Goal: Task Accomplishment & Management: Manage account settings

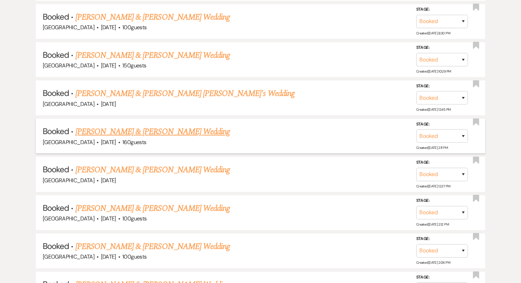
click at [138, 126] on link "Heidi Shook & Mitchell Reeves's Wedding" at bounding box center [152, 132] width 154 height 12
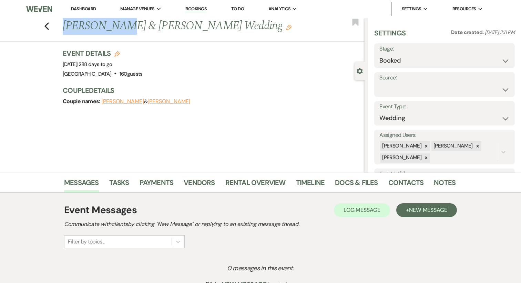
drag, startPoint x: 114, startPoint y: 27, endPoint x: 42, endPoint y: 27, distance: 72.3
click at [42, 27] on div "Previous Heidi Shook & Mitchell Reeves's Wedding Edit Bookmark" at bounding box center [181, 30] width 368 height 24
copy h1 "Heidi Shook"
click at [362, 185] on link "Docs & Files" at bounding box center [356, 184] width 43 height 15
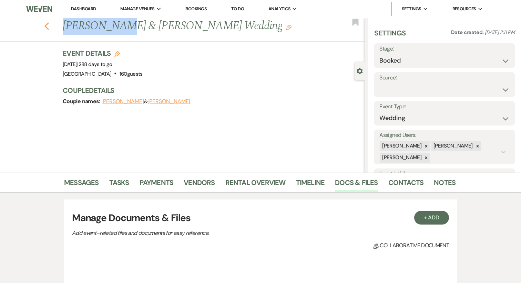
click at [46, 28] on icon "Previous" at bounding box center [46, 26] width 5 height 8
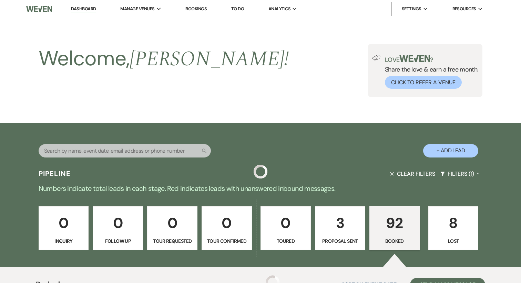
scroll to position [1880, 0]
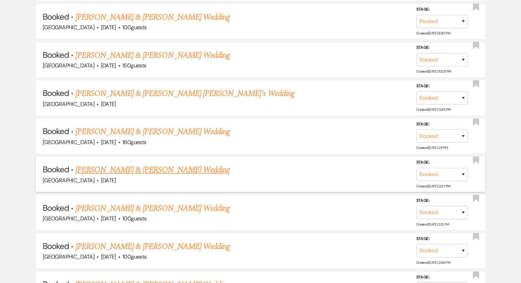
click at [169, 164] on link "Angie Barnes & Nathan Davenport's Wedding" at bounding box center [152, 170] width 154 height 12
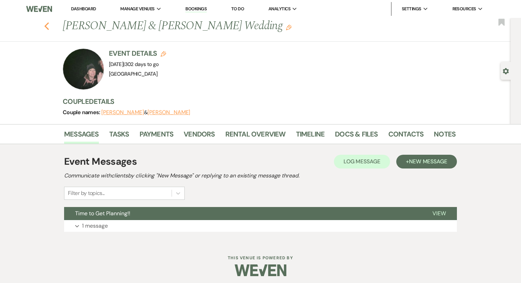
click at [47, 24] on use "button" at bounding box center [46, 26] width 4 height 8
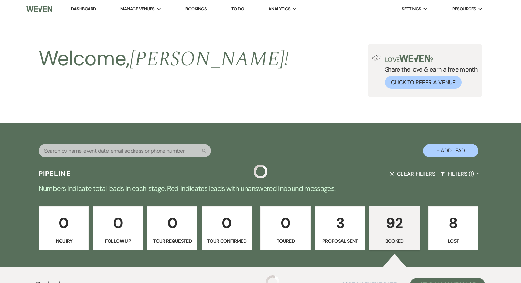
scroll to position [1880, 0]
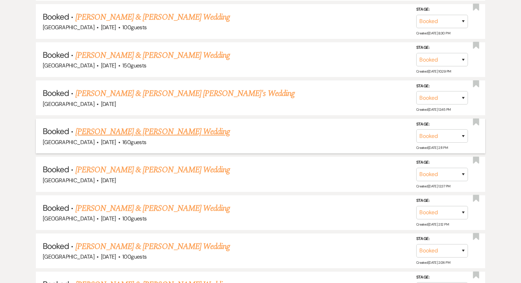
click at [111, 126] on link "Heidi Shook & Mitchell Reeves's Wedding" at bounding box center [152, 132] width 154 height 12
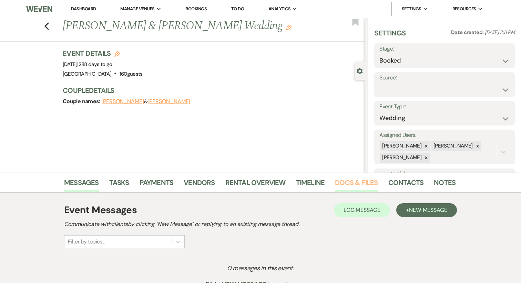
click at [358, 185] on link "Docs & Files" at bounding box center [356, 184] width 43 height 15
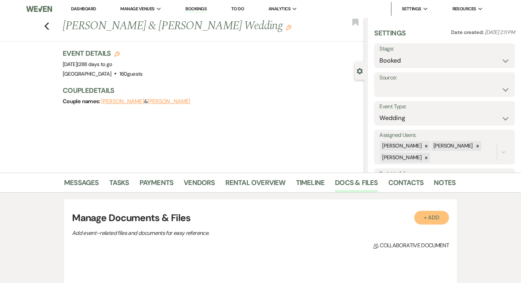
click at [426, 224] on button "+ Add" at bounding box center [431, 218] width 35 height 14
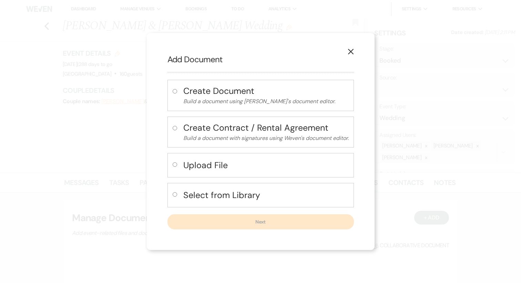
click at [198, 168] on h4 "Upload File" at bounding box center [265, 165] width 165 height 12
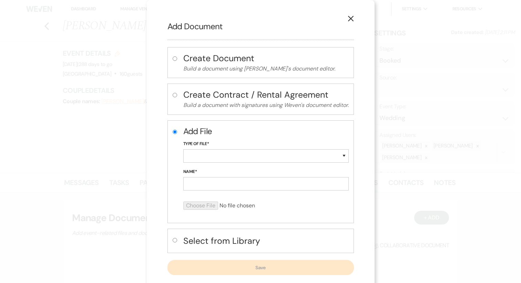
click at [213, 234] on button "Select from Library" at bounding box center [265, 241] width 165 height 14
radio input "false"
radio input "true"
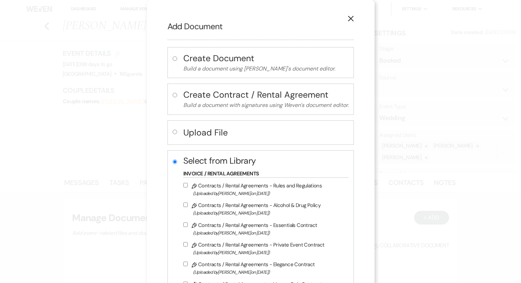
click at [198, 141] on div "Upload File" at bounding box center [260, 133] width 186 height 24
click at [195, 135] on h4 "Upload File" at bounding box center [265, 133] width 165 height 12
radio input "true"
radio input "false"
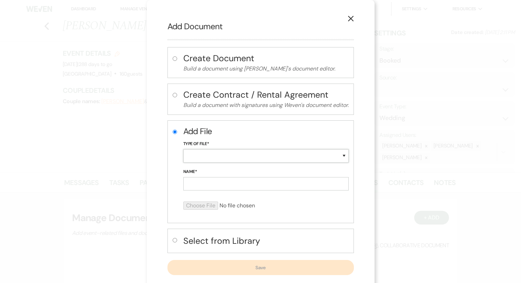
click at [199, 156] on select "Special Event Insurance Vendor Certificate of Insurance Contracts / Rental Agre…" at bounding box center [265, 155] width 165 height 13
select select "22"
click at [200, 186] on input "Name*" at bounding box center [265, 183] width 165 height 13
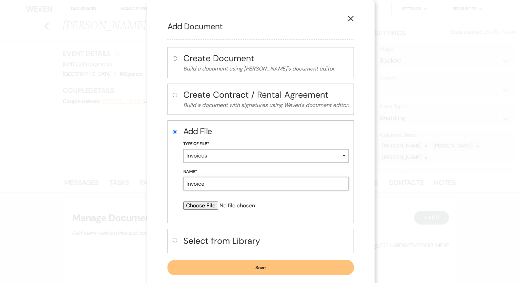
type input "Invoice"
click at [186, 208] on input "file" at bounding box center [247, 206] width 129 height 8
type input "C:\fakepath\Heidi Shook Invoice.pdf"
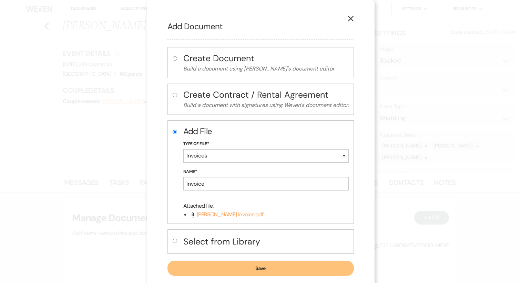
click at [225, 266] on button "Save" at bounding box center [260, 268] width 186 height 15
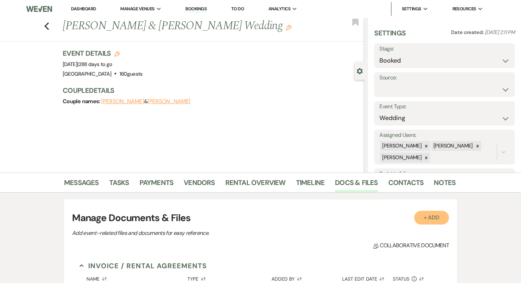
click at [421, 217] on button "+ Add" at bounding box center [431, 218] width 35 height 14
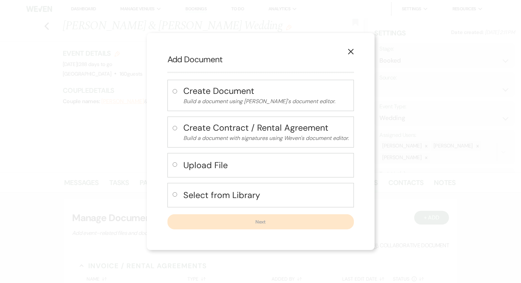
click at [243, 174] on div "Upload File" at bounding box center [260, 165] width 186 height 24
click at [219, 168] on h4 "Upload File" at bounding box center [265, 165] width 165 height 12
radio input "true"
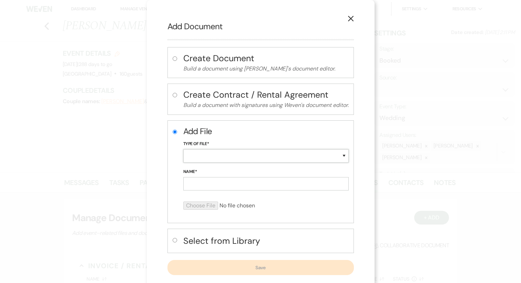
click at [213, 155] on select "Special Event Insurance Vendor Certificate of Insurance Contracts / Rental Agre…" at bounding box center [265, 155] width 165 height 13
select select "10"
click at [200, 183] on input "Name*" at bounding box center [265, 183] width 165 height 13
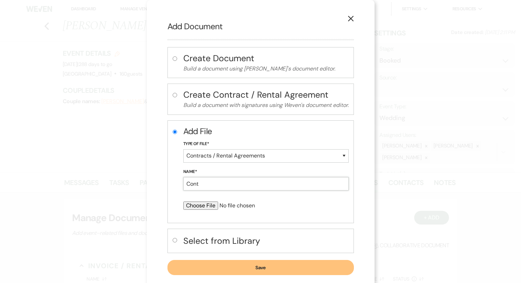
type input "Contract"
click at [210, 206] on input "file" at bounding box center [247, 206] width 129 height 8
type input "C:\fakepath\HeidiShook-WeddingContract.pdf"
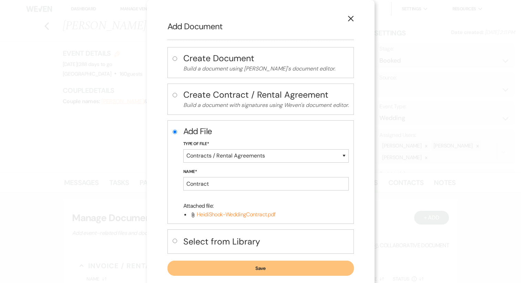
click at [247, 267] on button "Save" at bounding box center [260, 268] width 186 height 15
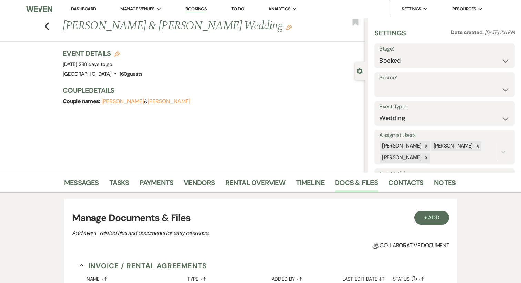
click at [44, 26] on div "Previous Heidi Shook & Mitchell Reeves's Wedding Edit Bookmark" at bounding box center [181, 30] width 368 height 24
click at [48, 27] on icon "Previous" at bounding box center [46, 26] width 5 height 8
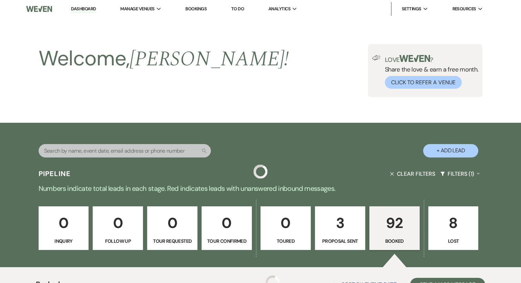
scroll to position [1880, 0]
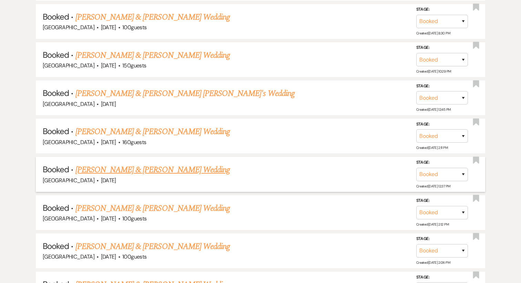
click at [160, 164] on link "Angie Barnes & Nathan Davenport's Wedding" at bounding box center [152, 170] width 154 height 12
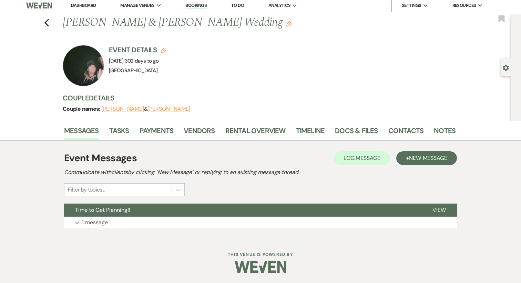
scroll to position [3, 0]
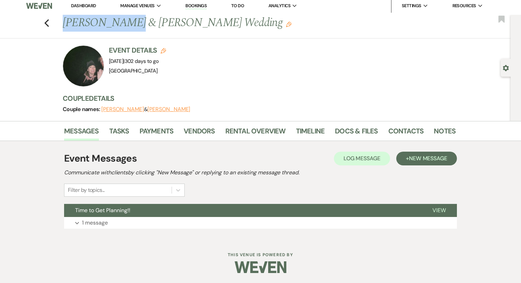
drag, startPoint x: 120, startPoint y: 26, endPoint x: 56, endPoint y: 25, distance: 63.4
click at [56, 25] on div "Previous Angie Barnes & Nathan Davenport's Wedding Edit Bookmark" at bounding box center [254, 27] width 514 height 24
copy h1 "Angie Barnes"
click at [368, 131] on link "Docs & Files" at bounding box center [356, 133] width 43 height 15
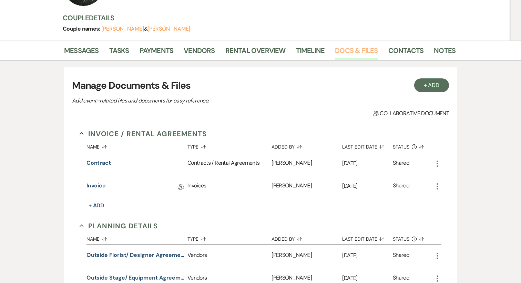
scroll to position [85, 0]
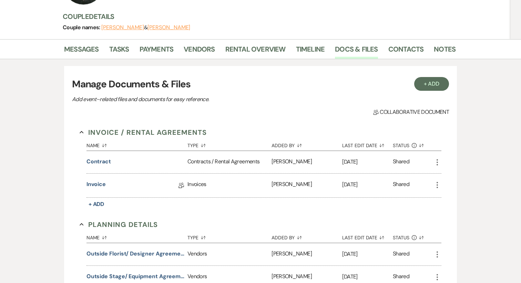
click at [438, 161] on icon "More" at bounding box center [437, 162] width 8 height 8
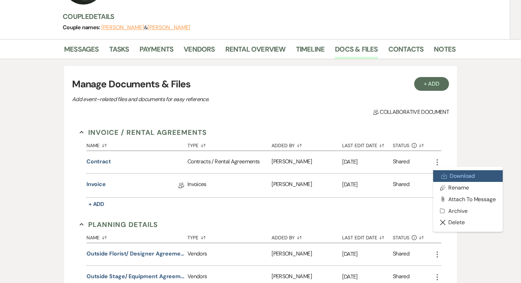
click at [455, 174] on link "Download Download" at bounding box center [468, 177] width 70 height 12
click at [415, 203] on div "Name Sort Default Type Sort Default Added By Sort Default Last Edit Date Sort D…" at bounding box center [263, 174] width 355 height 72
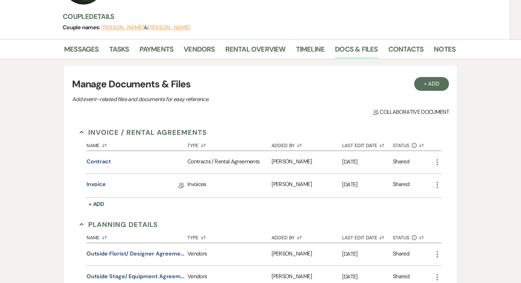
click at [436, 187] on icon "More" at bounding box center [437, 185] width 8 height 8
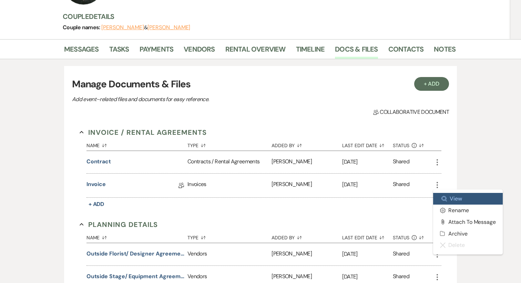
click at [449, 194] on link "Zoom View" at bounding box center [468, 199] width 70 height 12
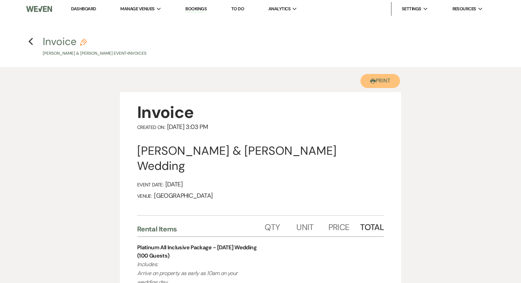
click at [382, 84] on button "Printer Print" at bounding box center [380, 81] width 40 height 14
click at [30, 38] on icon "Previous" at bounding box center [30, 42] width 5 height 8
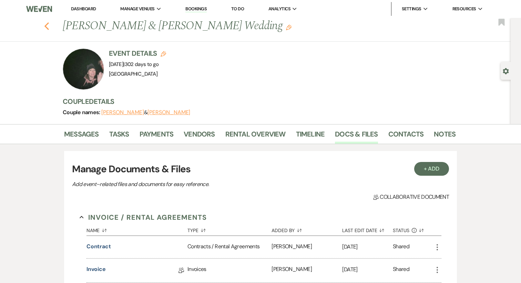
click at [47, 30] on icon "Previous" at bounding box center [46, 26] width 5 height 8
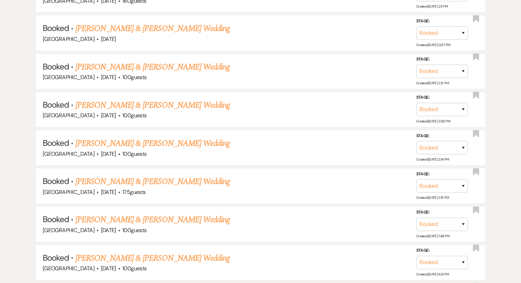
scroll to position [2033, 0]
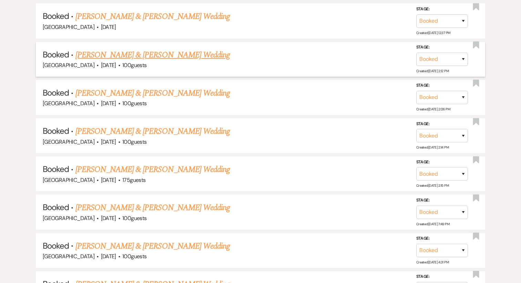
click at [118, 49] on link "Brittney Machtolff & Drew Bonin's Wedding" at bounding box center [152, 55] width 154 height 12
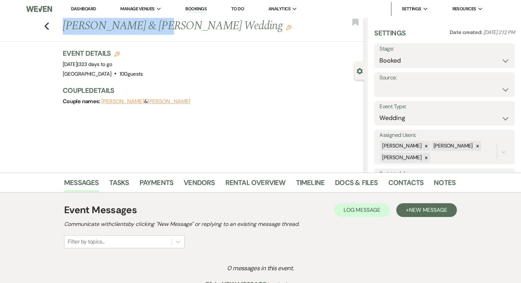
drag, startPoint x: 142, startPoint y: 29, endPoint x: 64, endPoint y: 29, distance: 77.8
click at [64, 29] on h1 "Brittney Machtolff & Drew Bonin's Wedding Edit" at bounding box center [182, 26] width 239 height 17
copy h1 "Brittney Machtolff"
click at [350, 184] on link "Docs & Files" at bounding box center [356, 184] width 43 height 15
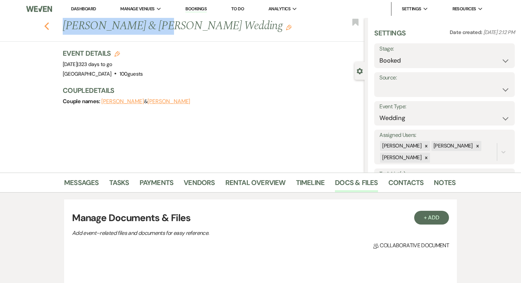
click at [45, 27] on use "button" at bounding box center [46, 26] width 4 height 8
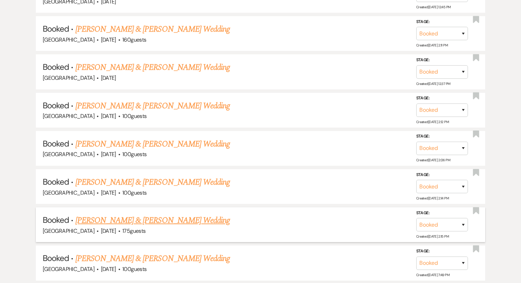
scroll to position [1974, 0]
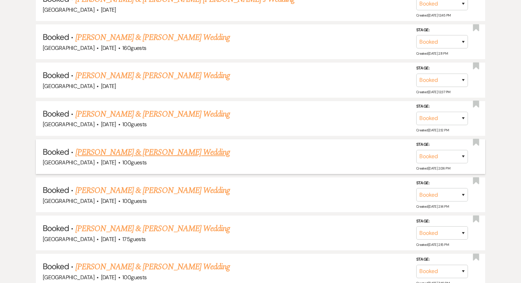
click at [133, 146] on link "Chloe Osier & Logan Dalby's Wedding" at bounding box center [152, 152] width 154 height 12
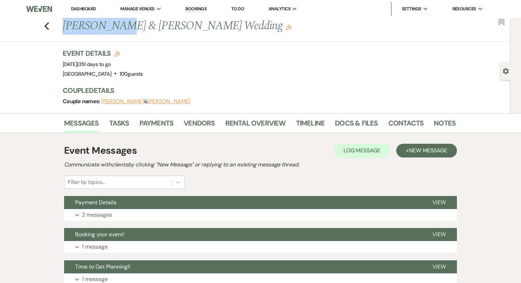
drag, startPoint x: 113, startPoint y: 28, endPoint x: 62, endPoint y: 28, distance: 50.6
click at [62, 28] on div "Previous Chloe Osier & Logan Dalby's Wedding Edit" at bounding box center [255, 26] width 393 height 17
copy h1 "Chloe Osier"
click at [365, 126] on link "Docs & Files" at bounding box center [356, 125] width 43 height 15
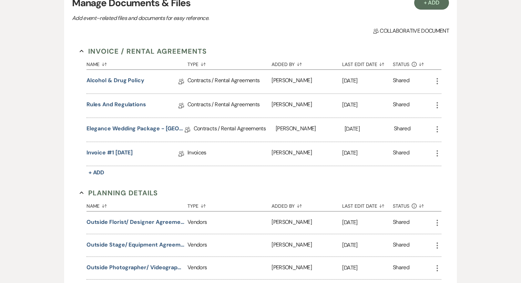
scroll to position [156, 0]
click at [436, 154] on icon "More" at bounding box center [437, 153] width 8 height 8
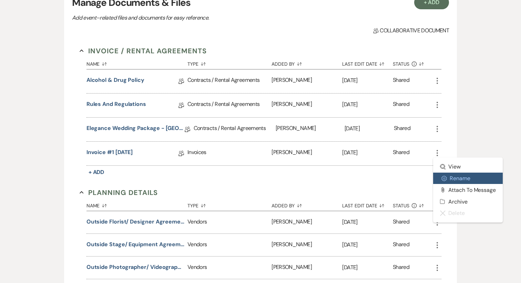
click at [454, 179] on button "Settings Gear Rename" at bounding box center [468, 179] width 70 height 12
select select "22"
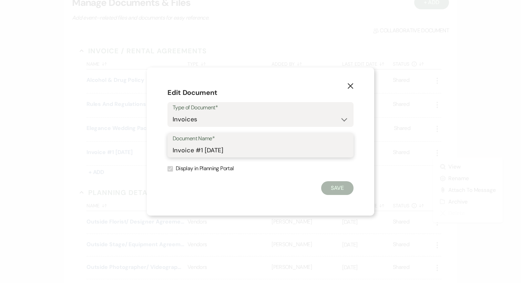
drag, startPoint x: 196, startPoint y: 151, endPoint x: 329, endPoint y: 151, distance: 133.0
click at [329, 151] on input "Invoice #1 6-14-2025" at bounding box center [261, 150] width 176 height 13
type input "Invoice"
click at [347, 189] on button "Save" at bounding box center [337, 189] width 32 height 14
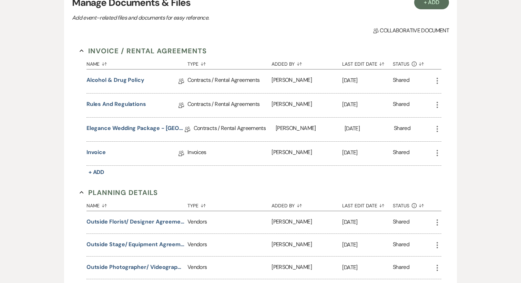
click at [435, 154] on icon "More" at bounding box center [437, 153] width 8 height 8
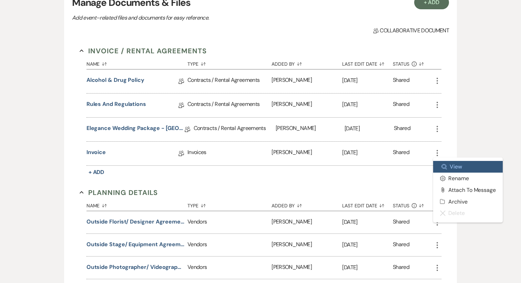
click at [456, 167] on link "Zoom View" at bounding box center [468, 167] width 70 height 12
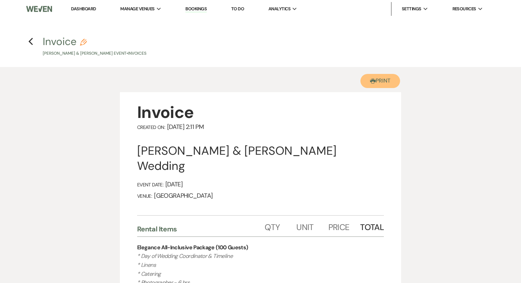
click at [380, 79] on button "Printer Print" at bounding box center [380, 81] width 40 height 14
click at [32, 43] on use "button" at bounding box center [30, 42] width 4 height 8
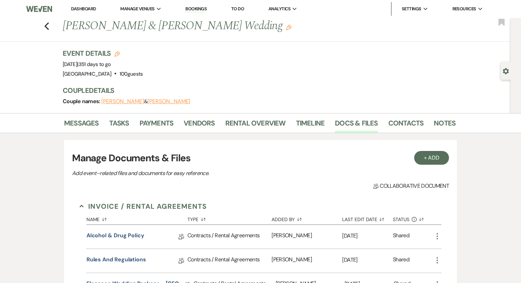
scroll to position [156, 0]
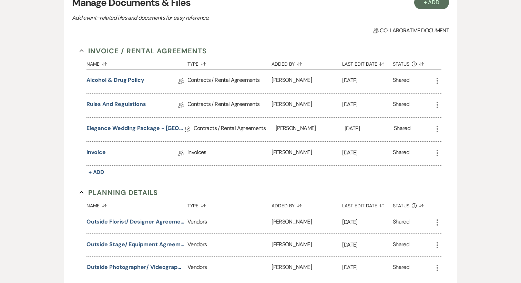
click at [440, 130] on icon "More" at bounding box center [437, 129] width 8 height 8
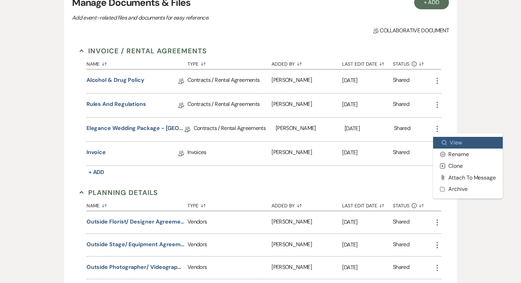
click at [444, 139] on link "Zoom View" at bounding box center [468, 143] width 70 height 12
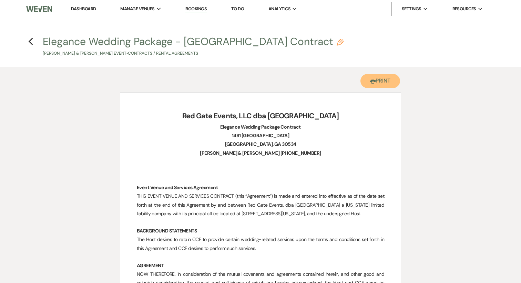
click at [373, 80] on use "button" at bounding box center [373, 81] width 6 height 5
click at [31, 44] on icon "Previous" at bounding box center [30, 42] width 5 height 8
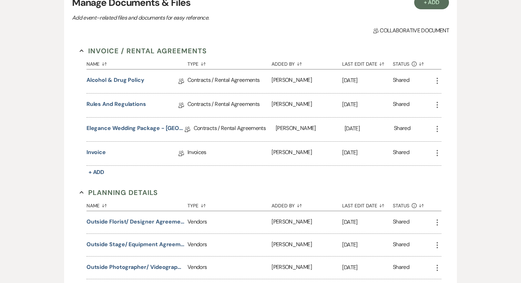
click at [437, 106] on icon "More" at bounding box center [437, 105] width 8 height 8
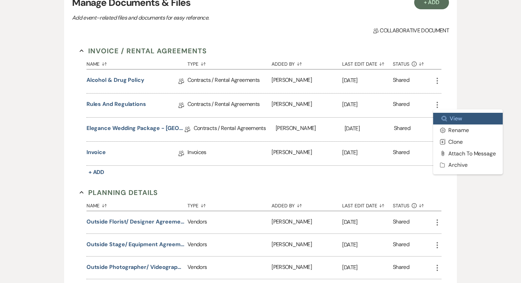
click at [441, 114] on link "Zoom View" at bounding box center [468, 119] width 70 height 12
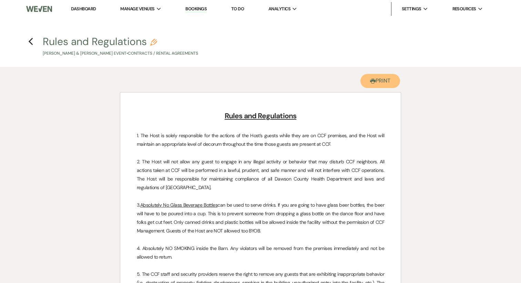
click at [386, 80] on button "Printer Print" at bounding box center [380, 81] width 40 height 14
click at [29, 40] on icon "Previous" at bounding box center [30, 42] width 5 height 8
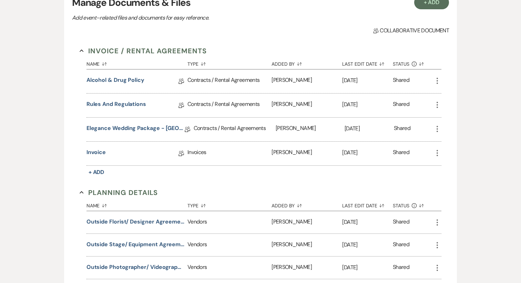
click at [435, 84] on icon "More" at bounding box center [437, 81] width 8 height 8
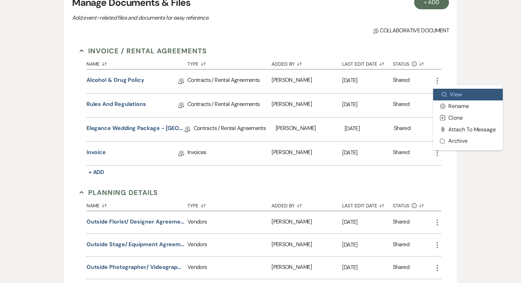
click at [445, 93] on use at bounding box center [444, 94] width 5 height 5
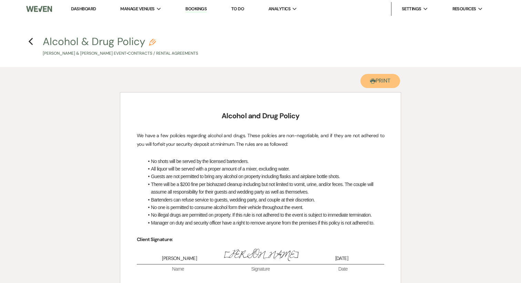
click at [381, 85] on button "Printer Print" at bounding box center [380, 81] width 40 height 14
click at [33, 42] on h4 "Previous Alcohol & Drug Policy Pencil Chloe Osier & Logan Dalby's Event • Contr…" at bounding box center [260, 45] width 496 height 22
click at [29, 41] on icon "Previous" at bounding box center [30, 42] width 5 height 8
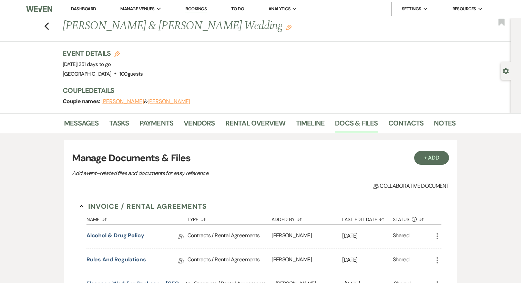
click at [49, 25] on div "Previous Chloe Osier & Logan Dalby's Wedding Edit Bookmark" at bounding box center [254, 30] width 514 height 24
click at [47, 25] on use "button" at bounding box center [46, 26] width 4 height 8
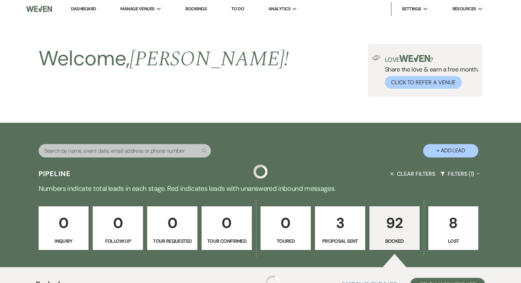
scroll to position [1974, 0]
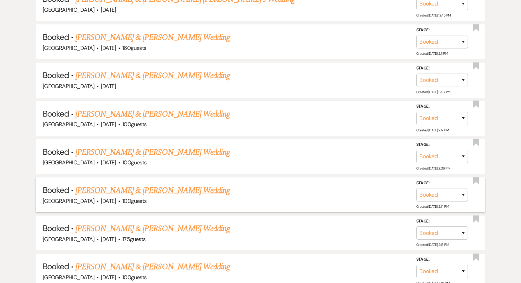
click at [125, 185] on link "Molly Capozzi & Jacob Pratt's Wedding" at bounding box center [152, 191] width 154 height 12
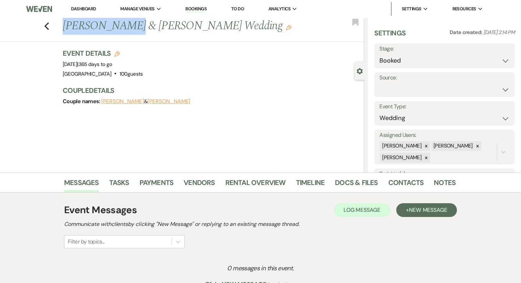
drag, startPoint x: 123, startPoint y: 28, endPoint x: 51, endPoint y: 27, distance: 72.0
click at [51, 27] on div "Previous Molly Capozzi & Jacob Pratt's Wedding Edit Bookmark" at bounding box center [181, 30] width 368 height 24
copy h1 "Molly Capozzi"
click at [340, 184] on link "Docs & Files" at bounding box center [356, 184] width 43 height 15
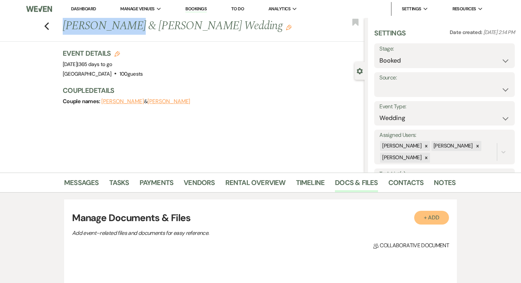
click at [420, 221] on button "+ Add" at bounding box center [431, 218] width 35 height 14
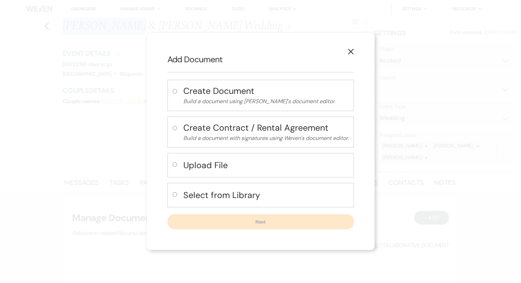
click at [209, 161] on h4 "Upload File" at bounding box center [265, 165] width 165 height 12
radio input "true"
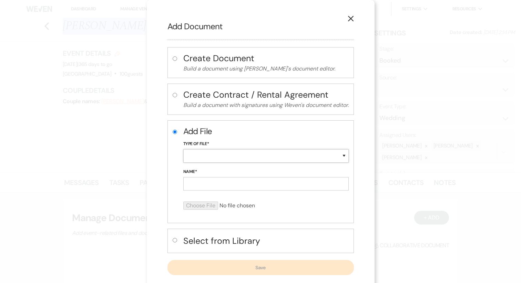
click at [201, 157] on select "Special Event Insurance Vendor Certificate of Insurance Contracts / Rental Agre…" at bounding box center [265, 155] width 165 height 13
select select "22"
click at [194, 188] on input "Name*" at bounding box center [265, 183] width 165 height 13
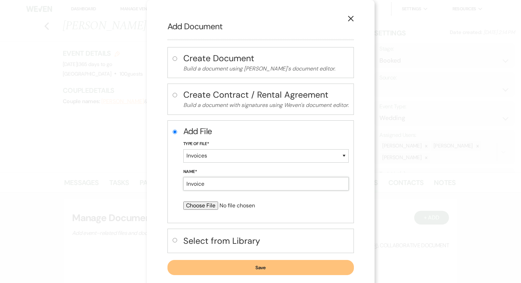
type input "Invoice"
click at [182, 203] on div "Add File Type of File* Special Event Insurance Vendor Certificate of Insurance …" at bounding box center [260, 172] width 186 height 103
click at [195, 208] on input "file" at bounding box center [247, 206] width 129 height 8
type input "C:\fakepath\Molly Capozzi Invoice.pdf"
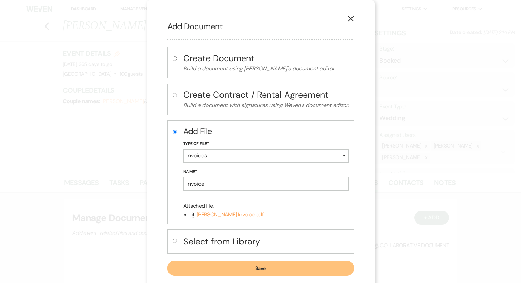
click at [247, 269] on button "Save" at bounding box center [260, 268] width 186 height 15
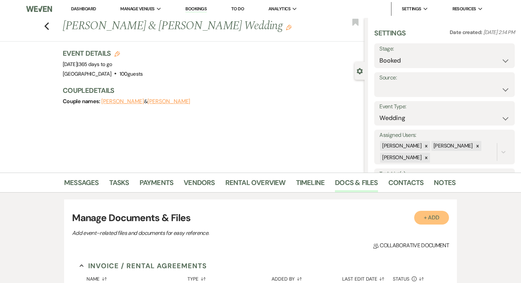
click at [433, 213] on button "+ Add" at bounding box center [431, 218] width 35 height 14
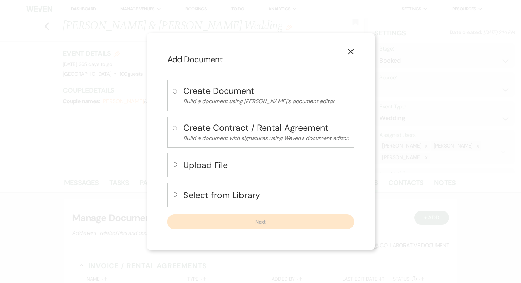
click at [269, 162] on h4 "Upload File" at bounding box center [265, 165] width 165 height 12
radio input "true"
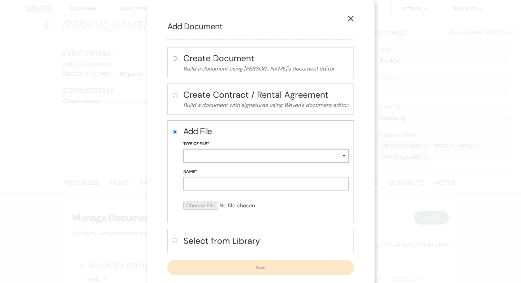
click at [219, 154] on select "Special Event Insurance Vendor Certificate of Insurance Contracts / Rental Agre…" at bounding box center [265, 155] width 165 height 13
select select "10"
click at [207, 187] on input "Name*" at bounding box center [265, 183] width 165 height 13
type input "Contract"
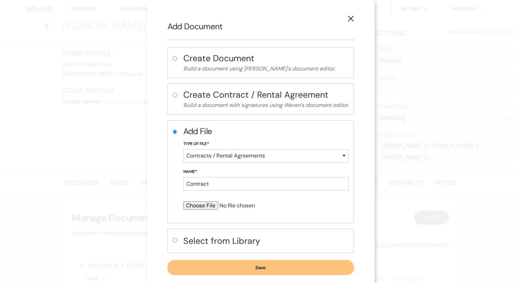
click at [198, 205] on input "file" at bounding box center [247, 206] width 129 height 8
type input "C:\fakepath\MollyCapozzi-WeddingContract.pdf"
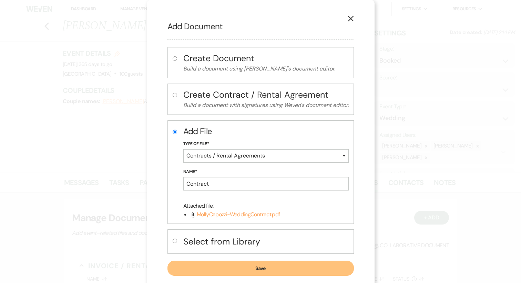
click at [255, 269] on button "Save" at bounding box center [260, 268] width 186 height 15
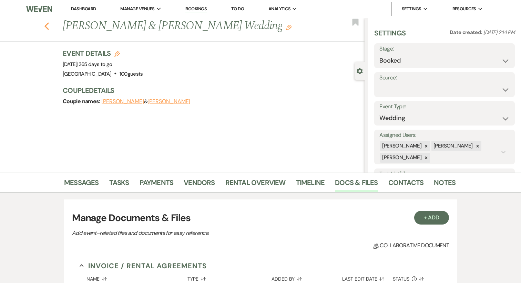
click at [46, 22] on icon "Previous" at bounding box center [46, 26] width 5 height 8
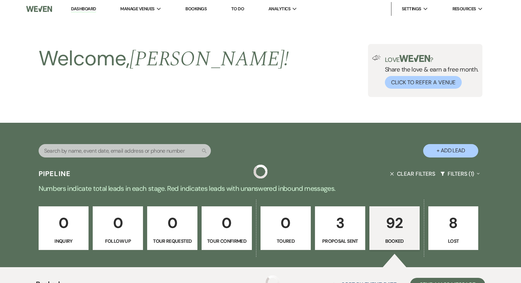
scroll to position [1974, 0]
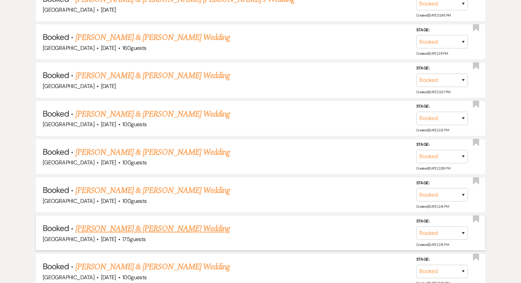
click at [152, 223] on link "Anne Gaskins & Julian Reisch's Wedding" at bounding box center [152, 229] width 154 height 12
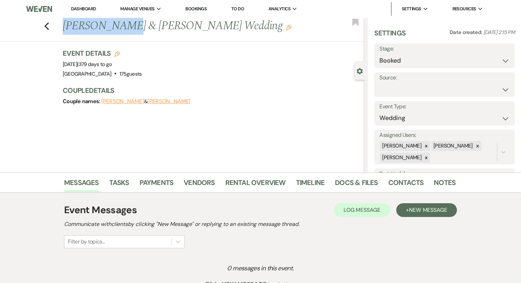
drag, startPoint x: 118, startPoint y: 27, endPoint x: 58, endPoint y: 24, distance: 60.0
click at [58, 24] on div "Previous Anne Gaskins & Julian Reisch's Wedding Edit Bookmark" at bounding box center [181, 30] width 368 height 24
copy h1 "Anne Gaskins"
click at [354, 190] on link "Docs & Files" at bounding box center [356, 184] width 43 height 15
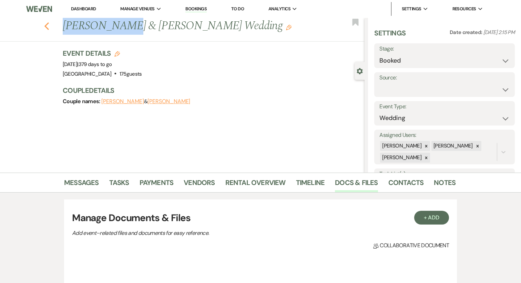
click at [46, 29] on icon "Previous" at bounding box center [46, 26] width 5 height 8
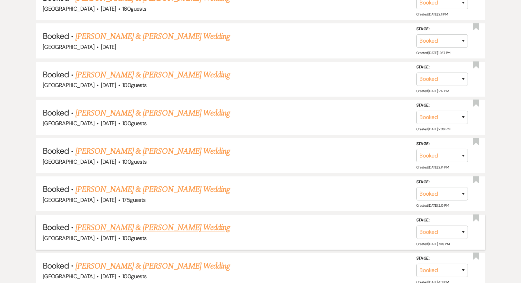
scroll to position [2016, 0]
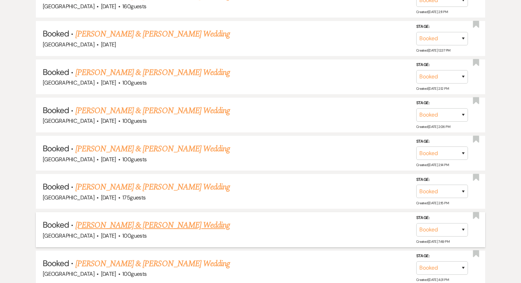
click at [158, 219] on link "Ashley Pittman & Kevin Farlow's Wedding" at bounding box center [152, 225] width 154 height 12
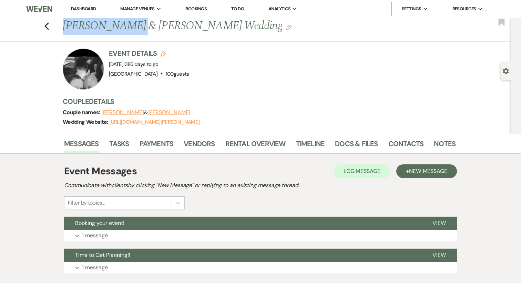
drag, startPoint x: 126, startPoint y: 29, endPoint x: 62, endPoint y: 24, distance: 64.6
click at [62, 24] on div "Previous Ashley Pittman & Kevin Farlow's Wedding Edit" at bounding box center [255, 26] width 393 height 17
copy h1 "Ashley Pittman"
click at [357, 145] on link "Docs & Files" at bounding box center [356, 145] width 43 height 15
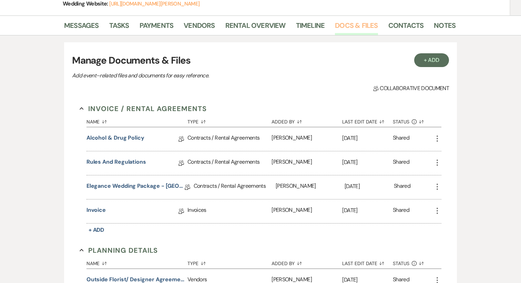
scroll to position [120, 0]
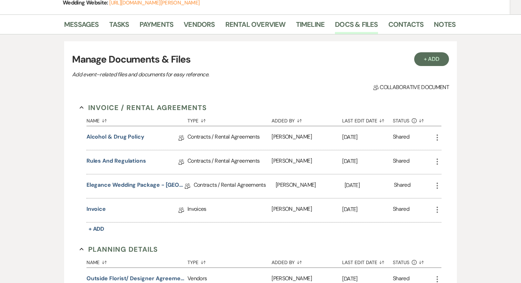
click at [437, 211] on use "button" at bounding box center [436, 210] width 1 height 6
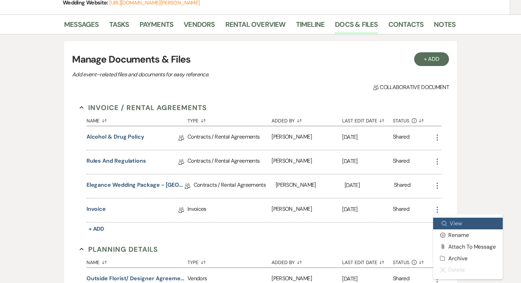
click at [456, 223] on link "Zoom View" at bounding box center [468, 224] width 70 height 12
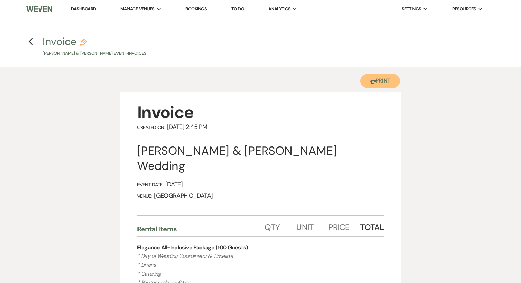
click at [371, 81] on use "button" at bounding box center [373, 81] width 6 height 5
click at [32, 43] on icon "Previous" at bounding box center [30, 42] width 5 height 8
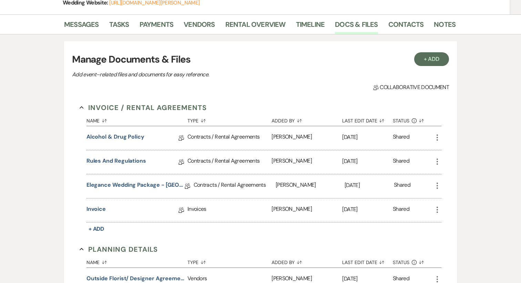
click at [437, 186] on icon "More" at bounding box center [437, 186] width 8 height 8
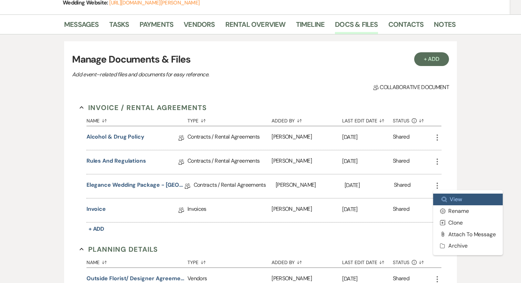
click at [452, 194] on link "Zoom View" at bounding box center [468, 200] width 70 height 12
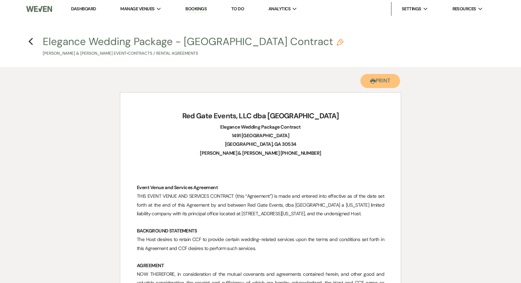
click at [375, 84] on button "Printer Print" at bounding box center [380, 81] width 40 height 14
click at [29, 38] on icon "Previous" at bounding box center [30, 42] width 5 height 8
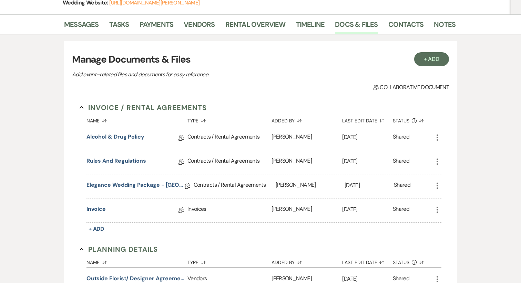
click at [435, 163] on icon "More" at bounding box center [437, 162] width 8 height 8
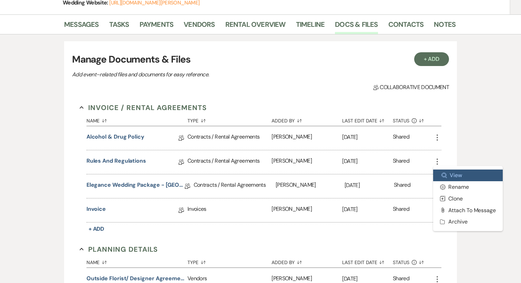
click at [456, 172] on link "Zoom View" at bounding box center [468, 176] width 70 height 12
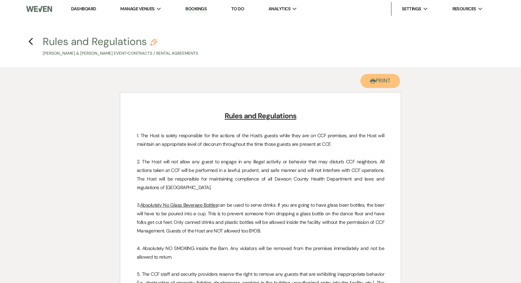
click at [389, 79] on button "Printer Print" at bounding box center [380, 81] width 40 height 14
click at [31, 43] on use "button" at bounding box center [30, 42] width 4 height 8
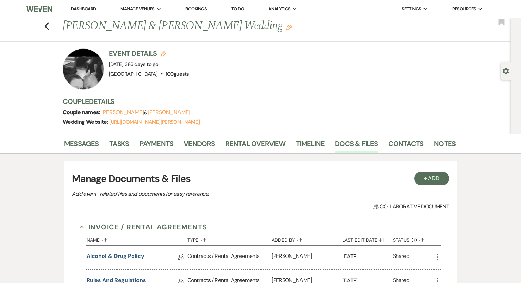
scroll to position [120, 0]
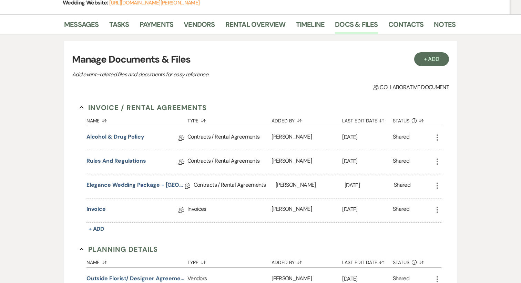
click at [440, 139] on icon "More" at bounding box center [437, 138] width 8 height 8
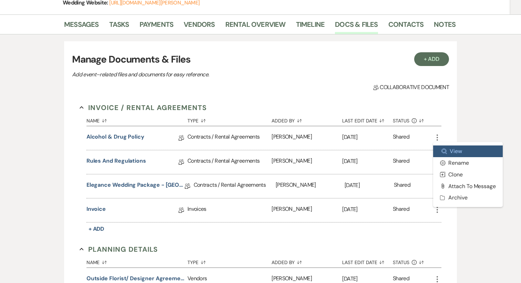
click at [455, 153] on link "Zoom View" at bounding box center [468, 152] width 70 height 12
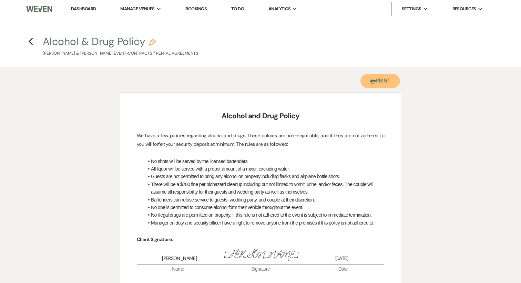
click at [370, 82] on icon "Printer" at bounding box center [373, 82] width 6 height 6
click at [31, 40] on use "button" at bounding box center [30, 42] width 4 height 8
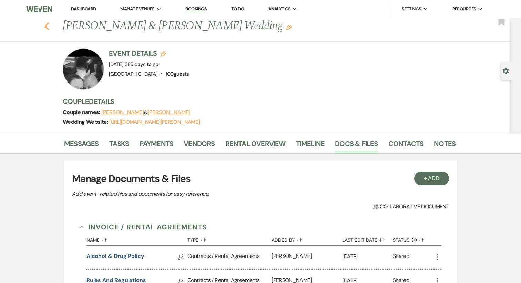
click at [47, 24] on use "button" at bounding box center [46, 26] width 4 height 8
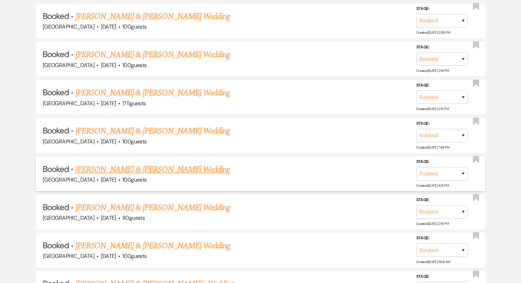
click at [170, 164] on link "Rachelle Dhabolt & Merrick Talley's Wedding" at bounding box center [152, 170] width 154 height 12
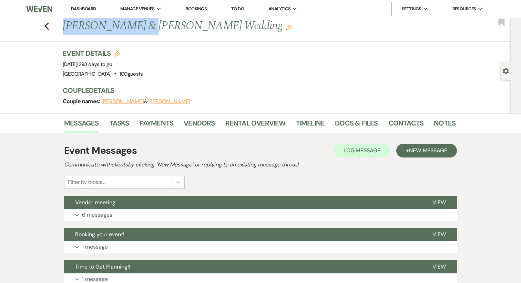
drag, startPoint x: 136, startPoint y: 26, endPoint x: 55, endPoint y: 25, distance: 80.3
click at [55, 25] on div "Previous Rachelle Dhabolt & Merrick Talley's Wedding Edit Bookmark" at bounding box center [254, 30] width 514 height 24
copy h1 "Rachelle Dhabolt"
click at [350, 125] on link "Docs & Files" at bounding box center [356, 125] width 43 height 15
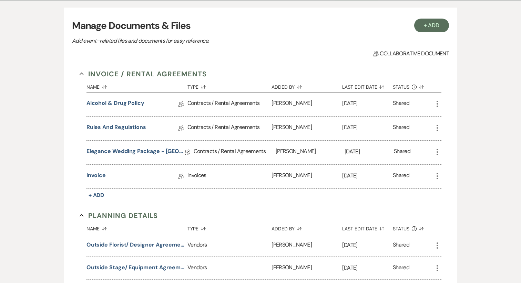
scroll to position [137, 0]
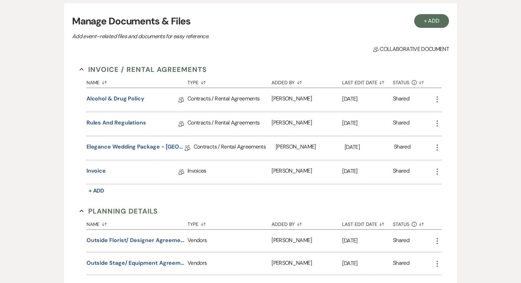
click at [432, 171] on div "Shared" at bounding box center [413, 173] width 40 height 24
click at [446, 175] on div "Invoice / Rental Agreements Collapse Name Sort Default Type Sort Default Added …" at bounding box center [260, 265] width 377 height 416
click at [436, 175] on icon "More" at bounding box center [437, 172] width 8 height 8
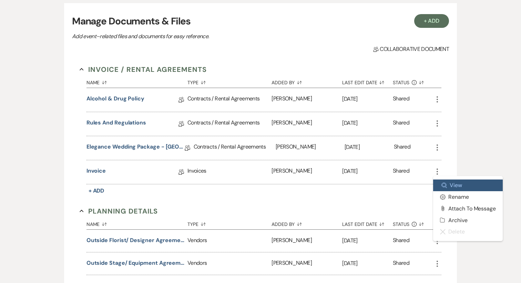
click at [446, 180] on link "Zoom View" at bounding box center [468, 186] width 70 height 12
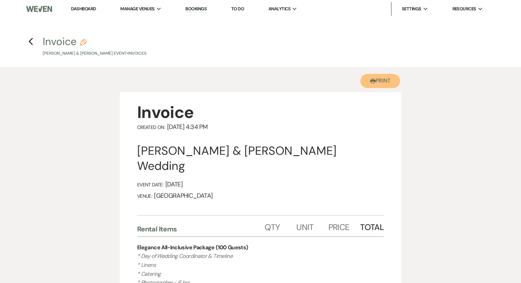
click at [379, 83] on button "Printer Print" at bounding box center [380, 81] width 40 height 14
click at [33, 41] on icon "Previous" at bounding box center [30, 42] width 5 height 8
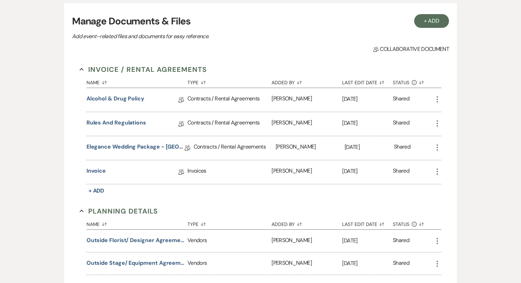
click at [436, 149] on icon "More" at bounding box center [437, 148] width 8 height 8
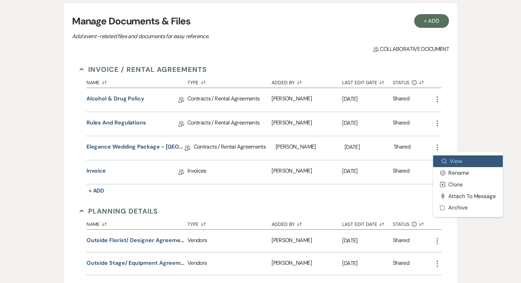
click at [449, 162] on link "Zoom View" at bounding box center [468, 162] width 70 height 12
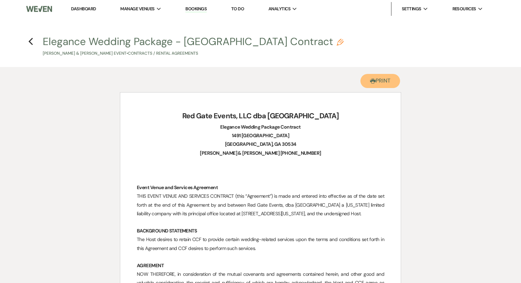
click at [376, 84] on button "Printer Print" at bounding box center [380, 81] width 40 height 14
click at [30, 39] on icon "Previous" at bounding box center [30, 42] width 5 height 8
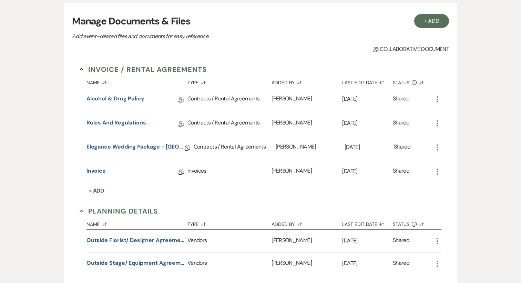
click at [440, 121] on icon "More" at bounding box center [437, 124] width 8 height 8
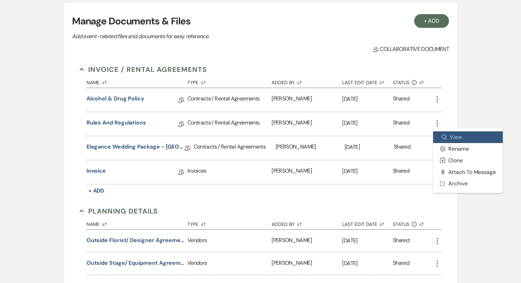
click at [442, 136] on use at bounding box center [444, 137] width 5 height 5
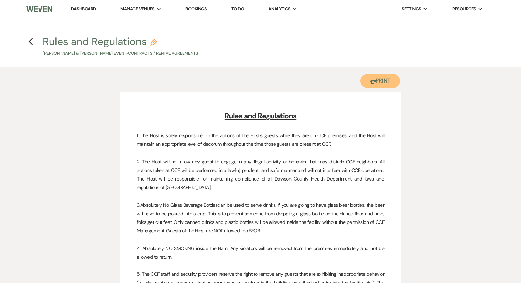
click at [384, 84] on button "Printer Print" at bounding box center [380, 81] width 40 height 14
click at [29, 41] on icon "Previous" at bounding box center [30, 42] width 5 height 8
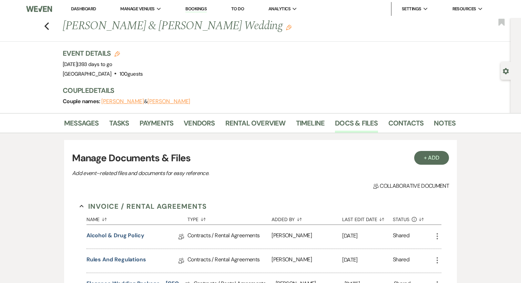
scroll to position [137, 0]
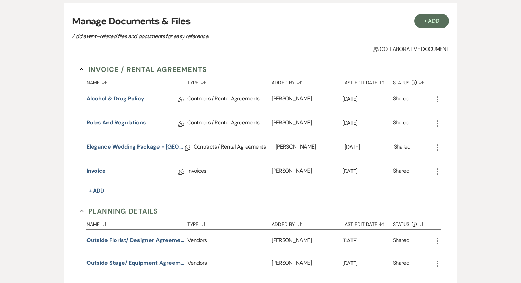
click at [437, 96] on use "button" at bounding box center [436, 99] width 1 height 6
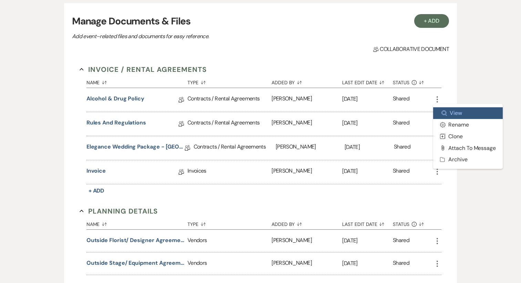
click at [445, 116] on link "Zoom View" at bounding box center [468, 113] width 70 height 12
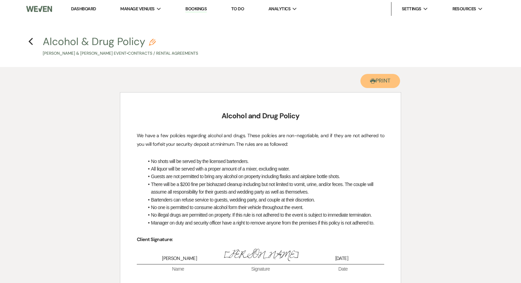
click at [378, 81] on button "Printer Print" at bounding box center [380, 81] width 40 height 14
click at [31, 40] on icon "Previous" at bounding box center [30, 42] width 5 height 8
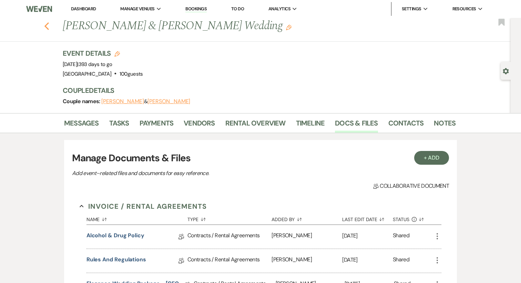
click at [44, 27] on icon "Previous" at bounding box center [46, 26] width 5 height 8
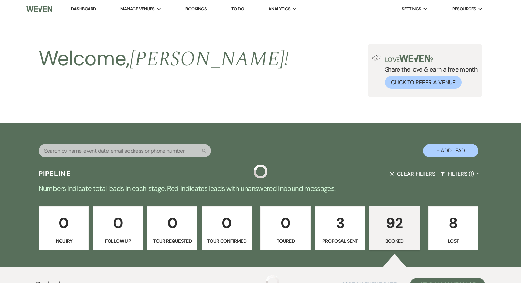
scroll to position [2110, 0]
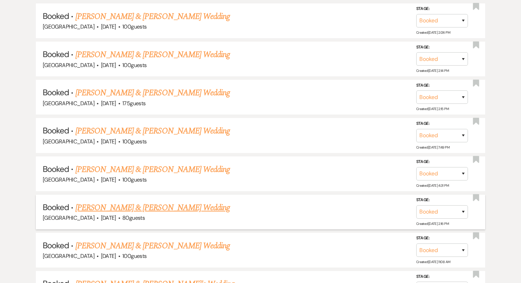
click at [137, 202] on link "Andrea Camacho-Martinez & David Page's Wedding" at bounding box center [152, 208] width 154 height 12
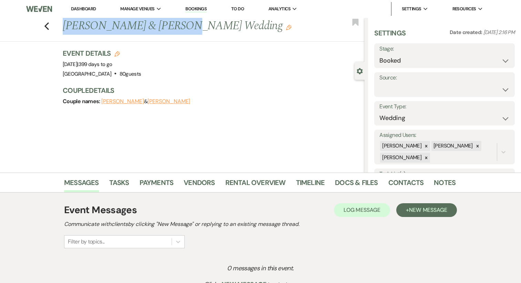
drag, startPoint x: 181, startPoint y: 27, endPoint x: 64, endPoint y: 25, distance: 117.1
click at [64, 25] on h1 "Andrea Camacho-Martinez & David Page's Wedding Edit" at bounding box center [182, 26] width 239 height 17
copy h1 "Andrea Camacho-Martinez"
click at [335, 178] on link "Docs & Files" at bounding box center [356, 184] width 43 height 15
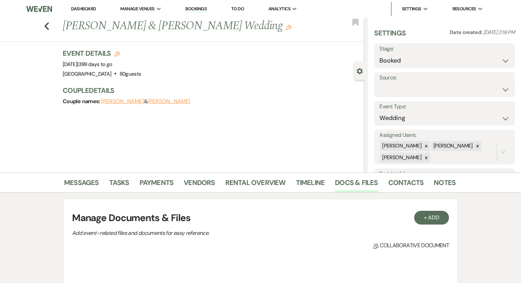
click at [43, 28] on div "Previous Andrea Camacho-Martinez & David Page's Wedding Edit Bookmark" at bounding box center [181, 30] width 368 height 24
click at [45, 27] on use "button" at bounding box center [46, 26] width 4 height 8
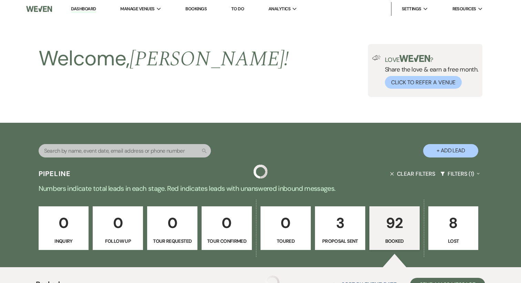
scroll to position [2110, 0]
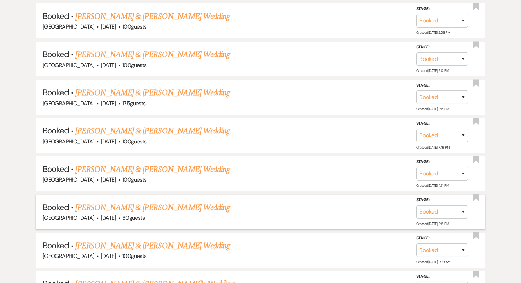
click at [138, 202] on link "Andrea Camacho-Martinez & David Page's Wedding" at bounding box center [152, 208] width 154 height 12
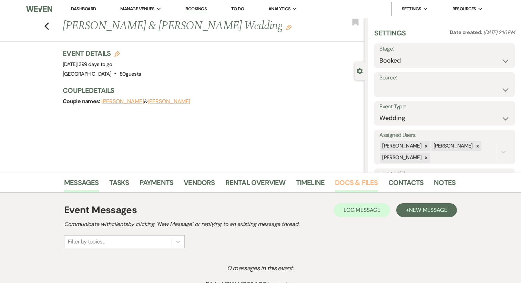
click at [361, 183] on link "Docs & Files" at bounding box center [356, 184] width 43 height 15
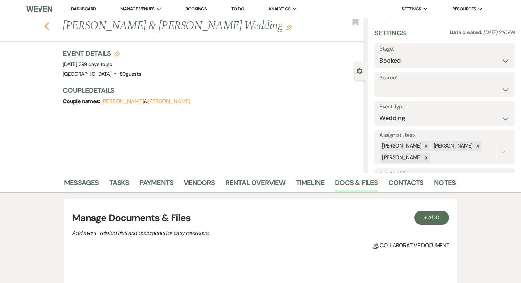
click at [45, 26] on use "button" at bounding box center [46, 26] width 4 height 8
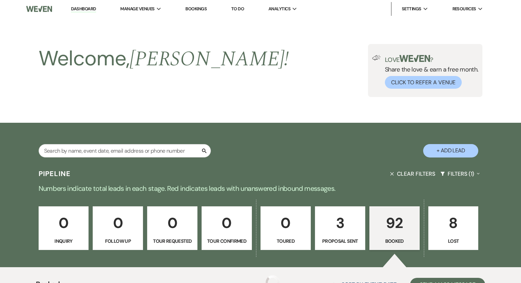
scroll to position [2110, 0]
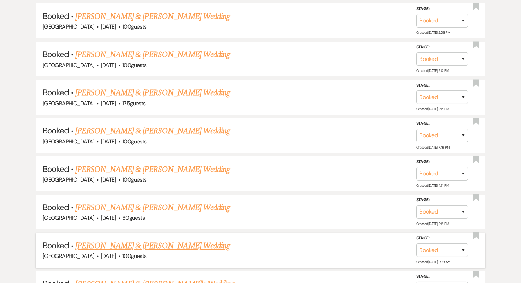
click at [155, 240] on link "Kaitlyn Wix & Joseph Castoire's Wedding" at bounding box center [152, 246] width 154 height 12
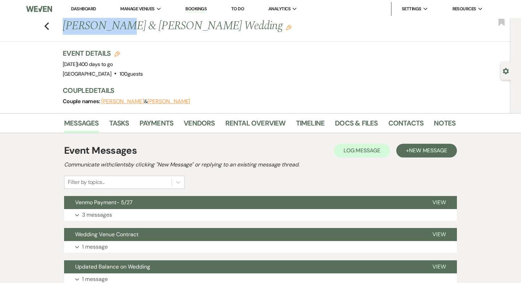
drag, startPoint x: 113, startPoint y: 27, endPoint x: 55, endPoint y: 26, distance: 58.6
click at [55, 26] on div "Previous Kaitlyn Wix & Joseph Castoire's Wedding Edit Bookmark" at bounding box center [254, 30] width 514 height 24
click at [347, 125] on link "Docs & Files" at bounding box center [356, 125] width 43 height 15
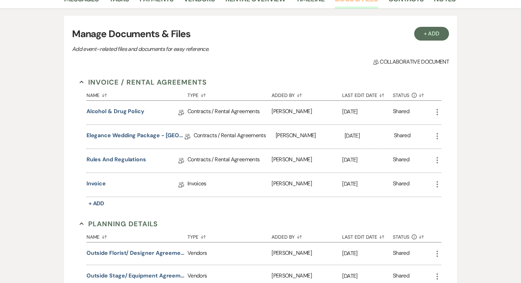
scroll to position [142, 0]
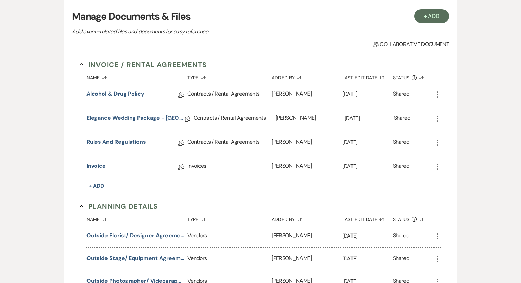
click at [436, 169] on icon "More" at bounding box center [437, 167] width 8 height 8
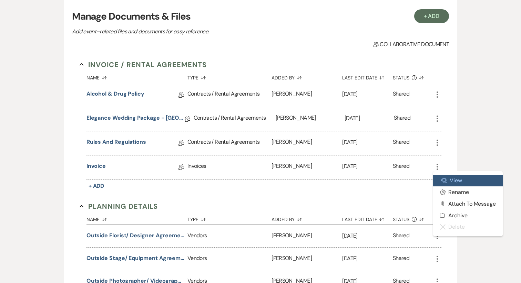
click at [451, 176] on link "Zoom View" at bounding box center [468, 181] width 70 height 12
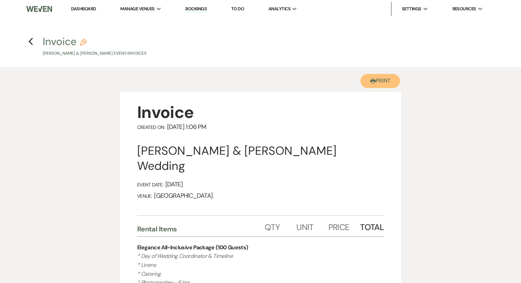
click at [392, 85] on button "Printer Print" at bounding box center [380, 81] width 40 height 14
click at [28, 42] on h4 "Previous Invoice Pencil Kaitlyn Wix & Joseph Castoire's Event • Invoices" at bounding box center [260, 45] width 496 height 22
click at [29, 42] on use "button" at bounding box center [30, 42] width 4 height 8
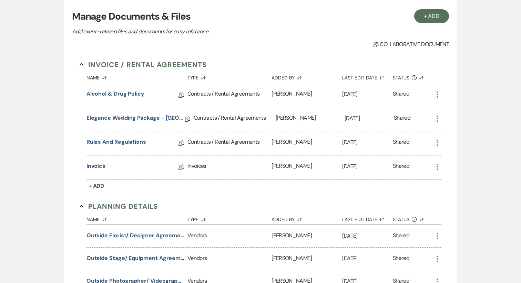
click at [437, 144] on icon "More" at bounding box center [437, 143] width 8 height 8
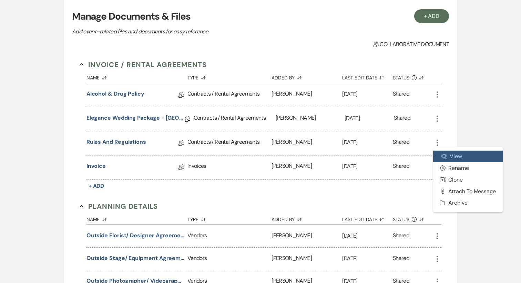
click at [440, 151] on link "Zoom View" at bounding box center [468, 157] width 70 height 12
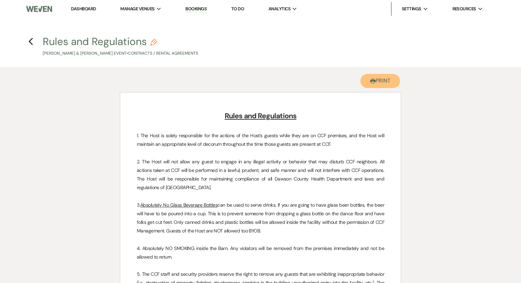
click at [378, 85] on button "Printer Print" at bounding box center [380, 81] width 40 height 14
click at [33, 42] on icon "Previous" at bounding box center [30, 42] width 5 height 8
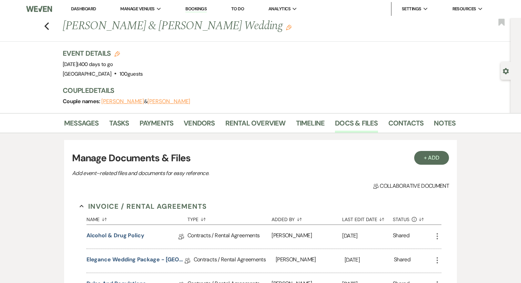
scroll to position [142, 0]
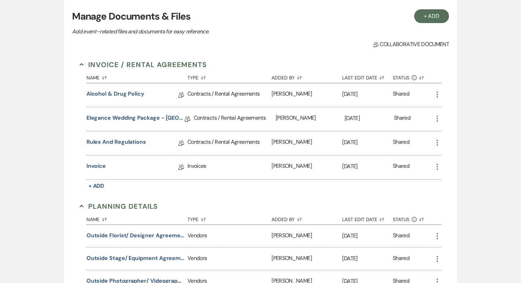
click at [437, 118] on use "button" at bounding box center [436, 119] width 1 height 6
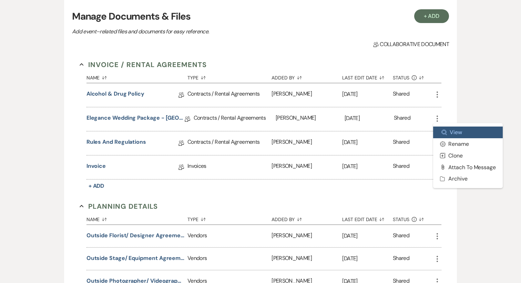
click at [443, 131] on use at bounding box center [444, 132] width 5 height 5
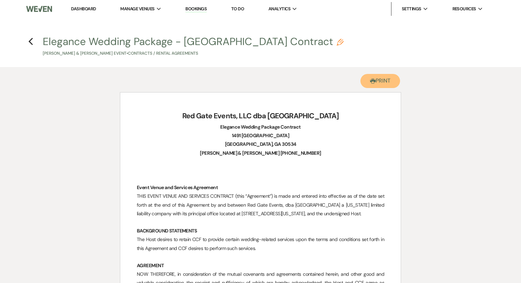
click at [389, 84] on button "Printer Print" at bounding box center [380, 81] width 40 height 14
click at [32, 42] on icon "Previous" at bounding box center [30, 42] width 5 height 8
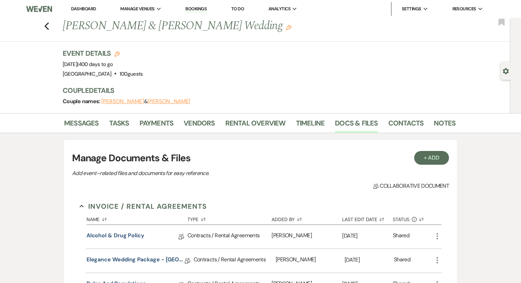
scroll to position [142, 0]
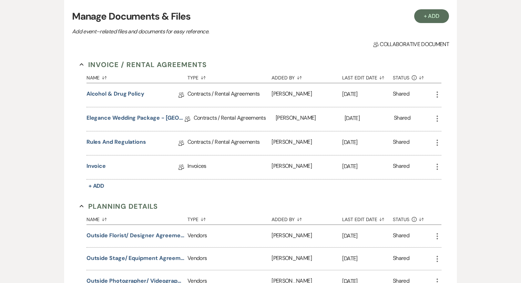
click at [435, 95] on icon "More" at bounding box center [437, 95] width 8 height 8
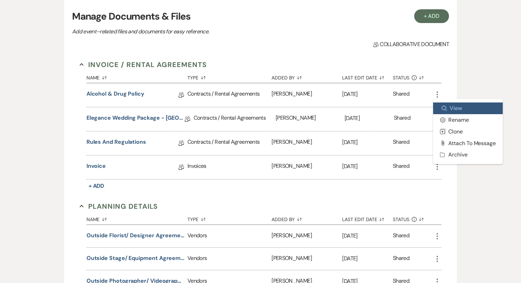
click at [448, 103] on link "Zoom View" at bounding box center [468, 109] width 70 height 12
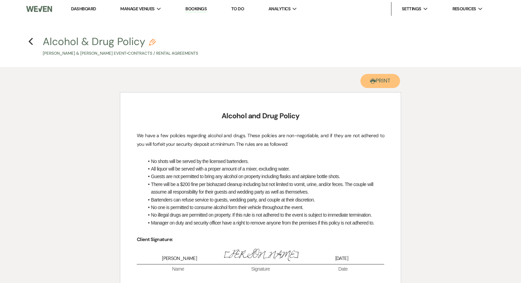
click at [377, 81] on button "Printer Print" at bounding box center [380, 81] width 40 height 14
click at [32, 47] on h4 "Previous Alcohol & Drug Policy Pencil Kaitlyn Wix & Joseph Castoire's Event • C…" at bounding box center [260, 45] width 496 height 22
click at [32, 43] on icon "Previous" at bounding box center [30, 42] width 5 height 8
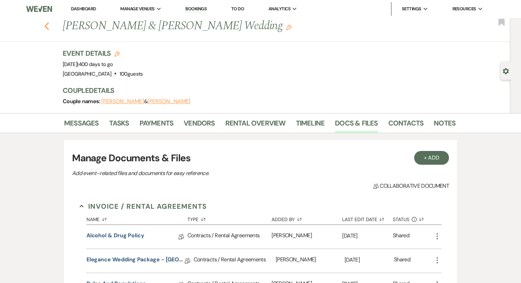
click at [46, 25] on use "button" at bounding box center [46, 26] width 4 height 8
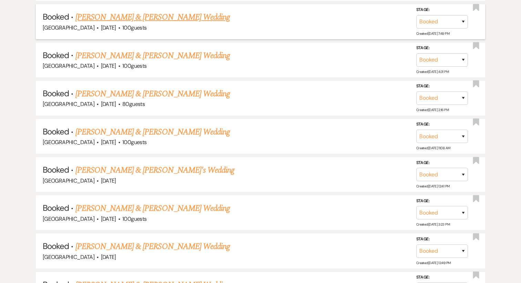
scroll to position [2241, 0]
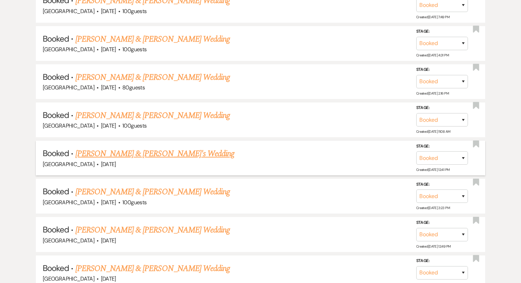
click at [174, 148] on link "Alexa DeLeva & Justin Hope's Wedding" at bounding box center [154, 154] width 159 height 12
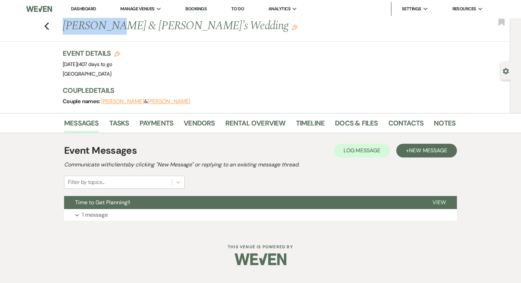
drag, startPoint x: 64, startPoint y: 27, endPoint x: 115, endPoint y: 27, distance: 50.3
click at [114, 27] on h1 "Alexa DeLeva & Justin Hope's Wedding Edit" at bounding box center [217, 26] width 309 height 17
drag, startPoint x: 122, startPoint y: 27, endPoint x: 55, endPoint y: 24, distance: 67.2
click at [55, 24] on div "Previous Alexa DeLeva & Justin Hope's Wedding Edit Bookmark" at bounding box center [254, 30] width 514 height 24
click at [357, 126] on link "Docs & Files" at bounding box center [356, 125] width 43 height 15
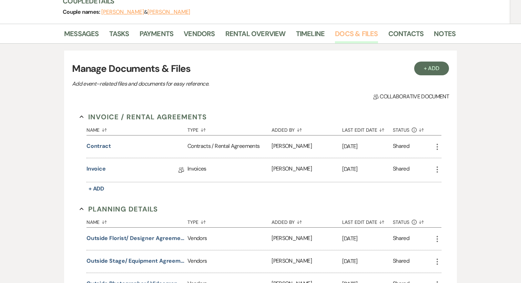
scroll to position [101, 0]
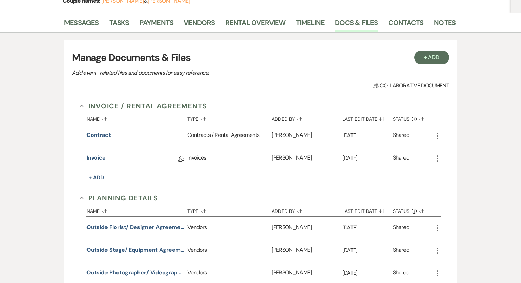
click at [436, 139] on icon "More" at bounding box center [437, 136] width 8 height 8
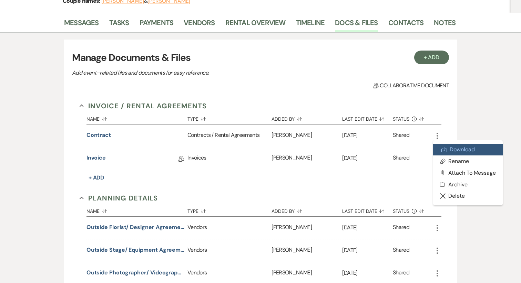
click at [451, 148] on link "Download Download" at bounding box center [468, 150] width 70 height 12
click at [412, 174] on div "Name Sort Default Type Sort Default Added By Sort Default Last Edit Date Sort D…" at bounding box center [263, 147] width 355 height 72
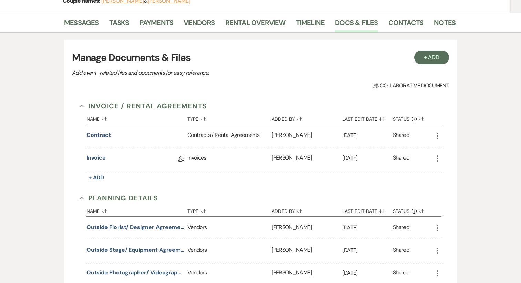
click at [437, 159] on use "button" at bounding box center [436, 159] width 1 height 6
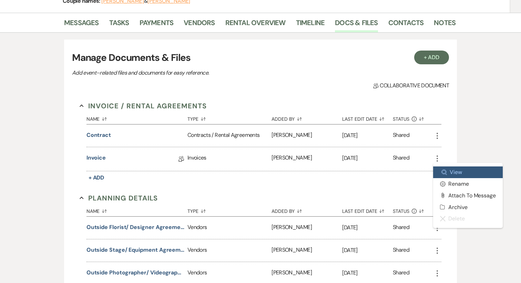
click at [446, 168] on link "Zoom View" at bounding box center [468, 173] width 70 height 12
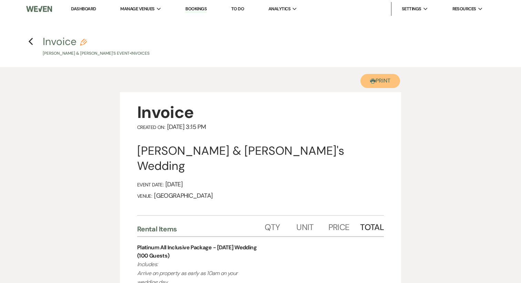
click at [382, 81] on button "Printer Print" at bounding box center [380, 81] width 40 height 14
click at [31, 39] on icon "Previous" at bounding box center [30, 42] width 5 height 8
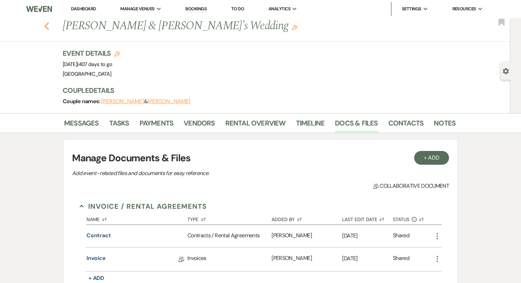
click at [48, 29] on use "button" at bounding box center [46, 26] width 4 height 8
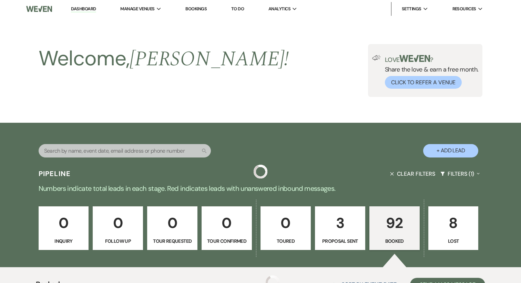
scroll to position [2241, 0]
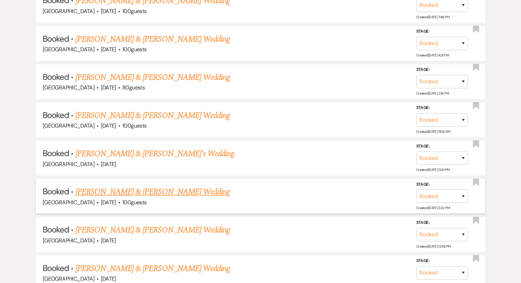
click at [147, 186] on link "Elaina Nicolini & Dylan Sauls's Wedding" at bounding box center [152, 192] width 154 height 12
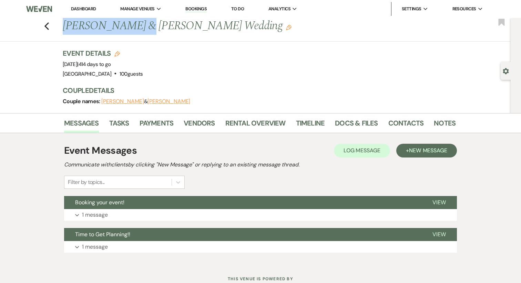
drag, startPoint x: 126, startPoint y: 27, endPoint x: 63, endPoint y: 25, distance: 63.4
click at [63, 25] on h1 "Elaina Nicolini & Dylan Sauls's Wedding Edit" at bounding box center [217, 26] width 309 height 17
click at [351, 120] on link "Docs & Files" at bounding box center [356, 125] width 43 height 15
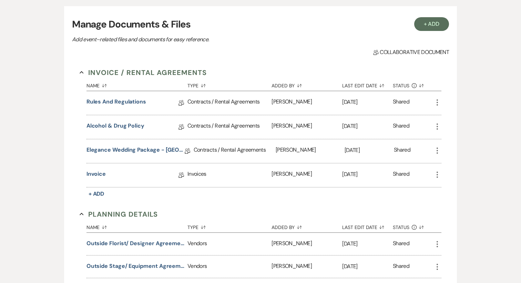
scroll to position [139, 0]
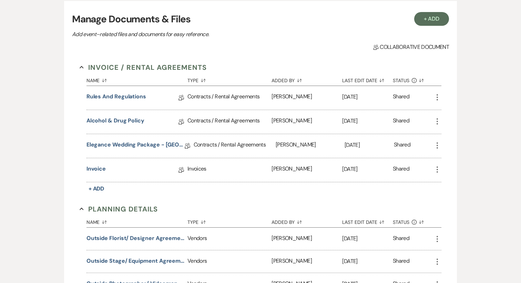
click at [440, 171] on icon "More" at bounding box center [437, 170] width 8 height 8
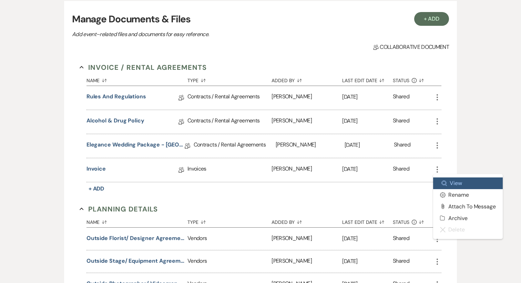
click at [450, 180] on link "Zoom View" at bounding box center [468, 184] width 70 height 12
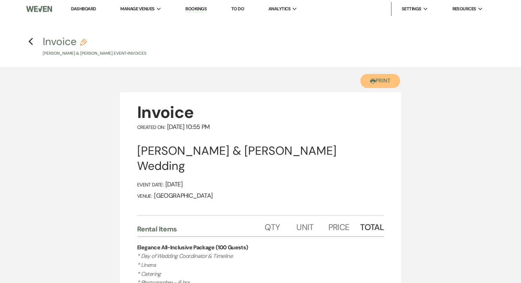
click at [381, 87] on button "Printer Print" at bounding box center [380, 81] width 40 height 14
click at [30, 42] on use "button" at bounding box center [30, 42] width 4 height 8
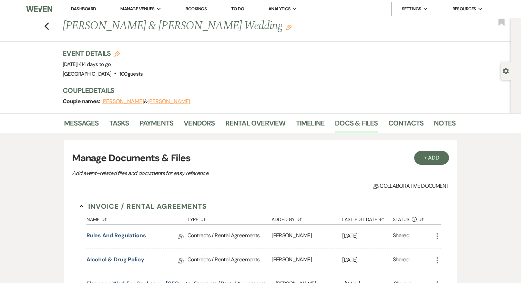
scroll to position [139, 0]
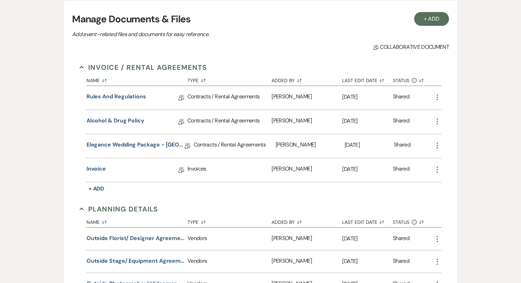
click at [438, 146] on icon "More" at bounding box center [437, 146] width 8 height 8
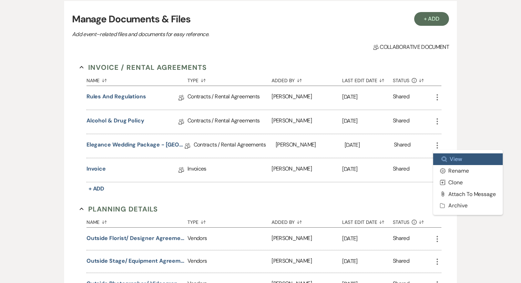
click at [444, 157] on use at bounding box center [444, 159] width 5 height 5
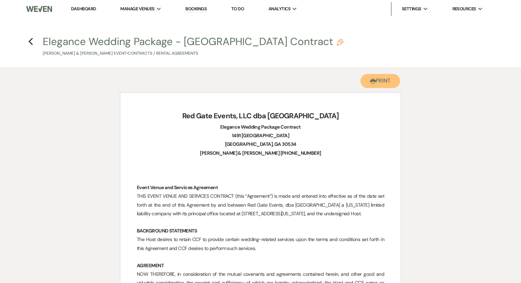
click at [381, 81] on button "Printer Print" at bounding box center [380, 81] width 40 height 14
click at [33, 42] on h4 "Previous Elegance Wedding Package - Cold Creek Farm Contract Pencil Elaina Nico…" at bounding box center [260, 45] width 496 height 22
click at [31, 42] on icon "Previous" at bounding box center [30, 42] width 5 height 8
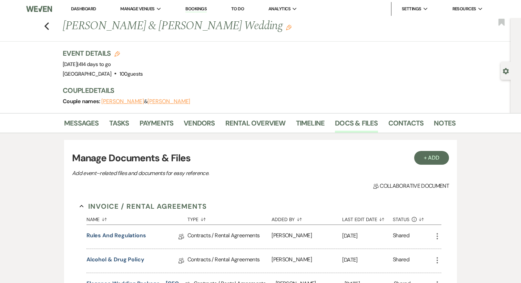
scroll to position [139, 0]
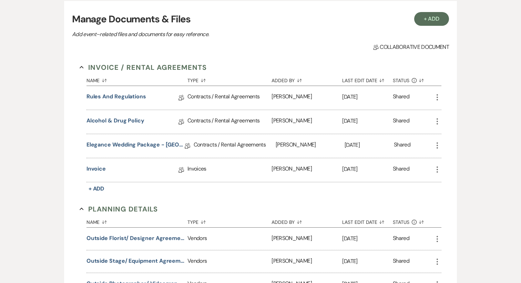
click at [437, 123] on use "button" at bounding box center [436, 121] width 1 height 6
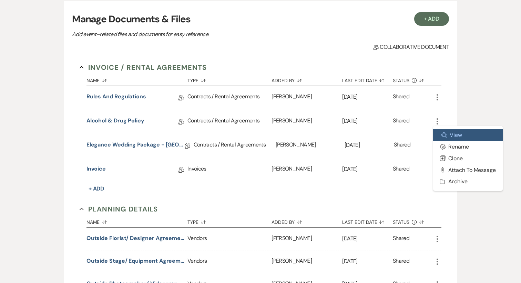
click at [441, 136] on link "Zoom View" at bounding box center [468, 136] width 70 height 12
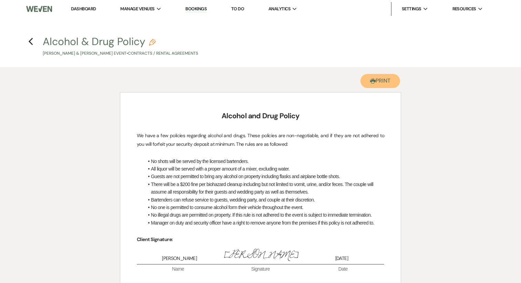
click at [383, 84] on button "Printer Print" at bounding box center [380, 81] width 40 height 14
click at [31, 42] on icon "Previous" at bounding box center [30, 42] width 5 height 8
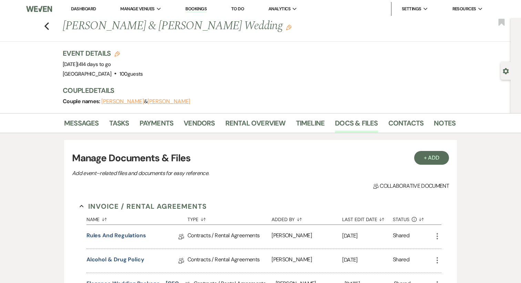
scroll to position [139, 0]
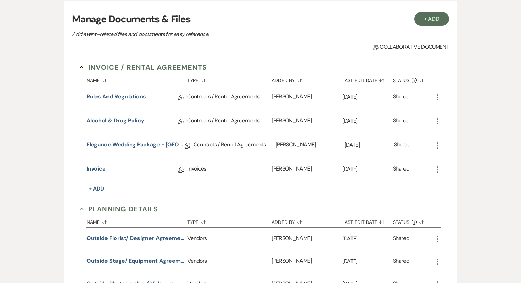
click at [436, 96] on icon "More" at bounding box center [437, 97] width 8 height 8
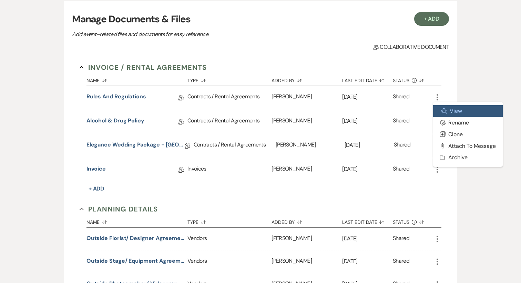
click at [441, 107] on link "Zoom View" at bounding box center [468, 111] width 70 height 12
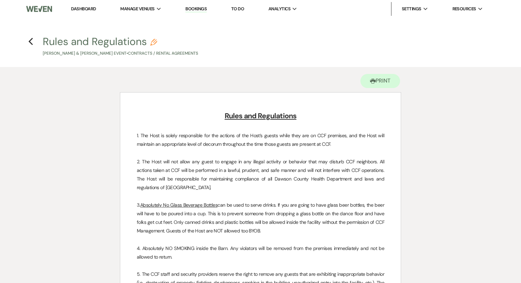
click at [365, 89] on div "Printer Print" at bounding box center [260, 79] width 281 height 25
click at [365, 83] on button "Printer Print" at bounding box center [380, 81] width 40 height 14
click at [29, 43] on icon "Previous" at bounding box center [30, 42] width 5 height 8
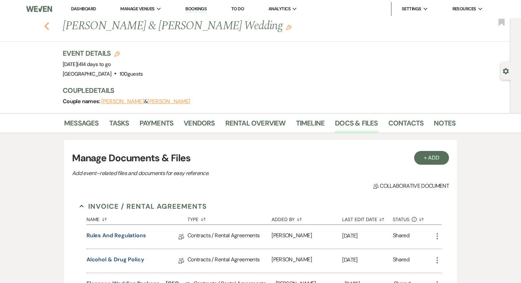
click at [46, 26] on icon "Previous" at bounding box center [46, 26] width 5 height 8
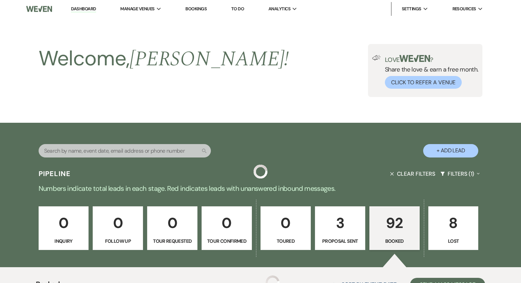
scroll to position [2241, 0]
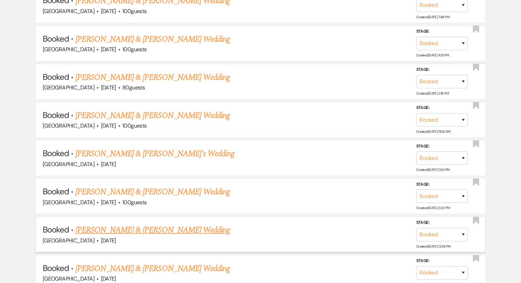
click at [138, 224] on link "Jewel Armstrong & Colin Pendleton's Wedding" at bounding box center [152, 230] width 154 height 12
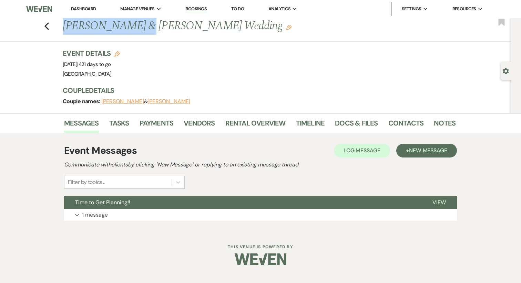
drag, startPoint x: 131, startPoint y: 27, endPoint x: 59, endPoint y: 22, distance: 72.2
click at [59, 22] on div "Previous Jewel Armstrong & Colin Pendleton's Wedding Edit Bookmark" at bounding box center [254, 30] width 514 height 24
click at [343, 120] on link "Docs & Files" at bounding box center [356, 125] width 43 height 15
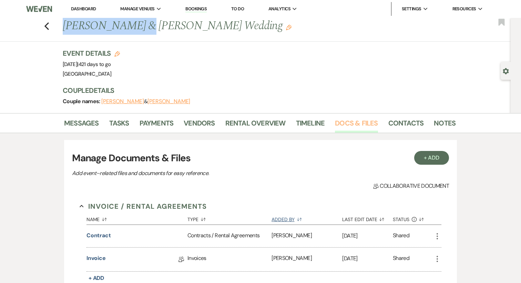
scroll to position [14, 0]
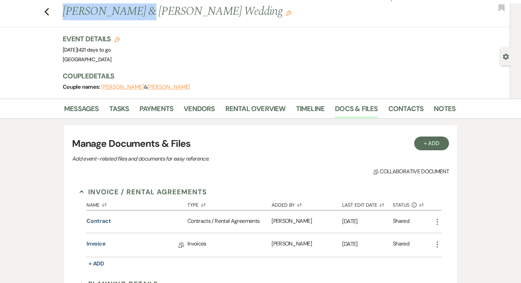
click at [439, 223] on icon "More" at bounding box center [437, 222] width 8 height 8
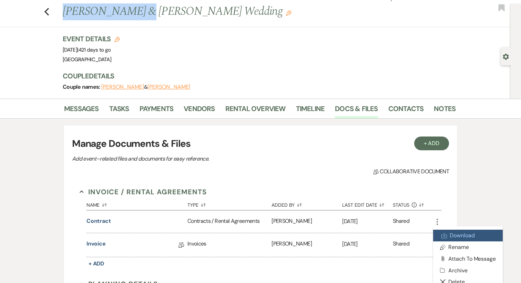
click at [450, 234] on link "Download Download" at bounding box center [468, 236] width 70 height 12
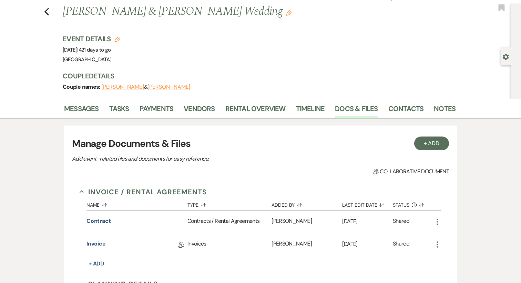
click at [434, 245] on icon "More" at bounding box center [437, 245] width 8 height 8
click at [449, 257] on link "Zoom View" at bounding box center [468, 259] width 70 height 12
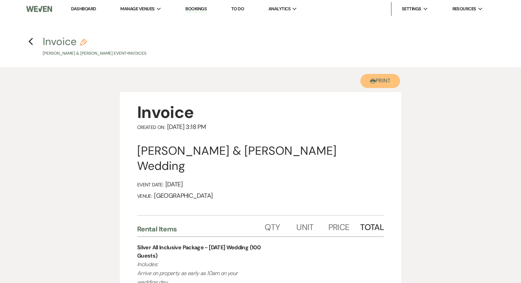
click at [378, 88] on button "Printer Print" at bounding box center [380, 81] width 40 height 14
click at [28, 43] on icon "Previous" at bounding box center [30, 42] width 5 height 8
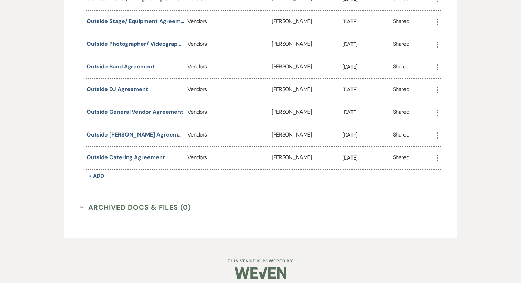
scroll to position [334, 0]
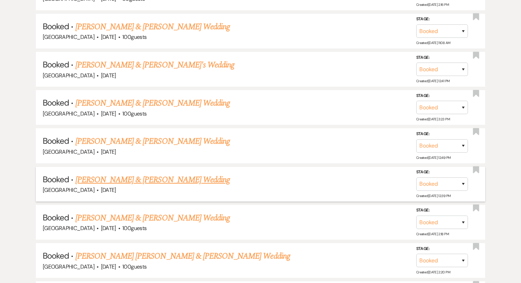
scroll to position [2337, 0]
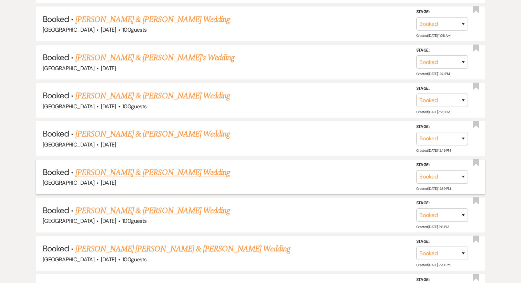
click at [155, 167] on link "Amber Van Mansfeld & Arlyn Kurt Mason's Wedding" at bounding box center [152, 173] width 154 height 12
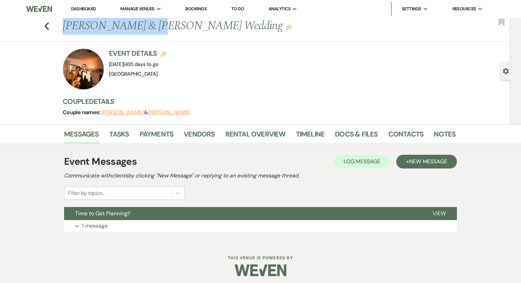
drag, startPoint x: 153, startPoint y: 25, endPoint x: 62, endPoint y: 24, distance: 90.6
click at [63, 24] on h1 "Amber Van Mansfeld & Arlyn Kurt Mason's Wedding Edit" at bounding box center [217, 26] width 309 height 17
click at [357, 132] on link "Docs & Files" at bounding box center [356, 136] width 43 height 15
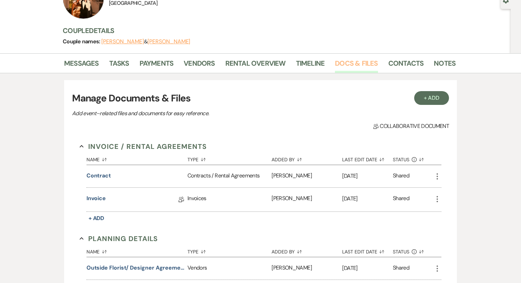
scroll to position [74, 0]
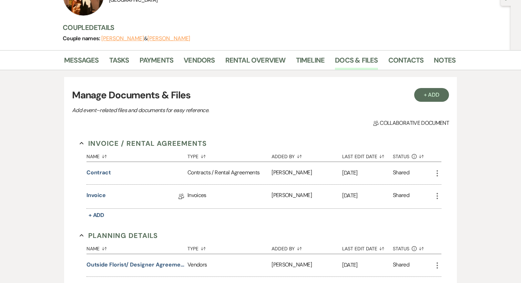
click at [437, 172] on icon "More" at bounding box center [437, 173] width 8 height 8
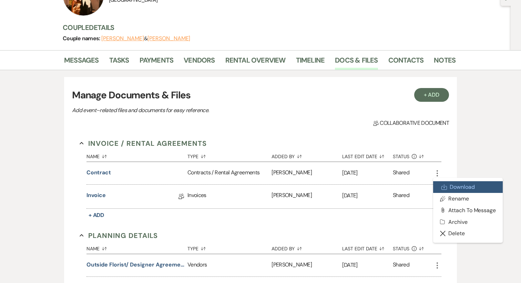
click at [441, 187] on link "Download Download" at bounding box center [468, 188] width 70 height 12
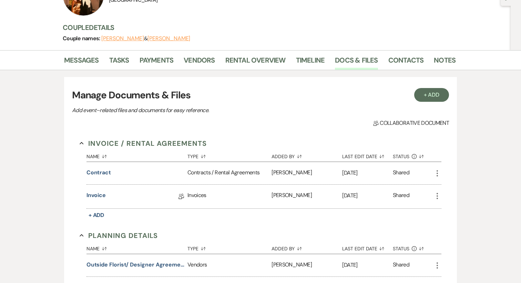
click at [434, 196] on icon "More" at bounding box center [437, 196] width 8 height 8
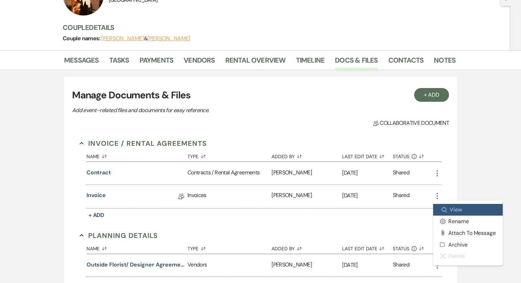
click at [447, 208] on link "Zoom View" at bounding box center [468, 210] width 70 height 12
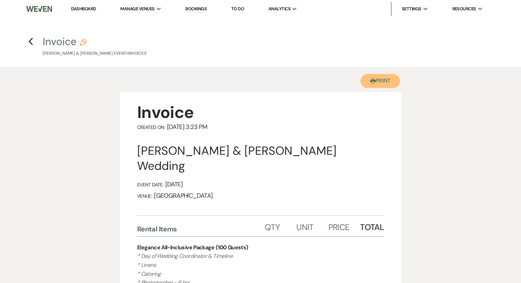
click at [380, 79] on button "Printer Print" at bounding box center [380, 81] width 40 height 14
click at [31, 42] on icon "Previous" at bounding box center [30, 42] width 5 height 8
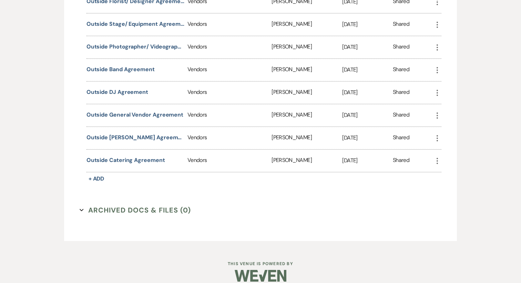
scroll to position [338, 0]
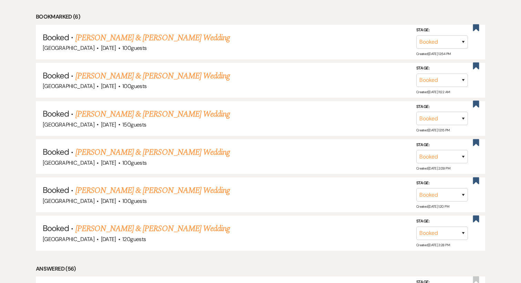
scroll to position [294, 0]
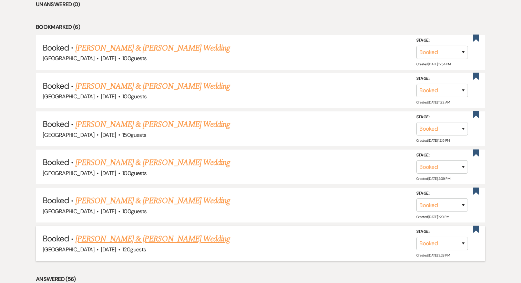
click at [180, 238] on link "Christine Hoglander & John DeVan's Wedding" at bounding box center [152, 239] width 154 height 12
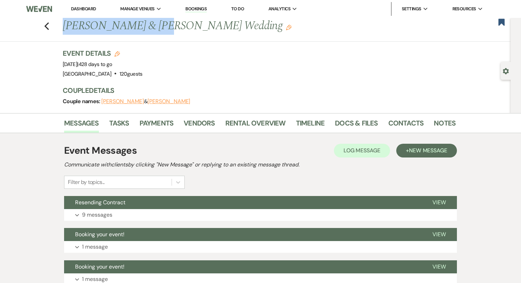
drag, startPoint x: 63, startPoint y: 23, endPoint x: 149, endPoint y: 21, distance: 86.5
click at [149, 21] on h1 "Christine Hoglander & John DeVan's Wedding Edit" at bounding box center [217, 26] width 309 height 17
click at [361, 124] on link "Docs & Files" at bounding box center [356, 125] width 43 height 15
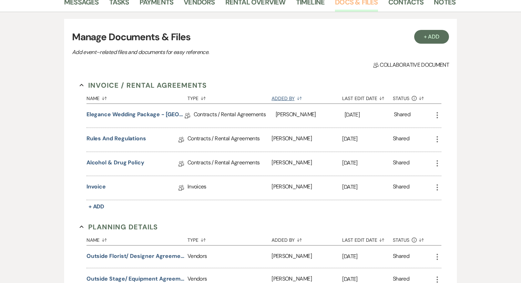
scroll to position [127, 0]
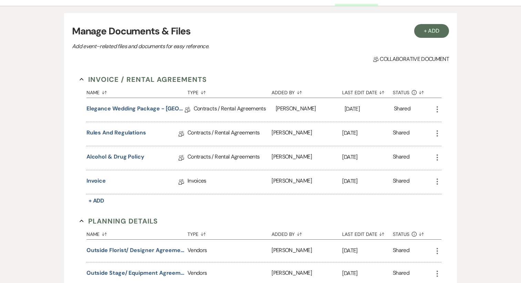
click at [438, 183] on icon "More" at bounding box center [437, 182] width 8 height 8
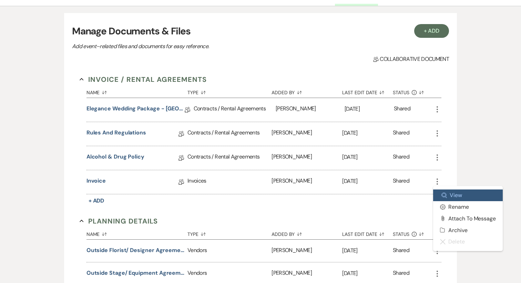
click at [457, 193] on link "Zoom View" at bounding box center [468, 196] width 70 height 12
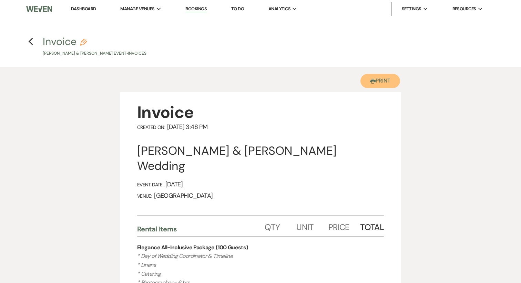
click at [385, 80] on button "Printer Print" at bounding box center [380, 81] width 40 height 14
click at [29, 42] on use "button" at bounding box center [30, 42] width 4 height 8
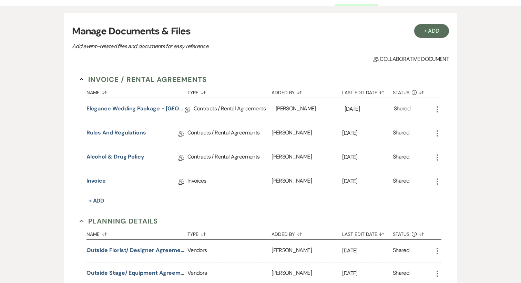
click at [436, 108] on icon "More" at bounding box center [437, 109] width 8 height 8
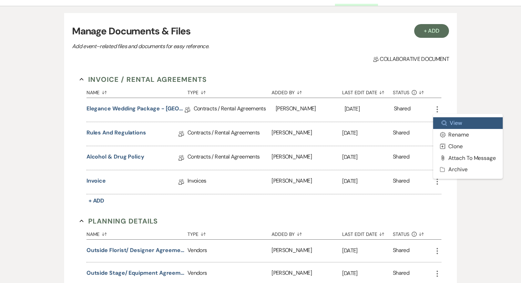
click at [448, 125] on link "Zoom View" at bounding box center [468, 123] width 70 height 12
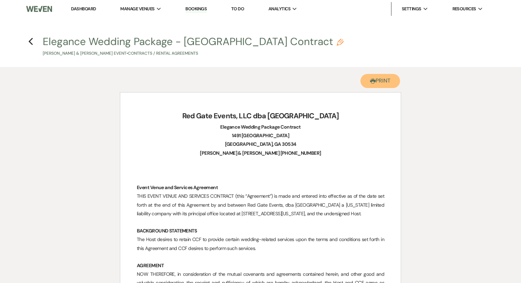
click at [383, 81] on button "Printer Print" at bounding box center [380, 81] width 40 height 14
click at [28, 42] on icon "Previous" at bounding box center [30, 42] width 5 height 8
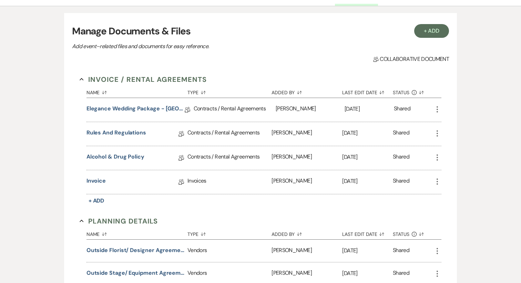
click at [436, 133] on icon "More" at bounding box center [437, 134] width 8 height 8
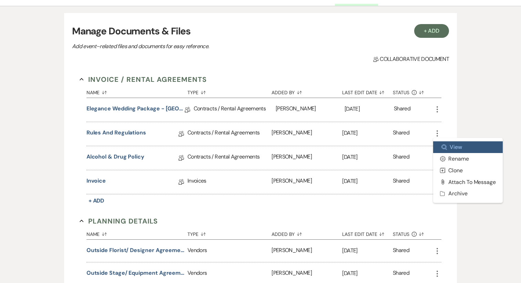
click at [441, 147] on link "Zoom View" at bounding box center [468, 148] width 70 height 12
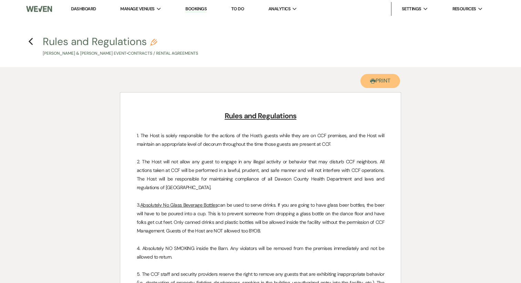
click at [382, 80] on button "Printer Print" at bounding box center [380, 81] width 40 height 14
click at [31, 42] on icon "Previous" at bounding box center [30, 42] width 5 height 8
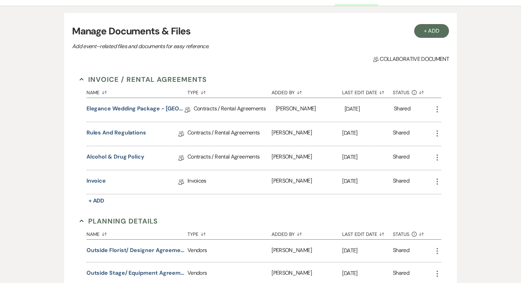
click at [437, 159] on use "button" at bounding box center [436, 158] width 1 height 6
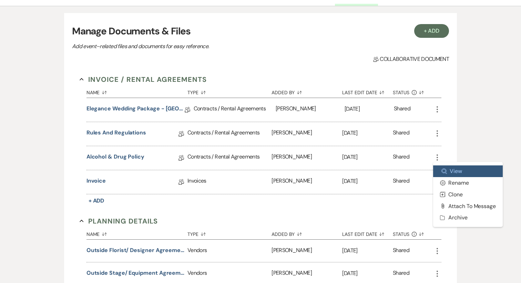
click at [444, 169] on use at bounding box center [444, 171] width 5 height 5
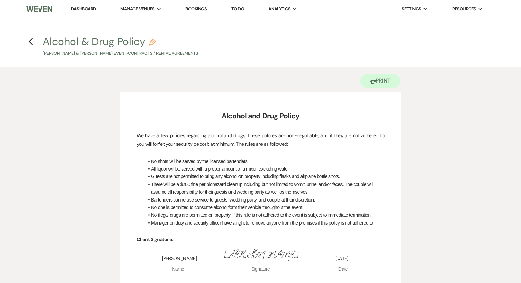
click at [381, 91] on div "Printer Print" at bounding box center [260, 79] width 281 height 25
click at [381, 85] on button "Printer Print" at bounding box center [380, 81] width 40 height 14
click at [31, 40] on icon "Previous" at bounding box center [30, 42] width 5 height 8
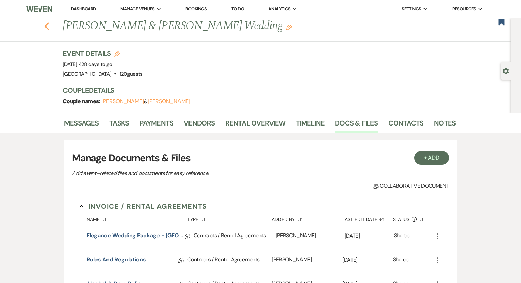
click at [46, 27] on use "button" at bounding box center [46, 26] width 4 height 8
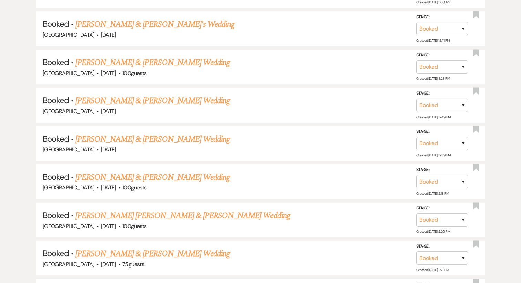
scroll to position [2376, 0]
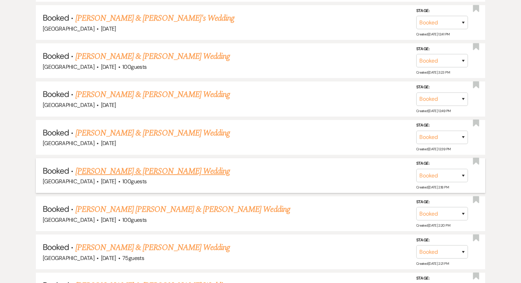
click at [136, 165] on link "Stephanie Gabel & Joshua Bender's Wedding" at bounding box center [152, 171] width 154 height 12
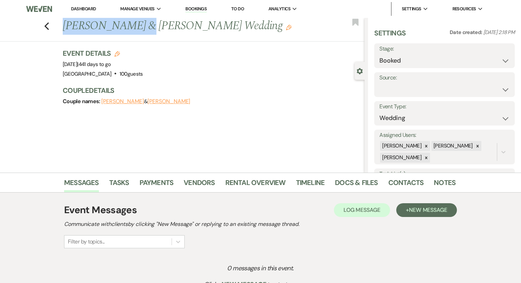
drag, startPoint x: 64, startPoint y: 27, endPoint x: 133, endPoint y: 24, distance: 68.6
click at [133, 24] on h1 "Stephanie Gabel & Joshua Bender's Wedding Edit" at bounding box center [182, 26] width 239 height 17
click at [342, 186] on link "Docs & Files" at bounding box center [356, 184] width 43 height 15
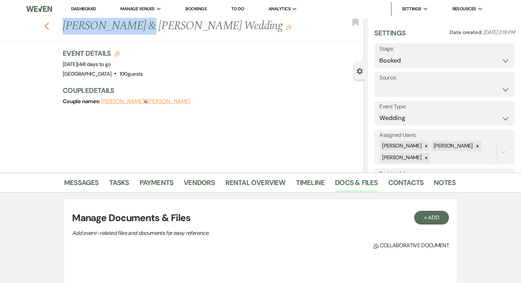
click at [46, 25] on use "button" at bounding box center [46, 26] width 4 height 8
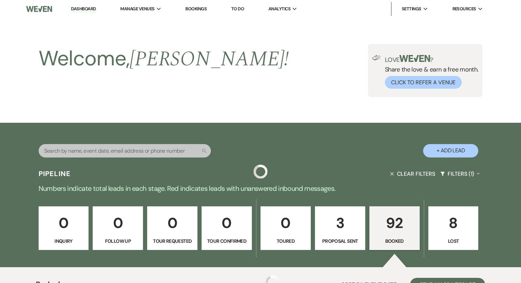
scroll to position [2376, 0]
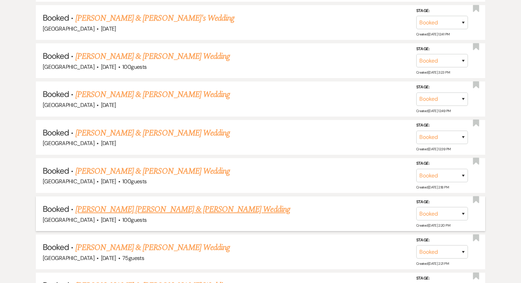
click at [142, 204] on link "Chesney McCollum & Noah Warren's Wedding" at bounding box center [182, 210] width 215 height 12
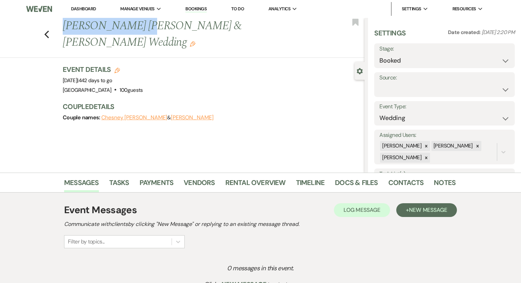
drag, startPoint x: 143, startPoint y: 29, endPoint x: 64, endPoint y: 23, distance: 79.1
click at [64, 23] on h1 "Chesney McCollum & Noah Warren's Wedding Edit" at bounding box center [182, 34] width 239 height 33
click at [358, 184] on link "Docs & Files" at bounding box center [356, 184] width 43 height 15
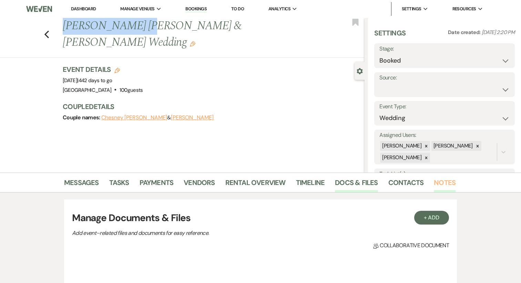
click at [440, 182] on link "Notes" at bounding box center [445, 184] width 22 height 15
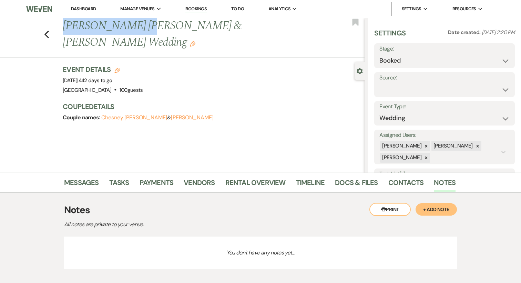
click at [441, 213] on button "+ Add Note" at bounding box center [435, 210] width 41 height 12
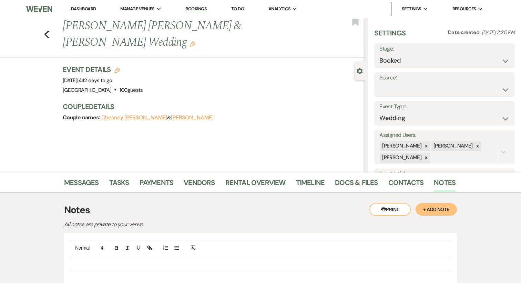
click at [111, 267] on p at bounding box center [260, 265] width 372 height 8
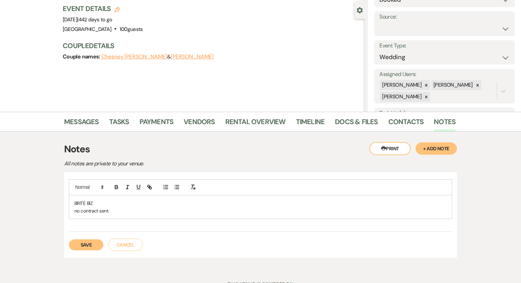
scroll to position [67, 0]
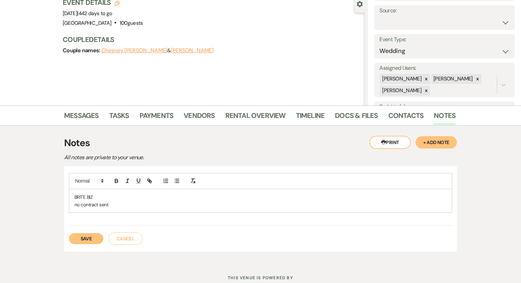
click at [91, 239] on button "Save" at bounding box center [86, 239] width 34 height 11
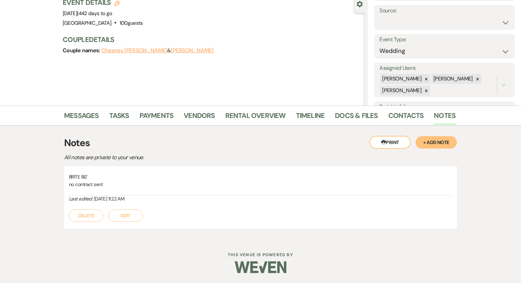
scroll to position [0, 0]
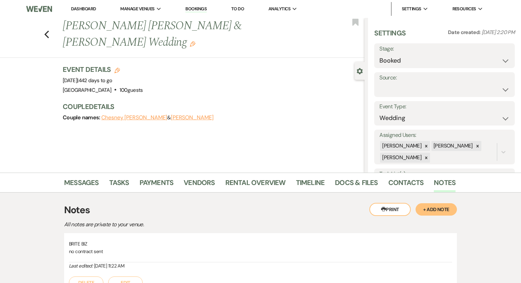
click at [360, 25] on div "Previous Chesney McCollum & Noah Warren's Wedding Edit" at bounding box center [211, 34] width 305 height 33
click at [359, 24] on icon "Bookmark" at bounding box center [355, 22] width 7 height 8
click at [45, 30] on icon "Previous" at bounding box center [46, 34] width 5 height 8
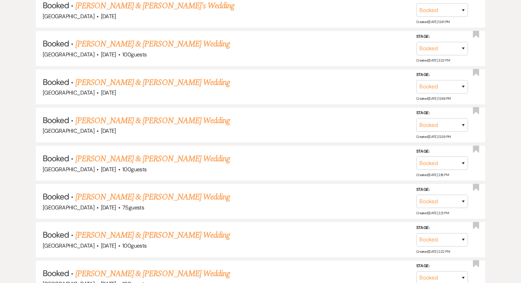
scroll to position [2429, 0]
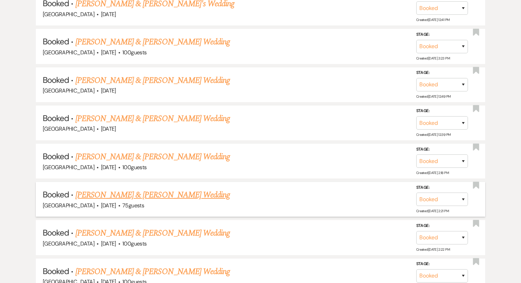
click at [153, 189] on link "Alexis Toland & Jud Howard's Wedding" at bounding box center [152, 195] width 154 height 12
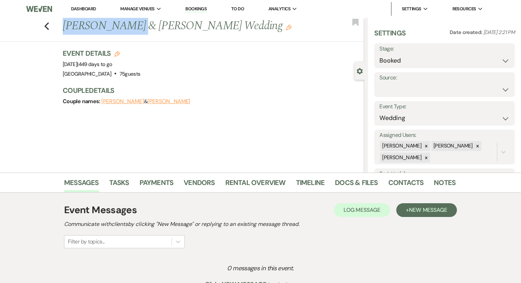
drag, startPoint x: 122, startPoint y: 25, endPoint x: 64, endPoint y: 25, distance: 58.2
click at [64, 25] on h1 "Alexis Toland & Jud Howard's Wedding Edit" at bounding box center [182, 26] width 239 height 17
click at [66, 25] on h1 "Alexis Toland & Jud Howard's Wedding Edit" at bounding box center [182, 26] width 239 height 17
drag, startPoint x: 64, startPoint y: 25, endPoint x: 119, endPoint y: 28, distance: 55.2
click at [119, 28] on h1 "Alexis Toland & Jud Howard's Wedding Edit" at bounding box center [182, 26] width 239 height 17
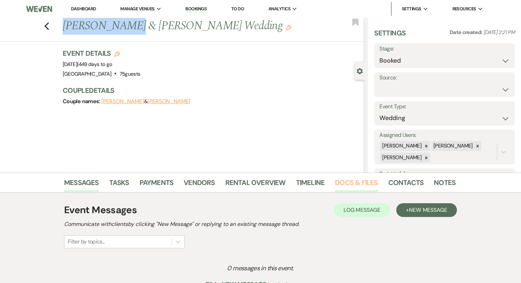
click at [339, 185] on link "Docs & Files" at bounding box center [356, 184] width 43 height 15
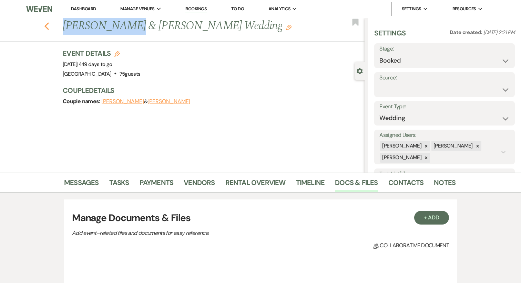
click at [45, 26] on use "button" at bounding box center [46, 26] width 4 height 8
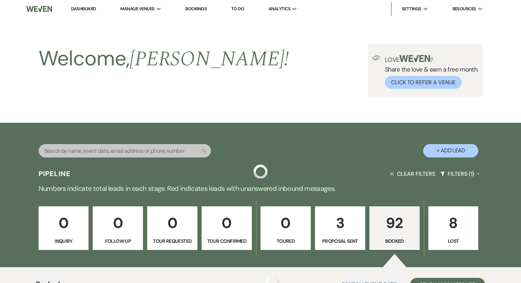
scroll to position [2429, 0]
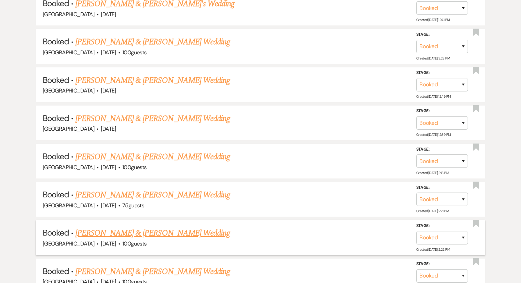
click at [192, 227] on link "Brianna Blackwell & Joseph Reed's Wedding" at bounding box center [152, 233] width 154 height 12
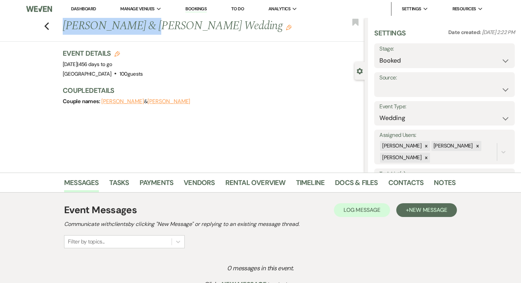
drag, startPoint x: 64, startPoint y: 27, endPoint x: 141, endPoint y: 26, distance: 76.8
click at [141, 26] on h1 "Brianna Blackwell & Joseph Reed's Wedding Edit" at bounding box center [182, 26] width 239 height 17
click at [340, 177] on link "Docs & Files" at bounding box center [356, 184] width 43 height 15
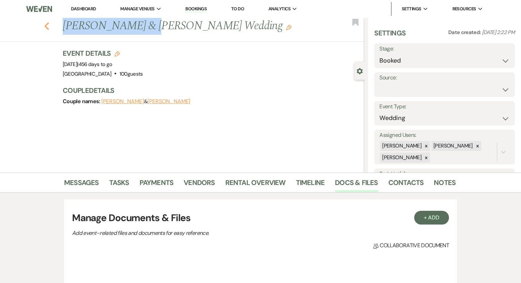
click at [49, 30] on icon "Previous" at bounding box center [46, 26] width 5 height 8
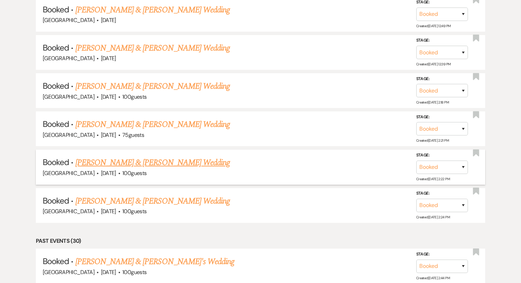
scroll to position [2501, 0]
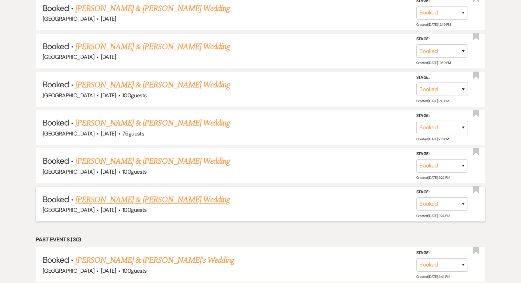
click at [157, 194] on link "Zackery Wetherington & Selina Abbott's Wedding" at bounding box center [152, 200] width 154 height 12
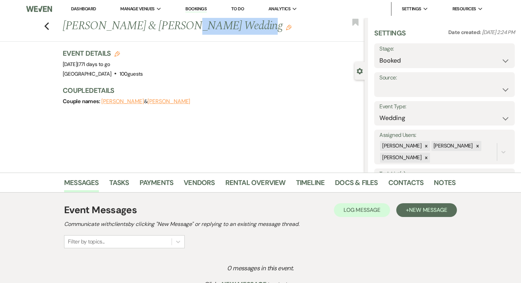
drag, startPoint x: 171, startPoint y: 27, endPoint x: 228, endPoint y: 28, distance: 56.5
click at [228, 28] on h1 "Zackery Wetherington & Selina Abbott's Wedding Edit" at bounding box center [182, 26] width 239 height 17
click at [336, 179] on link "Docs & Files" at bounding box center [356, 184] width 43 height 15
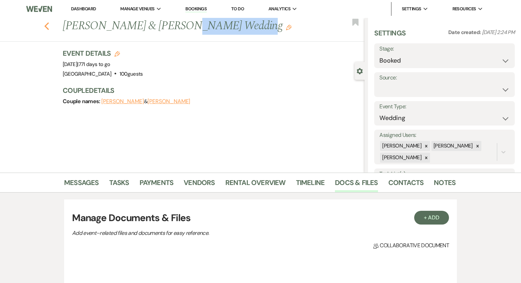
click at [47, 26] on icon "Previous" at bounding box center [46, 26] width 5 height 8
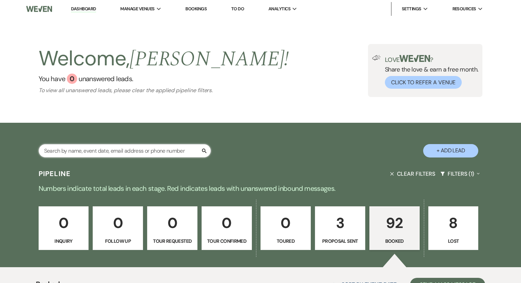
click at [101, 149] on input "text" at bounding box center [125, 150] width 172 height 13
click at [243, 131] on div "Search + Add Lead" at bounding box center [260, 144] width 496 height 37
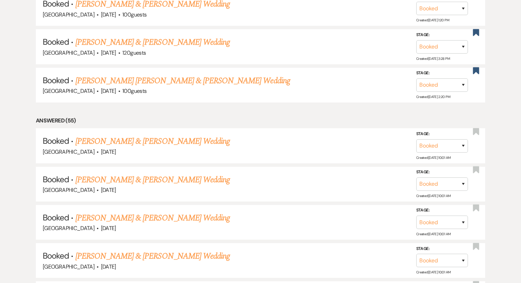
scroll to position [494, 0]
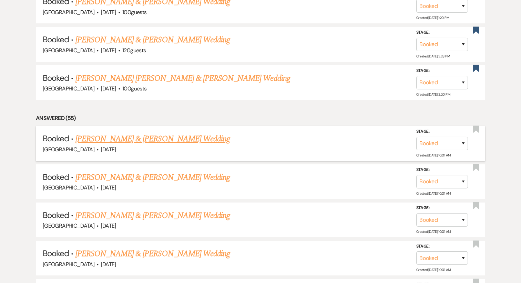
click at [213, 135] on link "Caresa Stancil & Christopher Holcombe's Wedding" at bounding box center [152, 139] width 154 height 12
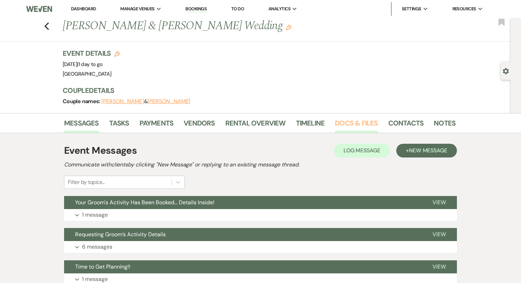
click at [360, 124] on link "Docs & Files" at bounding box center [356, 125] width 43 height 15
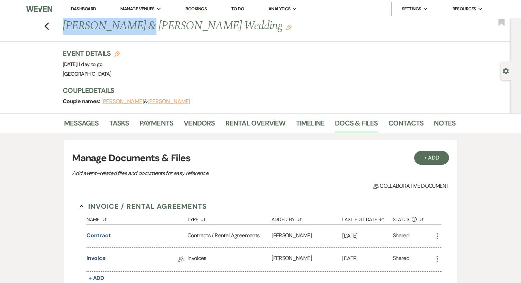
drag, startPoint x: 125, startPoint y: 27, endPoint x: 49, endPoint y: 25, distance: 76.2
click at [49, 25] on div "Previous Caresa Stancil & Christopher Holcombe's Wedding Edit Bookmark" at bounding box center [254, 30] width 514 height 24
click at [122, 29] on h1 "Caresa Stancil & Christopher Holcombe's Wedding Edit" at bounding box center [217, 26] width 309 height 17
drag, startPoint x: 123, startPoint y: 28, endPoint x: 65, endPoint y: 24, distance: 57.6
click at [65, 24] on h1 "Caresa Stancil & Christopher Holcombe's Wedding Edit" at bounding box center [217, 26] width 309 height 17
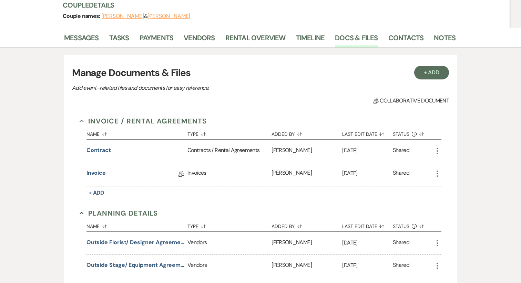
scroll to position [90, 0]
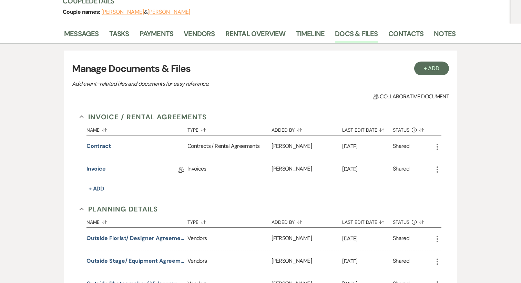
click at [438, 144] on icon "More" at bounding box center [437, 147] width 8 height 8
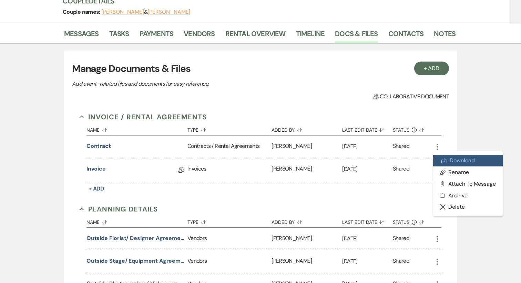
click at [446, 162] on use at bounding box center [444, 160] width 5 height 5
click at [394, 197] on div "Invoice / Rental Agreements Collapse Name Sort Default Type Sort Default Added …" at bounding box center [261, 272] width 362 height 320
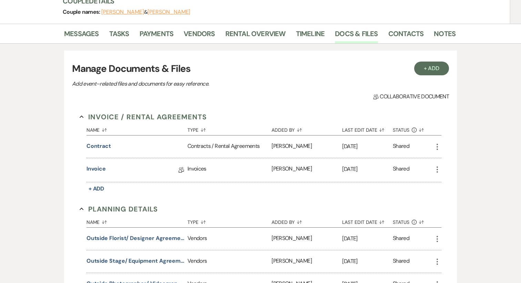
click at [437, 172] on use "button" at bounding box center [436, 170] width 1 height 6
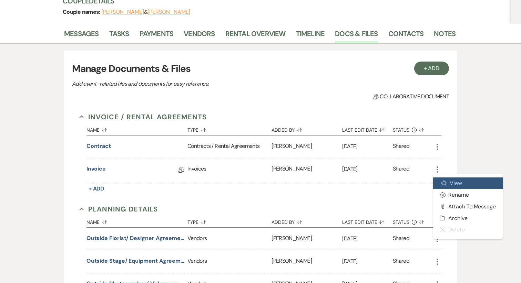
click at [447, 186] on link "Zoom View" at bounding box center [468, 184] width 70 height 12
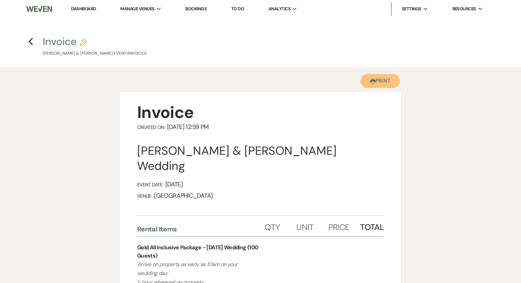
click at [385, 83] on button "Printer Print" at bounding box center [380, 81] width 40 height 14
click at [28, 41] on h4 "Previous Invoice Pencil Caresa Stancil & Christopher Holcombe's Event • Invoices" at bounding box center [260, 45] width 496 height 22
click at [30, 43] on use "button" at bounding box center [30, 42] width 4 height 8
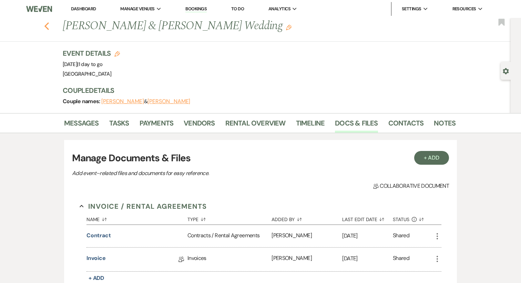
click at [44, 24] on icon "Previous" at bounding box center [46, 26] width 5 height 8
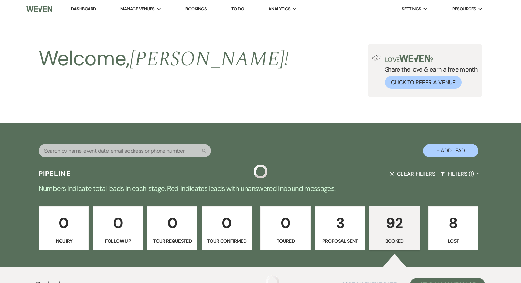
scroll to position [494, 0]
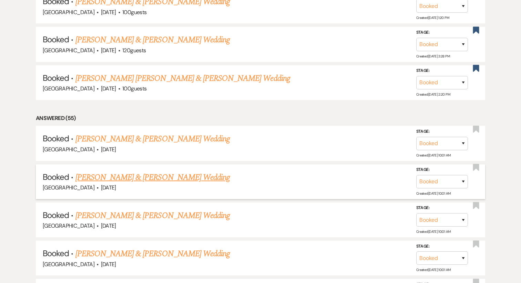
click at [146, 174] on link "Ashley Villacis & Joel Corrales's Wedding" at bounding box center [152, 178] width 154 height 12
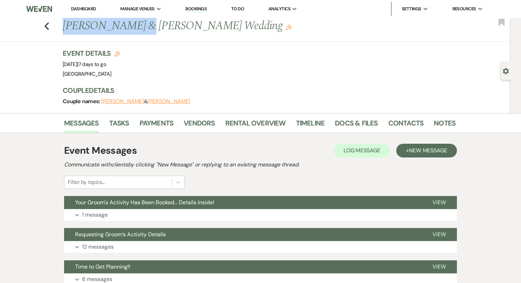
drag, startPoint x: 123, startPoint y: 28, endPoint x: 50, endPoint y: 25, distance: 72.7
click at [50, 25] on div "Previous Ashley Villacis & Joel Corrales's Wedding Edit Bookmark" at bounding box center [254, 30] width 514 height 24
click at [350, 123] on link "Docs & Files" at bounding box center [356, 125] width 43 height 15
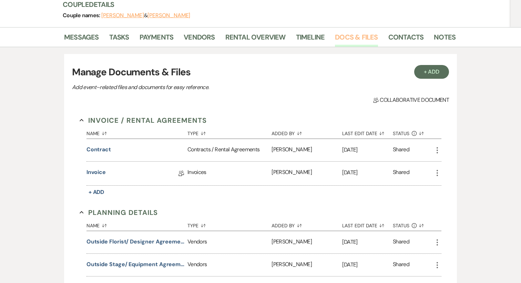
scroll to position [92, 0]
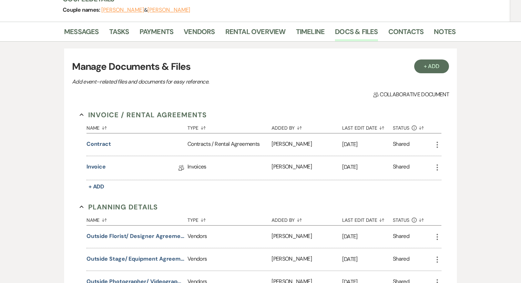
click at [435, 142] on icon "More" at bounding box center [437, 145] width 8 height 8
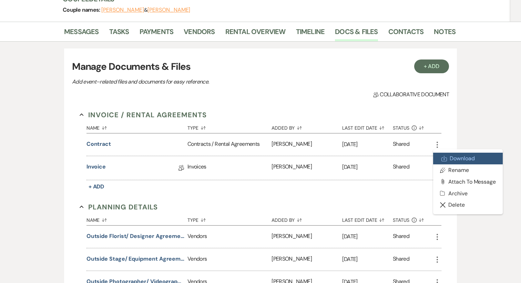
click at [457, 159] on link "Download Download" at bounding box center [468, 159] width 70 height 12
click at [393, 201] on div "Invoice / Rental Agreements Collapse Name Sort Default Type Sort Default Added …" at bounding box center [261, 270] width 362 height 320
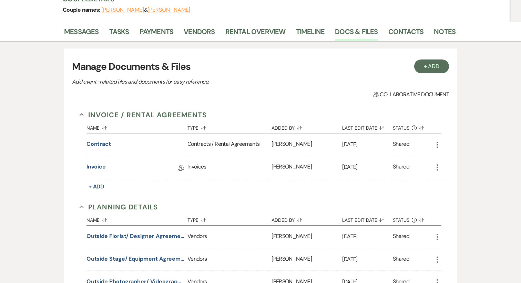
click at [435, 171] on icon "More" at bounding box center [437, 168] width 8 height 8
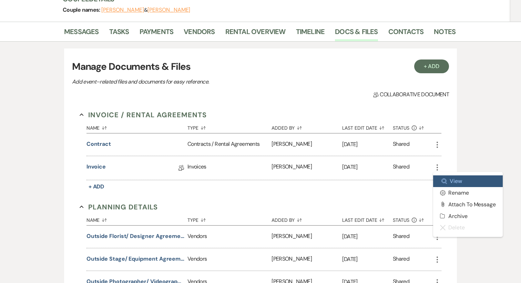
click at [446, 179] on icon "Zoom" at bounding box center [444, 182] width 6 height 6
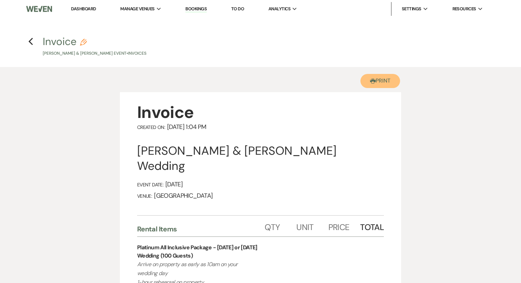
click at [382, 76] on button "Printer Print" at bounding box center [380, 81] width 40 height 14
click at [31, 44] on icon "Previous" at bounding box center [30, 42] width 5 height 8
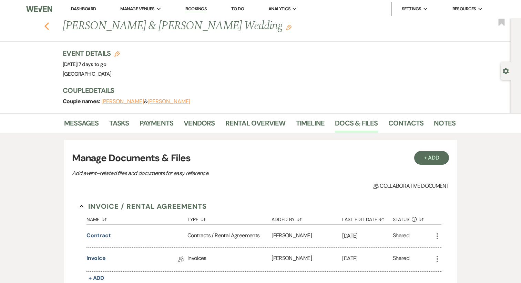
click at [46, 25] on use "button" at bounding box center [46, 26] width 4 height 8
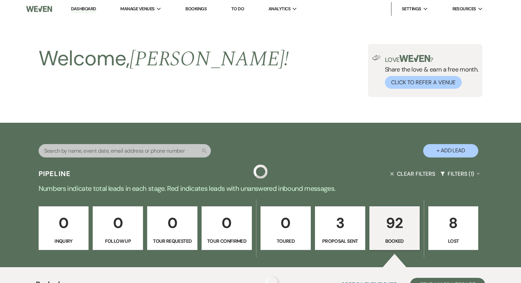
scroll to position [494, 0]
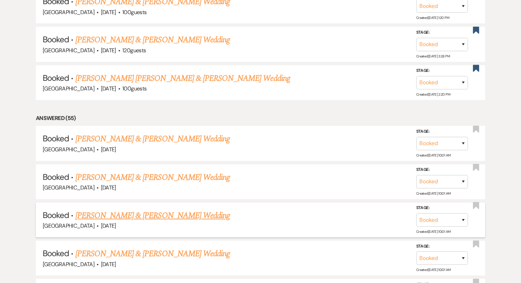
click at [128, 215] on link "Emma Gough & Bren Routly's Wedding" at bounding box center [152, 216] width 154 height 12
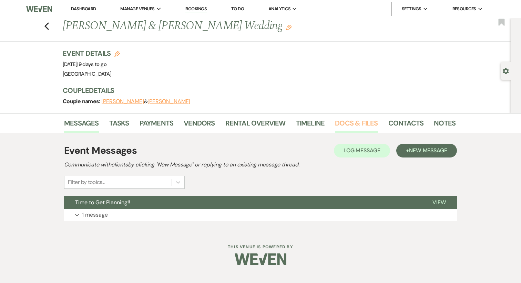
click at [359, 121] on link "Docs & Files" at bounding box center [356, 125] width 43 height 15
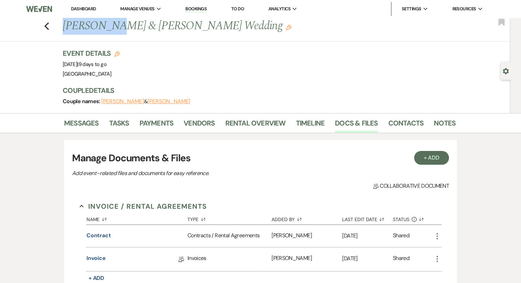
drag, startPoint x: 122, startPoint y: 28, endPoint x: 57, endPoint y: 23, distance: 64.6
click at [57, 23] on div "Previous Emma Gough & Bren Routly's Wedding Edit Bookmark" at bounding box center [254, 30] width 514 height 24
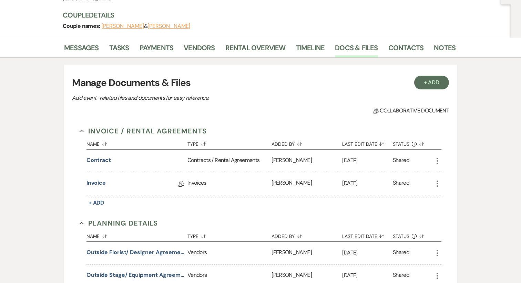
scroll to position [83, 0]
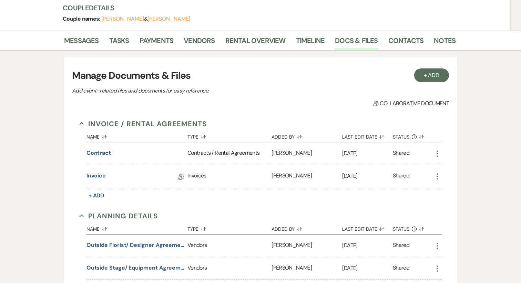
click at [439, 154] on icon "More" at bounding box center [437, 154] width 8 height 8
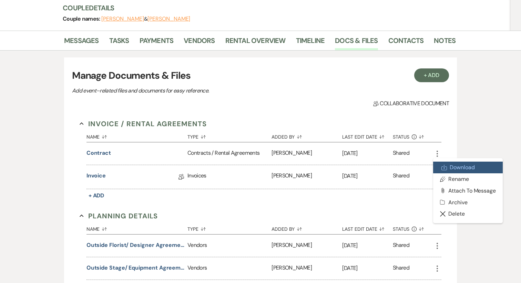
click at [448, 167] on link "Download Download" at bounding box center [468, 168] width 70 height 12
click at [416, 193] on div "Name Sort Default Type Sort Default Added By Sort Default Last Edit Date Sort D…" at bounding box center [263, 165] width 355 height 72
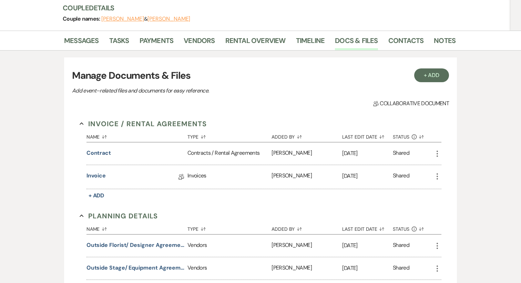
click at [439, 179] on icon "More" at bounding box center [437, 177] width 8 height 8
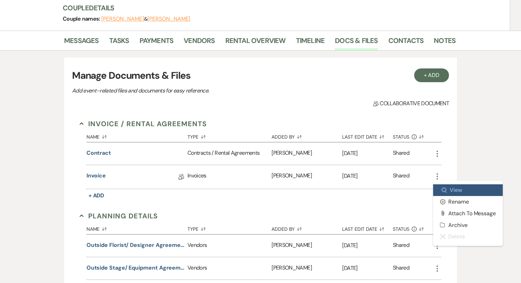
click at [452, 190] on link "Zoom View" at bounding box center [468, 191] width 70 height 12
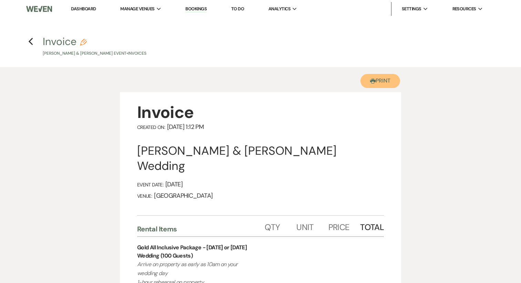
click at [379, 87] on button "Printer Print" at bounding box center [380, 81] width 40 height 14
click at [31, 41] on icon "Previous" at bounding box center [30, 42] width 5 height 8
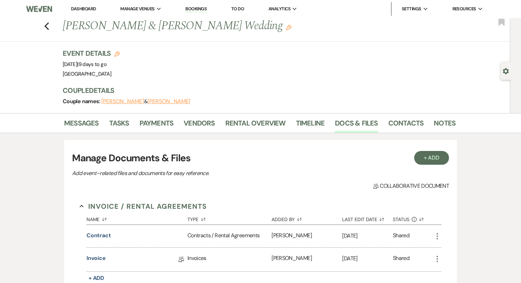
click at [89, 11] on li "Dashboard" at bounding box center [84, 9] width 32 height 14
click at [88, 8] on link "Dashboard" at bounding box center [83, 9] width 25 height 6
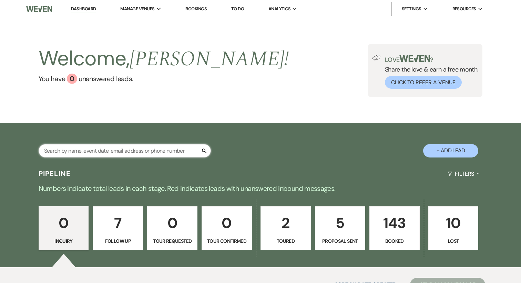
click at [125, 151] on input "text" at bounding box center [125, 150] width 172 height 13
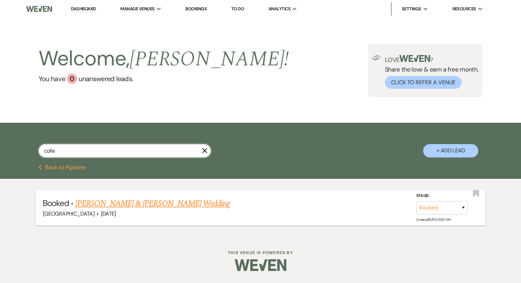
type input "colle"
click at [138, 205] on link "Colleen Heibeck & Howard Pincus's Wedding" at bounding box center [152, 204] width 154 height 12
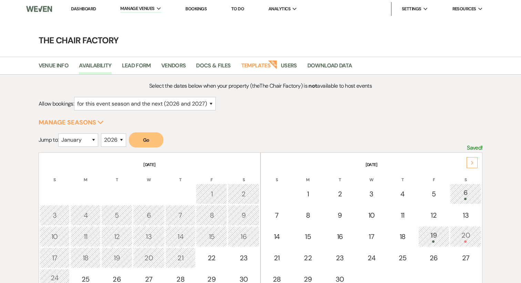
click at [82, 8] on link "Dashboard" at bounding box center [83, 9] width 25 height 6
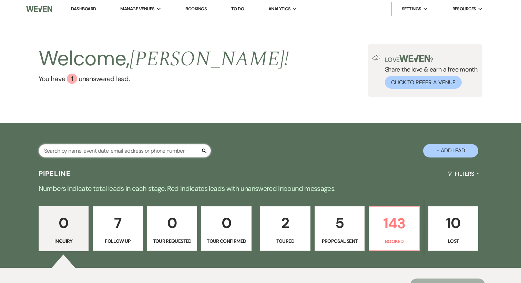
click at [144, 156] on input "text" at bounding box center [125, 150] width 172 height 13
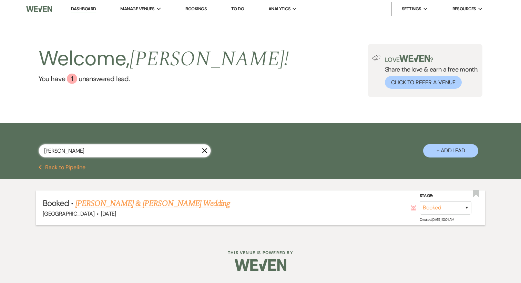
type input "judi"
click at [128, 203] on link "Judi Falconer & Alan Propper's Wedding" at bounding box center [152, 204] width 154 height 12
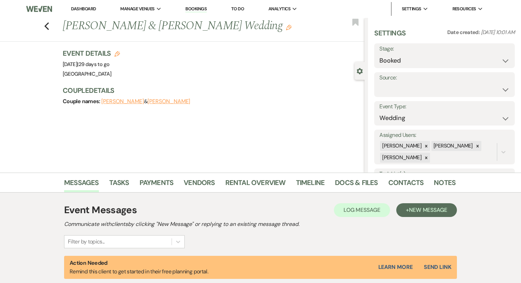
click at [113, 103] on button "Judi Falconer" at bounding box center [122, 102] width 43 height 6
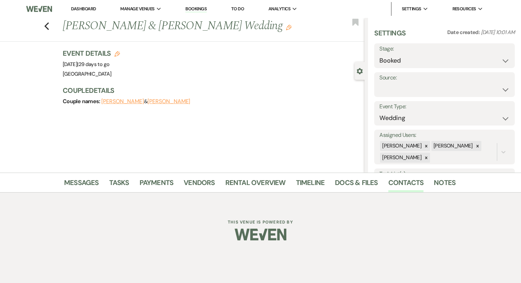
select select "1"
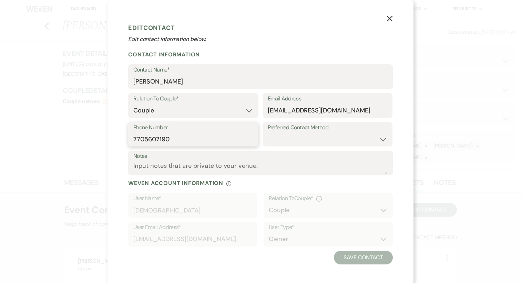
click at [166, 142] on input "7705607190" at bounding box center [193, 139] width 120 height 13
click at [389, 19] on icon "X" at bounding box center [389, 19] width 6 height 6
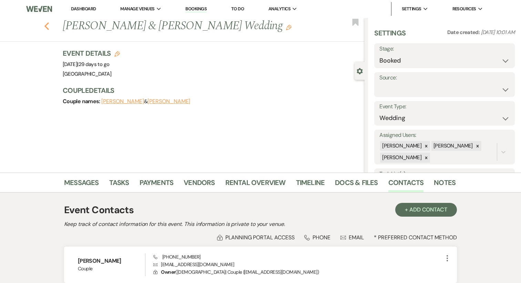
click at [48, 27] on icon "Previous" at bounding box center [46, 26] width 5 height 8
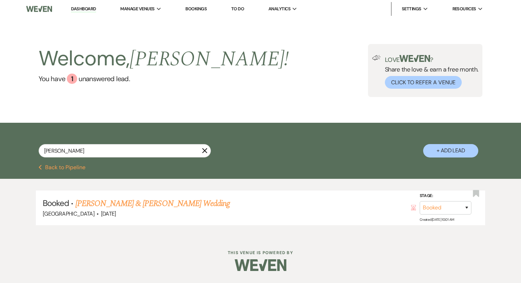
click at [203, 148] on button "X" at bounding box center [205, 151] width 6 height 6
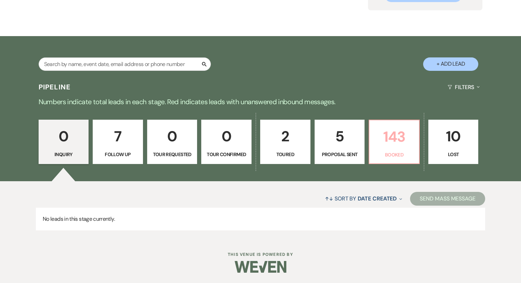
click at [414, 149] on link "143 Booked" at bounding box center [394, 142] width 51 height 45
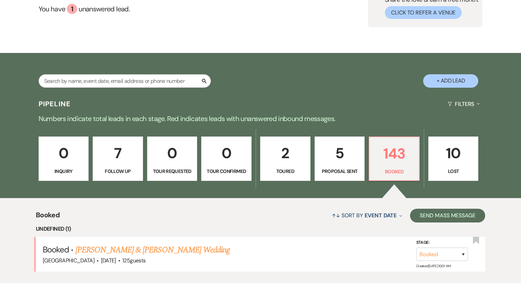
click at [151, 170] on div "0 Inquiry 7 Follow Up 0 Tour Requested 0 Tour Confirmed 2 Toured 5 Proposal Sen…" at bounding box center [260, 163] width 496 height 70
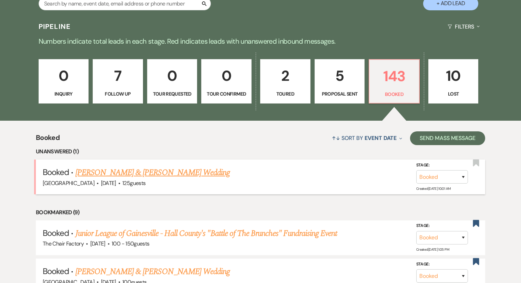
click at [151, 173] on link "April Barth & Nicholas Maiolo's Wedding" at bounding box center [152, 173] width 154 height 12
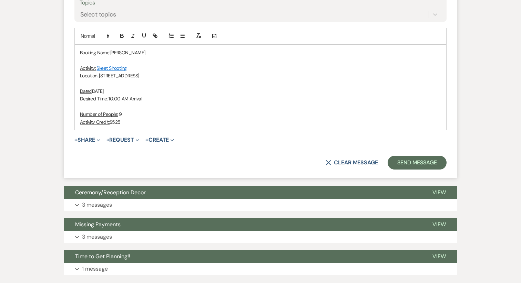
scroll to position [1568, 0]
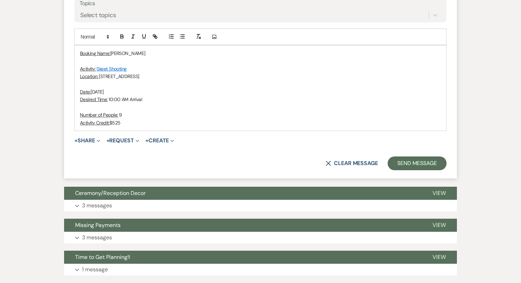
click at [148, 127] on div "Booking Name: Nicholas Maiolo Activity: Skeet Shooting Location: 619 Sporting H…" at bounding box center [260, 87] width 371 height 85
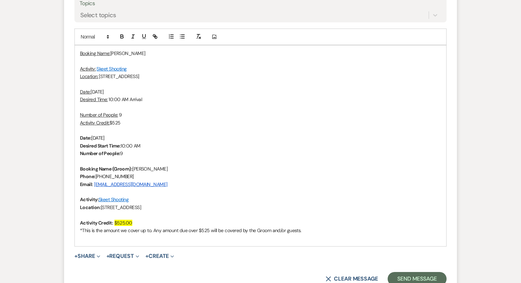
click at [118, 115] on strong at bounding box center [118, 115] width 1 height 6
click at [116, 115] on u "Number of People:" at bounding box center [99, 115] width 38 height 6
click at [122, 114] on u "Number of People (total including the Groom):" at bounding box center [127, 115] width 94 height 6
click at [177, 141] on p "Date: Friday, September 26th, 2025" at bounding box center [260, 138] width 361 height 8
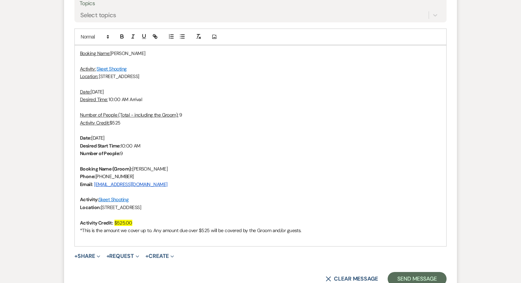
click at [107, 154] on strong "Number of People:" at bounding box center [100, 154] width 40 height 6
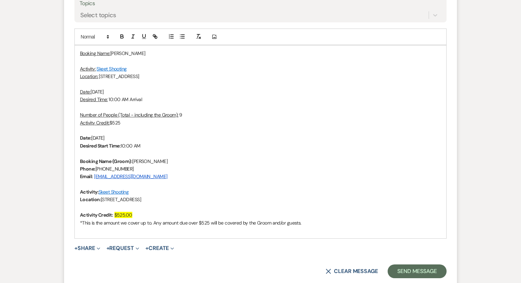
click at [104, 143] on strong "Desired Start Time:" at bounding box center [100, 146] width 41 height 6
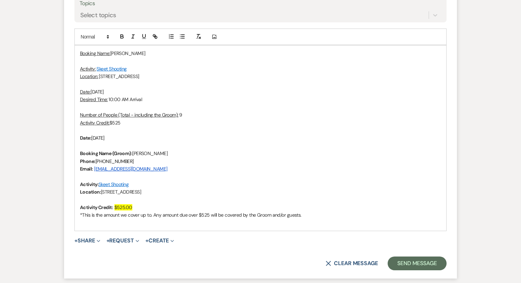
click at [137, 102] on p "Desired Time: 10:00 AM Arrival" at bounding box center [260, 100] width 361 height 8
click at [91, 99] on u "Desired Time:" at bounding box center [94, 99] width 28 height 6
click at [101, 140] on span "Friday, September 26th, 2025" at bounding box center [97, 138] width 13 height 6
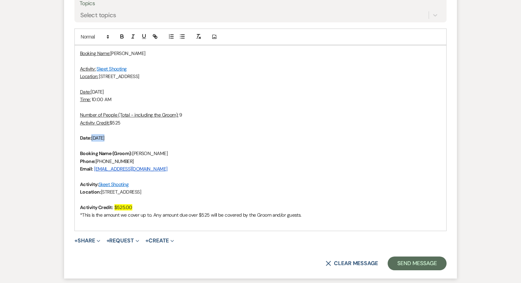
click at [101, 140] on span "Friday, September 26th, 2025" at bounding box center [97, 138] width 13 height 6
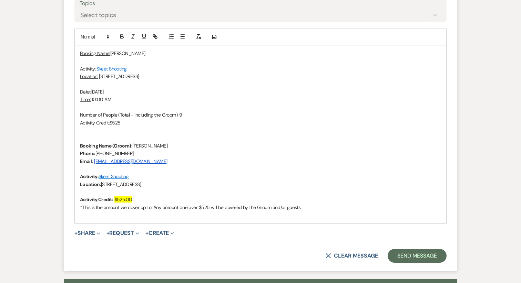
click at [106, 145] on strong "Booking Name (Groom):" at bounding box center [106, 146] width 52 height 6
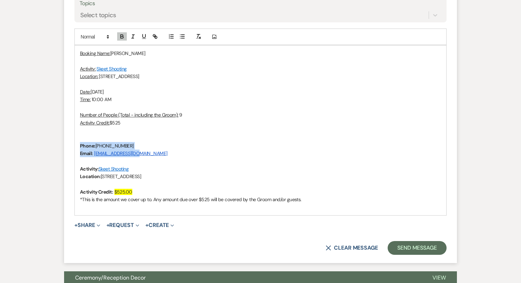
drag, startPoint x: 140, startPoint y: 153, endPoint x: 71, endPoint y: 147, distance: 69.1
click at [71, 147] on form "Reply X Saving draft... Recipients* Planning Portal Users ( April Barth, Nichol…" at bounding box center [260, 85] width 393 height 358
copy div "Phone: 770-298-3370 Email: njmaiolo@gmail.com"
click at [98, 59] on p at bounding box center [260, 61] width 361 height 8
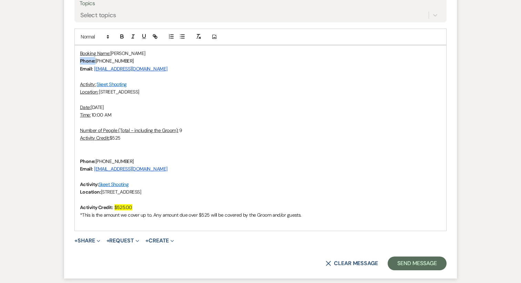
drag, startPoint x: 95, startPoint y: 61, endPoint x: 65, endPoint y: 61, distance: 30.0
click at [65, 61] on form "Reply X Saving draft... Recipients* Planning Portal Users ( April Barth, Nichol…" at bounding box center [260, 92] width 393 height 373
click at [121, 38] on icon "button" at bounding box center [122, 38] width 3 height 2
click at [143, 38] on icon "button" at bounding box center [144, 36] width 6 height 6
drag, startPoint x: 92, startPoint y: 68, endPoint x: 71, endPoint y: 68, distance: 21.4
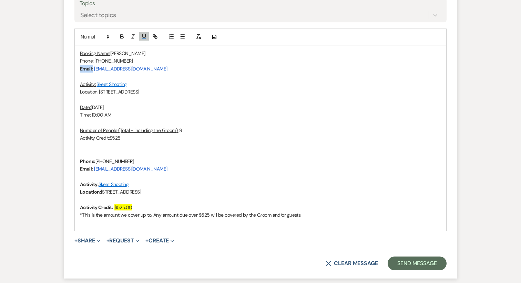
click at [71, 68] on form "Reply X Saving draft... Recipients* Planning Portal Users ( April Barth, Nichol…" at bounding box center [260, 92] width 393 height 373
click at [123, 35] on icon "button" at bounding box center [122, 36] width 6 height 6
click at [144, 36] on icon "button" at bounding box center [144, 36] width 6 height 6
click at [149, 53] on p "Booking Name: Nicholas Maiolo" at bounding box center [260, 54] width 361 height 8
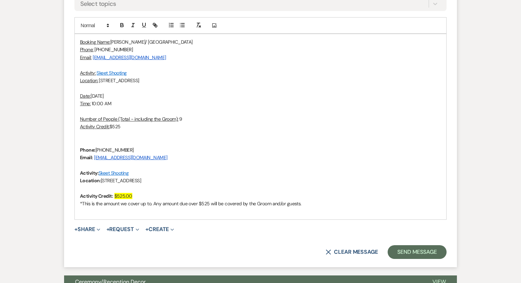
scroll to position [1580, 0]
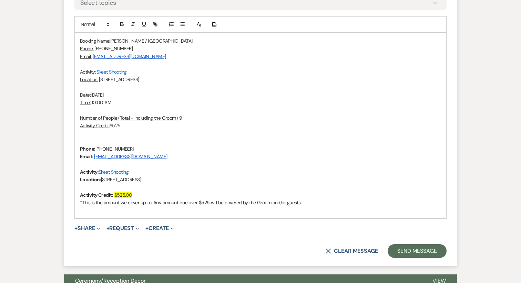
click at [117, 148] on span "770-298-3370" at bounding box center [114, 149] width 38 height 6
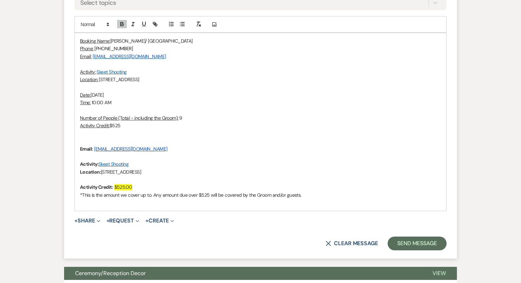
click at [89, 149] on strong "Email:" at bounding box center [86, 149] width 13 height 6
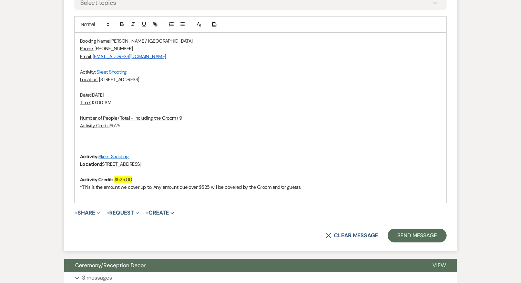
click at [87, 157] on strong "Activity:" at bounding box center [89, 157] width 19 height 6
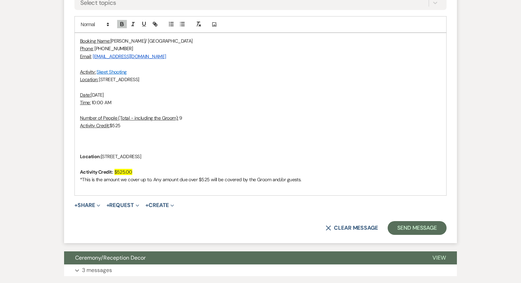
click at [88, 157] on strong "Location:" at bounding box center [90, 157] width 21 height 6
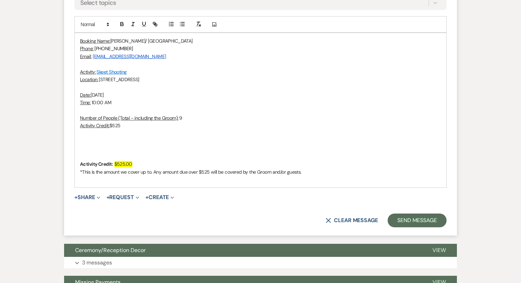
click at [93, 165] on strong "Activity Credit:" at bounding box center [96, 164] width 33 height 6
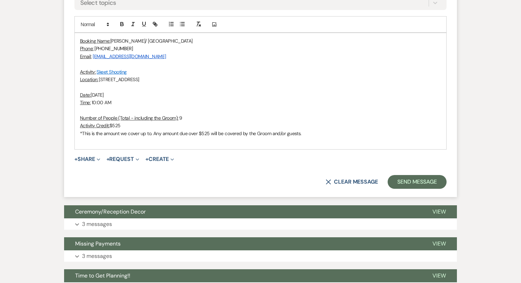
click at [79, 125] on div "Booking Name: Nicholas Maiolo/ Cold Creek Farm Phone: 770-298-3370 Email: njmai…" at bounding box center [260, 91] width 371 height 116
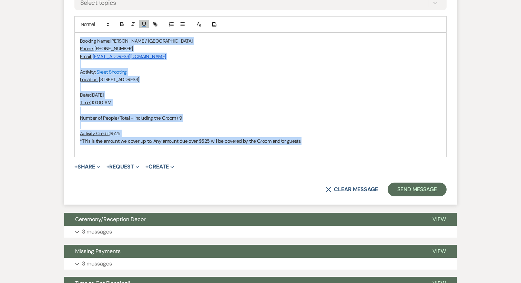
drag, startPoint x: 311, startPoint y: 143, endPoint x: 65, endPoint y: 39, distance: 266.7
click at [65, 39] on form "Reply X Draft saved! Recipients* Planning Portal Users ( April Barth, Nicholas …" at bounding box center [260, 49] width 393 height 312
copy div "Booking Name: Nicholas Maiolo/ Cold Creek Farm Phone: 770-298-3370 Email: njmai…"
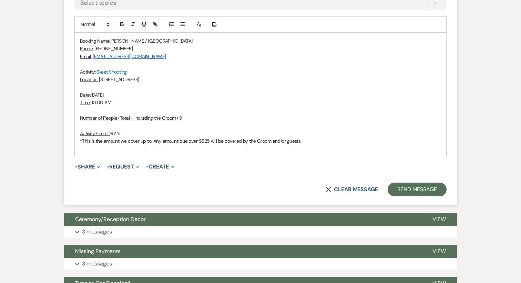
scroll to position [1545, 0]
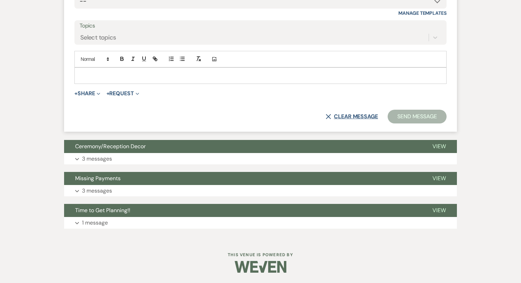
click at [344, 115] on button "X Clear message" at bounding box center [352, 117] width 52 height 6
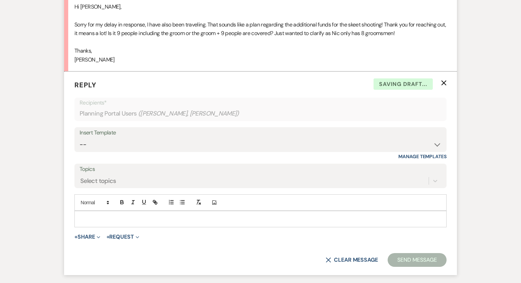
click at [444, 85] on icon "X" at bounding box center [444, 83] width 6 height 6
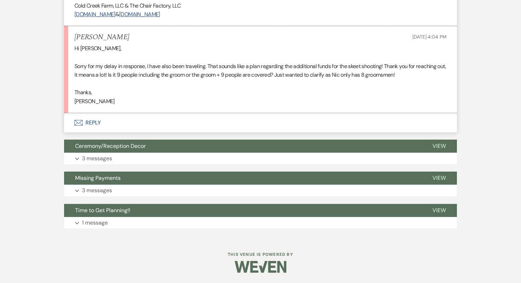
click at [85, 124] on button "Envelope Reply" at bounding box center [260, 122] width 393 height 19
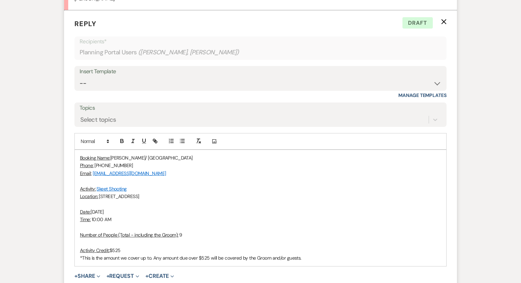
scroll to position [1484, 0]
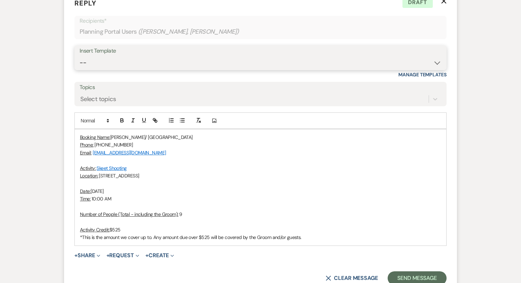
click at [133, 62] on select "-- Vendor Meetings for The Year Week of Reminders Getting You Booked - Groom's …" at bounding box center [261, 62] width 362 height 13
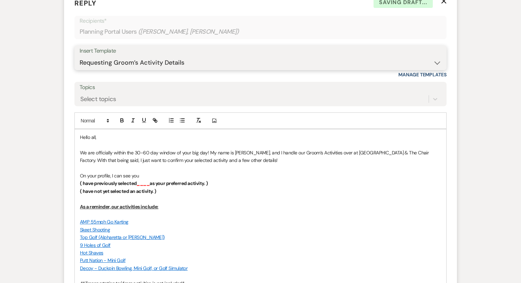
click at [129, 58] on select "-- Vendor Meetings for The Year Week of Reminders Getting You Booked - Groom's …" at bounding box center [261, 62] width 362 height 13
select select "5691"
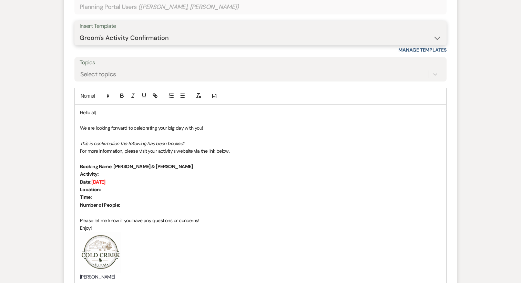
scroll to position [1518, 0]
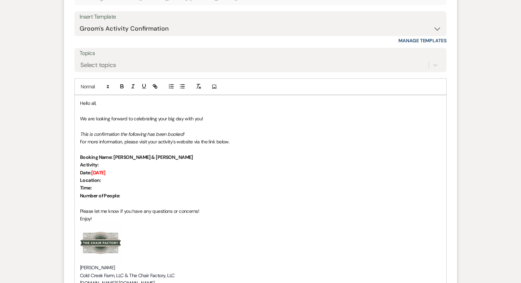
click at [131, 198] on p "Number of People:" at bounding box center [260, 196] width 361 height 8
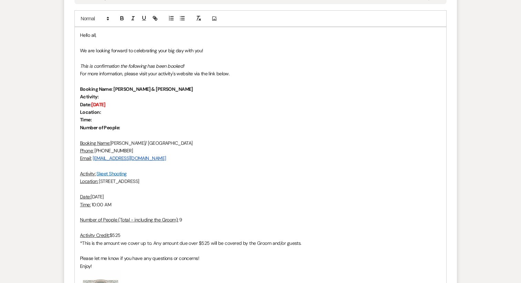
scroll to position [1588, 0]
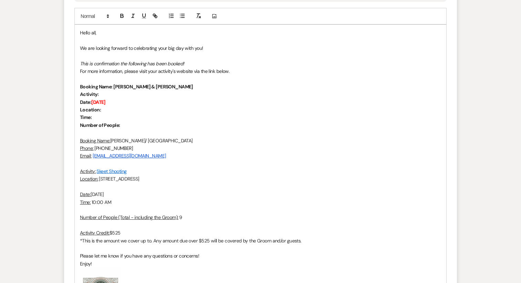
click at [99, 89] on strong "Booking Name: April Barth & Nicholas Maiolo" at bounding box center [136, 87] width 113 height 6
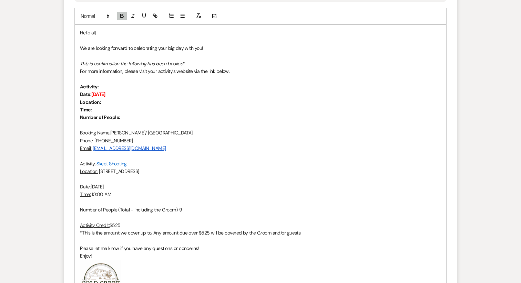
click at [94, 86] on strong "Activity:" at bounding box center [89, 87] width 19 height 6
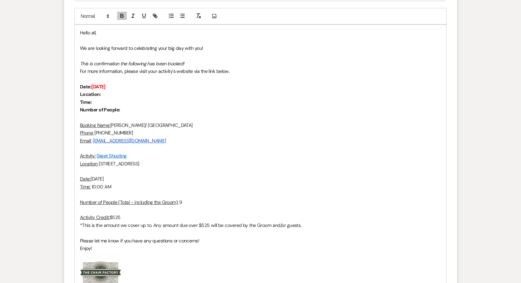
click at [91, 88] on strong "Date:" at bounding box center [85, 87] width 11 height 6
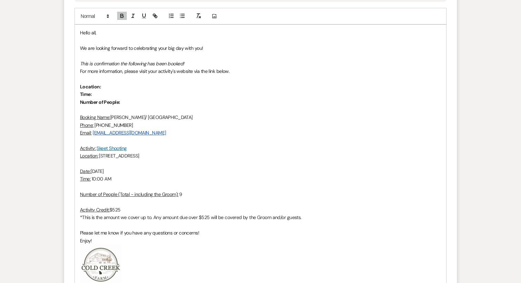
click at [91, 88] on strong "Location:" at bounding box center [90, 87] width 21 height 6
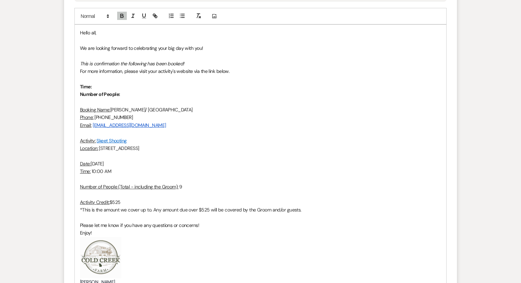
click at [91, 88] on strong "Time:" at bounding box center [86, 87] width 12 height 6
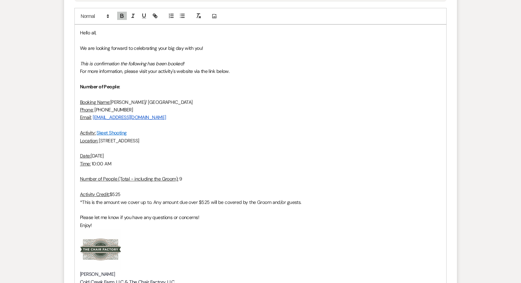
click at [91, 88] on strong "Number of People:" at bounding box center [100, 87] width 40 height 6
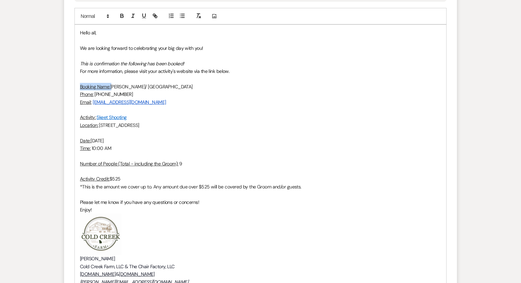
drag, startPoint x: 111, startPoint y: 87, endPoint x: 58, endPoint y: 87, distance: 53.4
drag, startPoint x: 94, startPoint y: 95, endPoint x: 63, endPoint y: 95, distance: 30.7
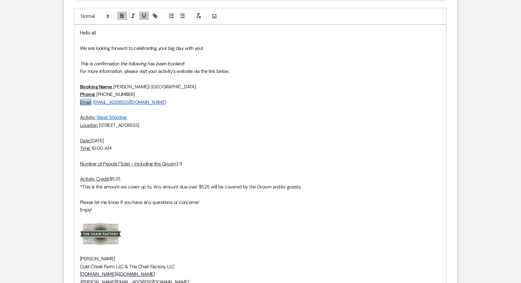
drag, startPoint x: 92, startPoint y: 103, endPoint x: 63, endPoint y: 103, distance: 28.9
drag, startPoint x: 95, startPoint y: 119, endPoint x: 66, endPoint y: 118, distance: 29.3
click at [66, 118] on form "Reply X Saving draft... Recipients* Planning Portal Users ( April Barth, Nichol…" at bounding box center [260, 111] width 393 height 453
drag, startPoint x: 96, startPoint y: 116, endPoint x: 71, endPoint y: 116, distance: 25.5
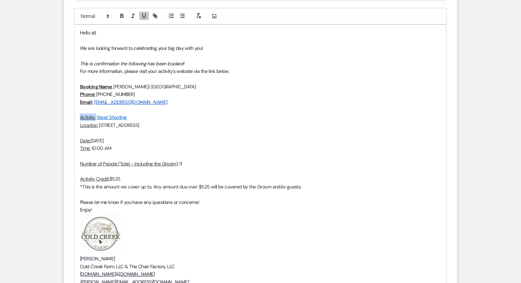
click at [71, 116] on form "Reply X Draft saved! Recipients* Planning Portal Users ( April Barth, Nicholas …" at bounding box center [260, 111] width 393 height 453
drag, startPoint x: 99, startPoint y: 126, endPoint x: 72, endPoint y: 126, distance: 27.6
click at [71, 126] on form "Reply X Saving draft... Recipients* Planning Portal Users ( April Barth, Nichol…" at bounding box center [260, 111] width 393 height 453
drag, startPoint x: 91, startPoint y: 141, endPoint x: 69, endPoint y: 141, distance: 21.7
click at [69, 141] on form "Reply X Saving draft... Recipients* Planning Portal Users ( April Barth, Nichol…" at bounding box center [260, 111] width 393 height 453
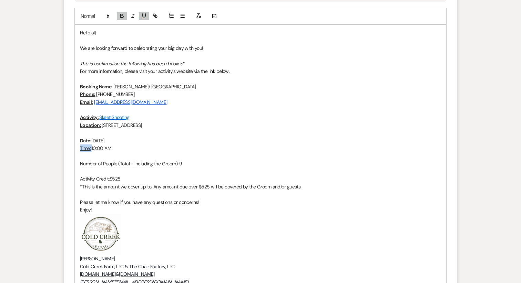
drag, startPoint x: 92, startPoint y: 149, endPoint x: 74, endPoint y: 149, distance: 18.3
click at [74, 149] on form "Reply X Saving draft... Recipients* Planning Portal Users ( April Barth, Nichol…" at bounding box center [260, 111] width 393 height 453
drag, startPoint x: 179, startPoint y: 164, endPoint x: 56, endPoint y: 163, distance: 122.3
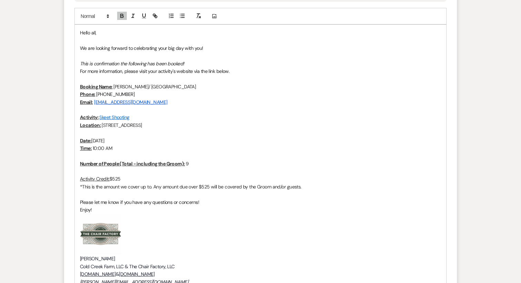
click at [146, 173] on p at bounding box center [260, 172] width 361 height 8
drag, startPoint x: 122, startPoint y: 164, endPoint x: 179, endPoint y: 165, distance: 57.9
click at [179, 165] on u "Number of People (Total - including the Groom):" at bounding box center [132, 164] width 105 height 6
drag, startPoint x: 111, startPoint y: 179, endPoint x: 57, endPoint y: 180, distance: 54.1
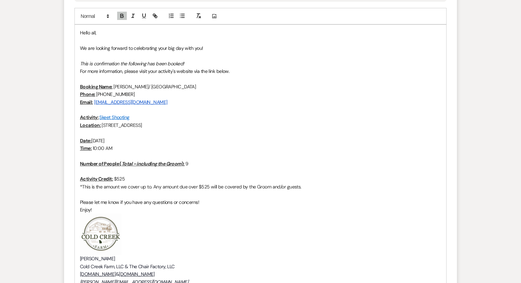
click at [131, 199] on p "Please let me know if you have any questions or concerns!" at bounding box center [260, 203] width 361 height 8
click at [126, 188] on span "*This is the amount we cover up to. Any amount due over $525 will be covered by…" at bounding box center [190, 187] width 221 height 6
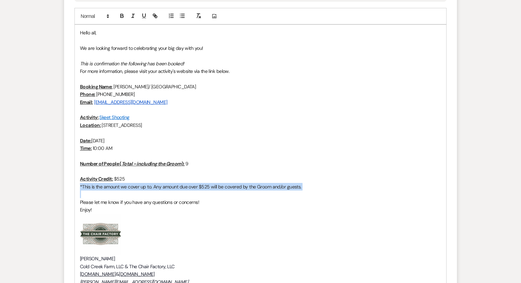
click at [126, 188] on span "*This is the amount we cover up to. Any amount due over $525 will be covered by…" at bounding box center [190, 187] width 221 height 6
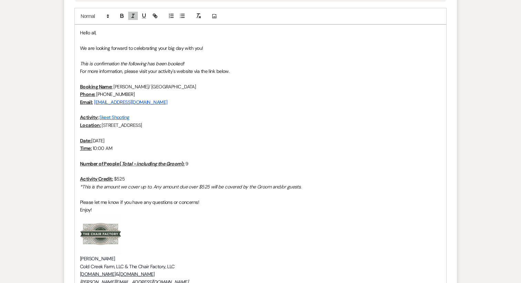
click at [146, 204] on span "Please let me know if you have any questions or concerns!" at bounding box center [139, 202] width 119 height 6
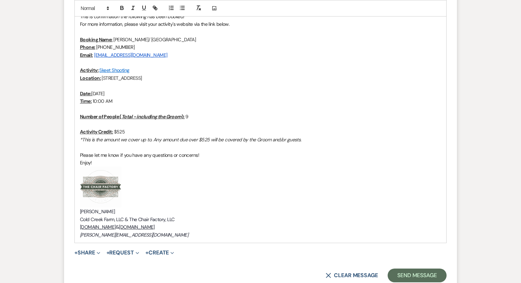
scroll to position [1637, 0]
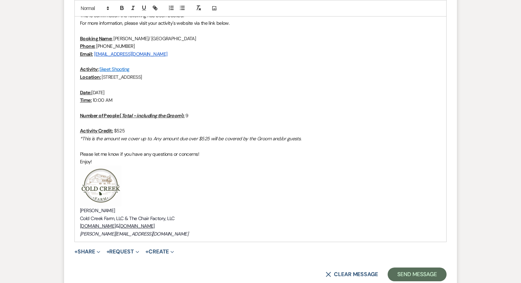
click at [119, 236] on em "katie@redgateevents.com" at bounding box center [134, 234] width 108 height 6
copy em "katie@redgateevents.com"
click at [113, 214] on p "[PERSON_NAME]" at bounding box center [260, 211] width 361 height 8
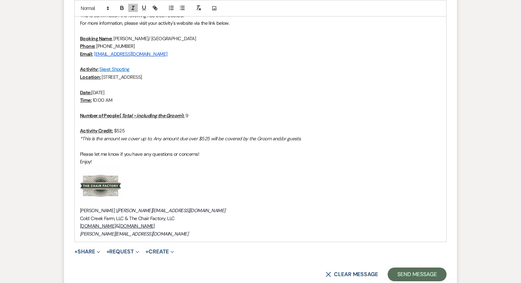
click at [119, 233] on em "katie@redgateevents.com" at bounding box center [134, 234] width 108 height 6
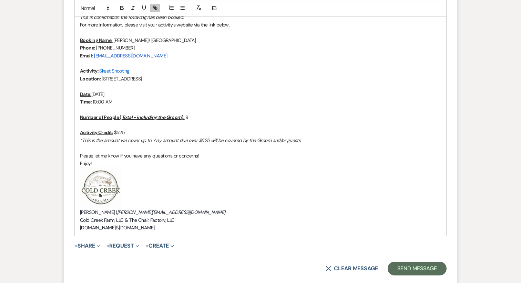
scroll to position [1638, 0]
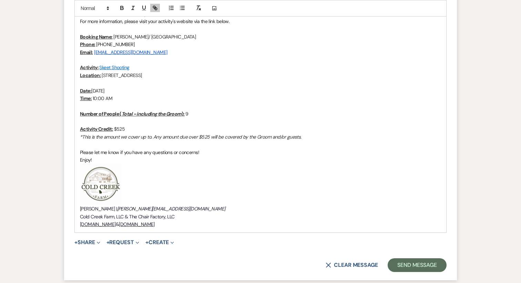
click at [116, 224] on link "[DOMAIN_NAME]" at bounding box center [98, 224] width 36 height 6
click at [214, 207] on p "Katie Gatlin | katie@redgateevents.com" at bounding box center [260, 209] width 361 height 8
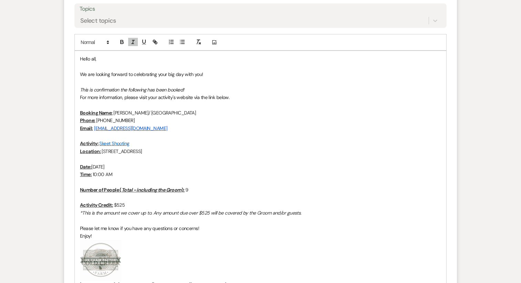
scroll to position [1561, 0]
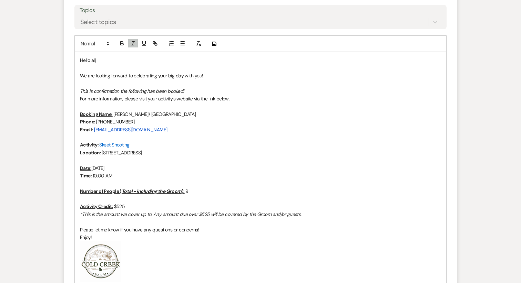
click at [93, 61] on span "Hello all," at bounding box center [88, 60] width 16 height 6
click at [219, 76] on p "We are looking forward to celebrating your big day with you!" at bounding box center [260, 76] width 361 height 8
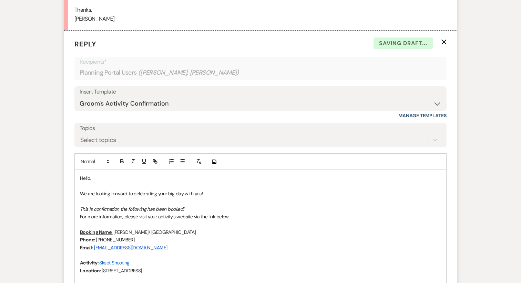
scroll to position [1448, 0]
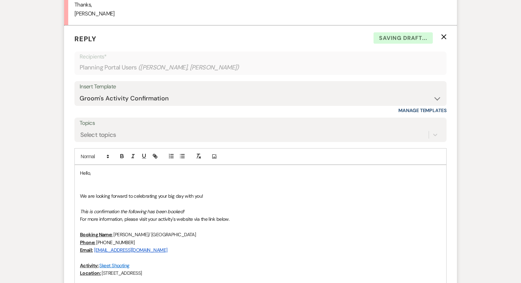
click at [83, 185] on p at bounding box center [260, 189] width 361 height 8
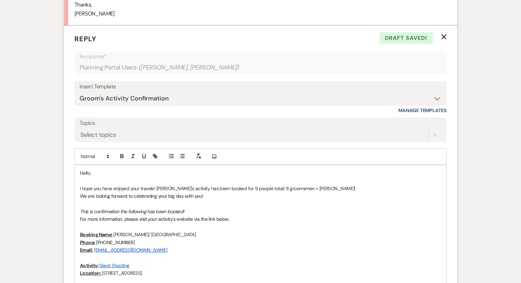
click at [266, 188] on p "I hope you have enjoyed your travels! Nicholas's activity has been booked for 9…" at bounding box center [260, 189] width 361 height 8
click at [329, 188] on p "I hope you have enjoyed your travels! Nicholas's activity has been booked for 9…" at bounding box center [260, 189] width 361 height 8
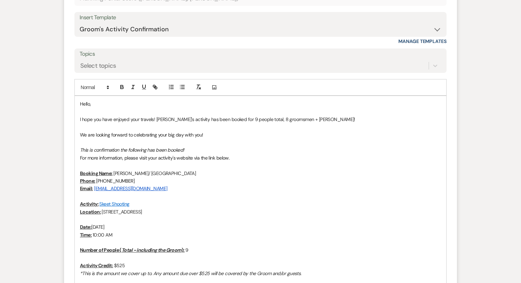
scroll to position [1518, 0]
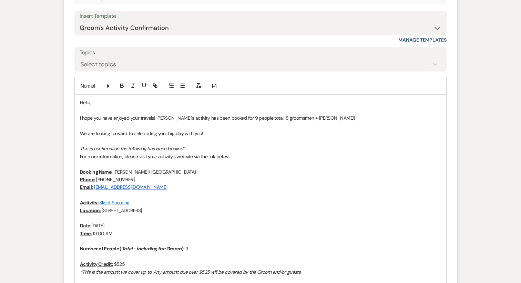
click at [118, 134] on span "We are looking forward to celebrating your big day with you!" at bounding box center [141, 134] width 123 height 6
copy span "We are looking forward to celebrating your big day with you!"
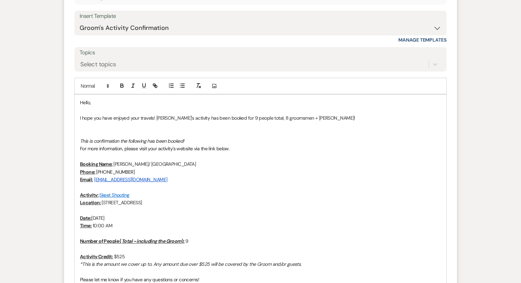
click at [156, 120] on p "I hope you have enjoyed your travels! Nicholas's activity has been booked for 9…" at bounding box center [260, 118] width 361 height 8
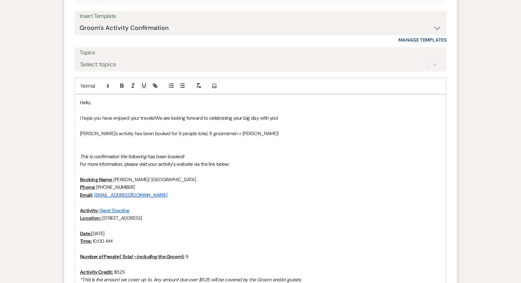
click at [150, 146] on p at bounding box center [260, 149] width 361 height 8
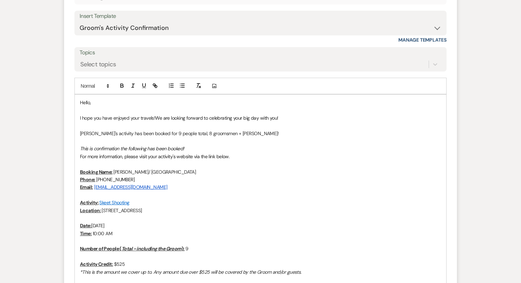
click at [131, 132] on p "Nicholas's activity has been booked for 9 people total, 8 groomsmen + Nicholas!" at bounding box center [260, 134] width 361 height 8
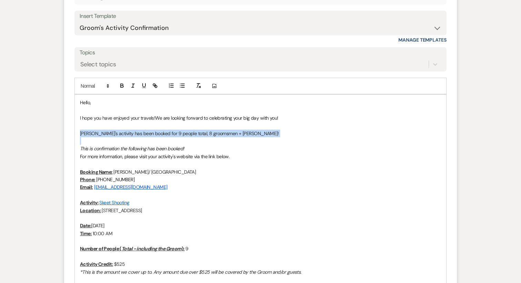
click at [131, 132] on p "Nicholas's activity has been booked for 9 people total, 8 groomsmen + Nicholas!" at bounding box center [260, 134] width 361 height 8
click at [134, 87] on line "button" at bounding box center [133, 87] width 2 height 0
click at [142, 142] on p at bounding box center [260, 141] width 361 height 8
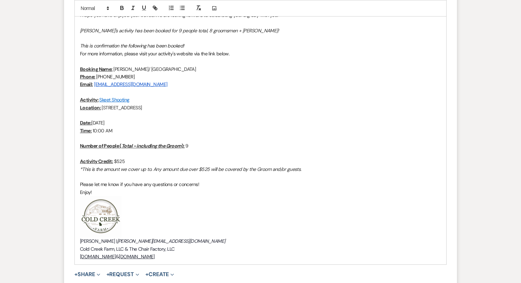
scroll to position [1620, 0]
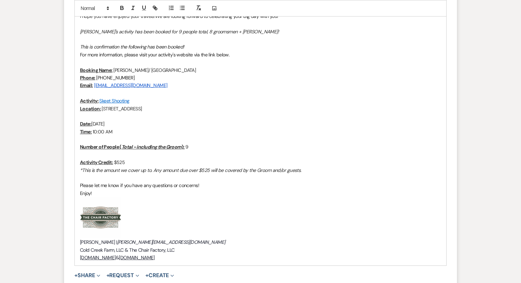
click at [94, 32] on em "Nicholas's activity has been booked for 9 people total, 8 groomsmen + Nicholas!" at bounding box center [179, 32] width 198 height 6
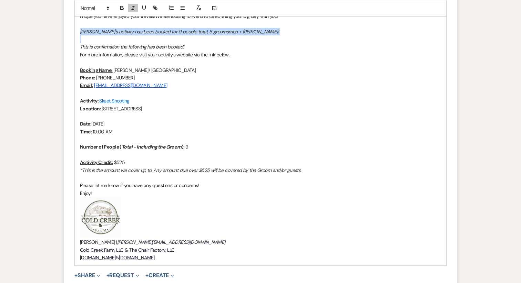
click at [94, 32] on em "Nicholas's activity has been booked for 9 people total, 8 groomsmen + Nicholas!" at bounding box center [179, 32] width 198 height 6
click at [131, 10] on icon "button" at bounding box center [133, 8] width 6 height 6
click at [122, 8] on icon "button" at bounding box center [122, 9] width 3 height 2
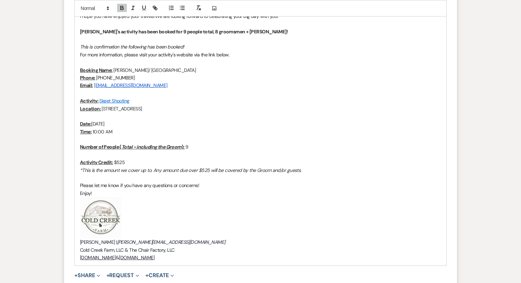
click at [157, 77] on p "Phone: 770-298-3370" at bounding box center [260, 78] width 361 height 8
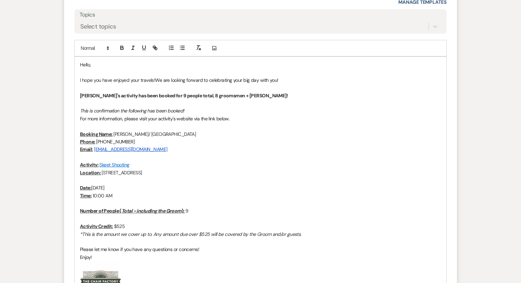
scroll to position [1549, 0]
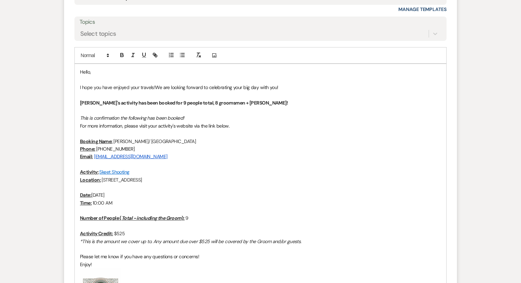
click at [118, 158] on link "njmaiolo@gmail.com" at bounding box center [130, 157] width 73 height 6
click at [169, 171] on link at bounding box center [178, 169] width 18 height 5
click at [171, 161] on p at bounding box center [260, 165] width 361 height 8
drag, startPoint x: 142, startPoint y: 161, endPoint x: 72, endPoint y: 157, distance: 69.3
click at [72, 157] on form "Reply X Saving draft... Recipients* Planning Portal Users ( April Barth, Nichol…" at bounding box center [260, 154] width 393 height 461
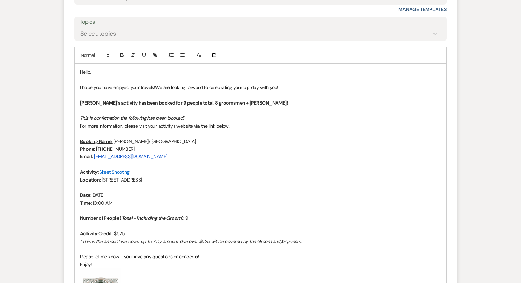
click at [153, 151] on p "Phone: 770-298-3370" at bounding box center [260, 149] width 361 height 8
drag, startPoint x: 150, startPoint y: 158, endPoint x: 95, endPoint y: 158, distance: 55.5
click at [95, 158] on p "Email: njmaiolo@gmail.com" at bounding box center [260, 157] width 361 height 8
click at [197, 55] on icon "button" at bounding box center [198, 55] width 6 height 6
click at [159, 166] on p at bounding box center [260, 165] width 361 height 8
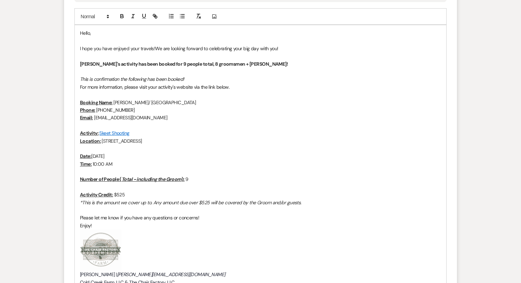
scroll to position [1592, 0]
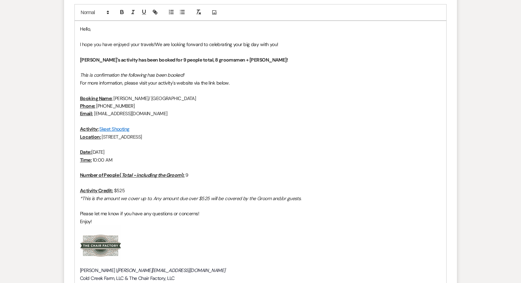
click at [148, 99] on p "Booking Name: Nicholas Maiolo/ Cold Creek Farm" at bounding box center [260, 99] width 361 height 8
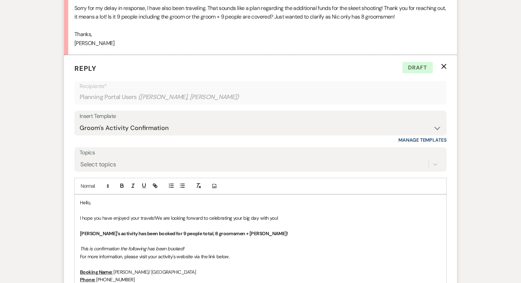
scroll to position [1418, 0]
click at [145, 164] on div "Select topics" at bounding box center [254, 165] width 349 height 12
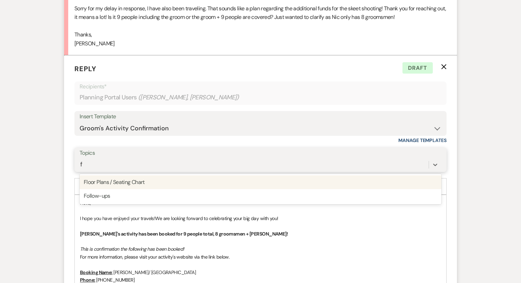
type input "fo"
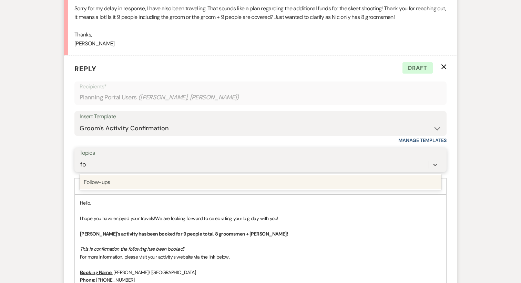
click at [124, 188] on div "Follow-ups" at bounding box center [261, 183] width 362 height 14
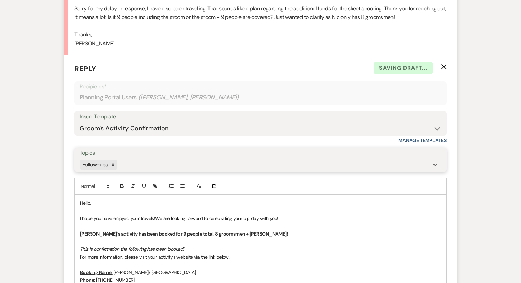
type input "lo"
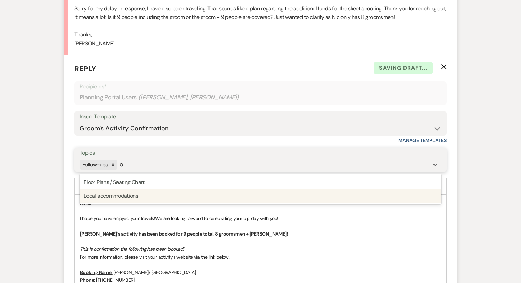
click at [130, 195] on div "Local accommodations" at bounding box center [261, 196] width 362 height 14
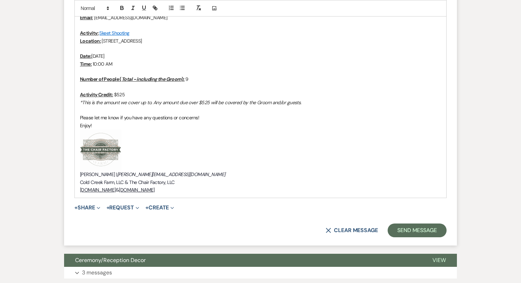
scroll to position [1690, 0]
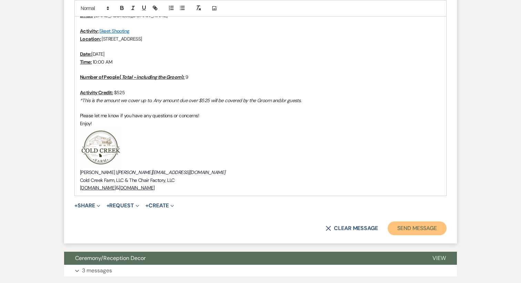
click at [414, 227] on button "Send Message" at bounding box center [417, 229] width 59 height 14
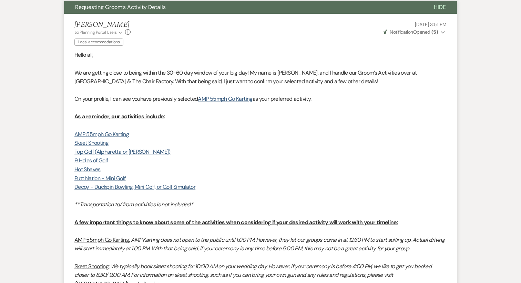
scroll to position [0, 0]
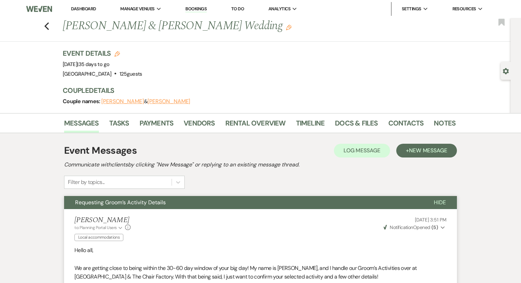
click at [79, 11] on link "Dashboard" at bounding box center [83, 9] width 25 height 6
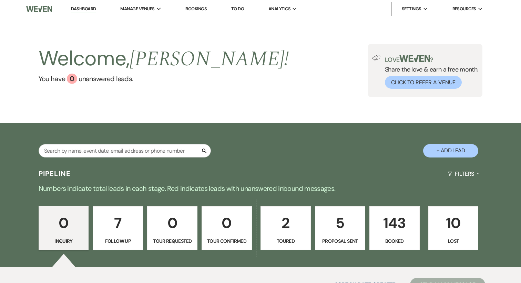
scroll to position [86, 0]
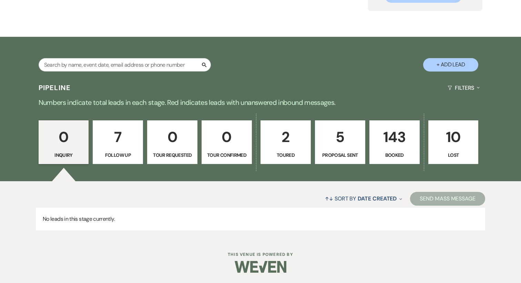
click at [390, 144] on p "143" at bounding box center [394, 137] width 41 height 23
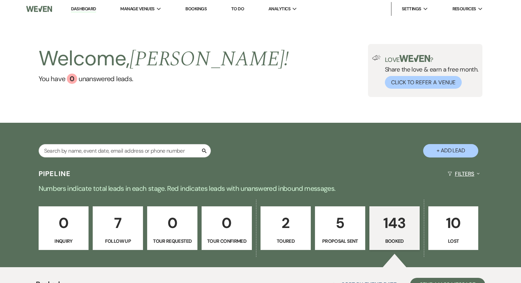
click at [461, 172] on button "Filters Expand" at bounding box center [464, 174] width 38 height 18
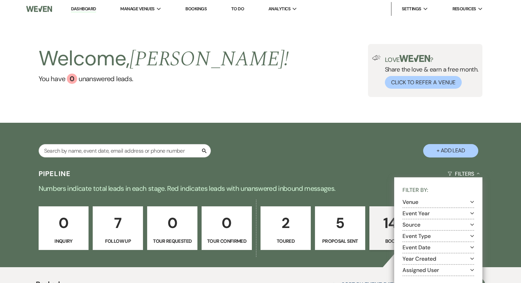
click at [433, 205] on section "Venue Expand" at bounding box center [438, 202] width 72 height 11
click at [420, 204] on button "Venue Expand" at bounding box center [438, 202] width 72 height 6
click at [416, 212] on input "[GEOGRAPHIC_DATA]" at bounding box center [413, 210] width 4 height 4
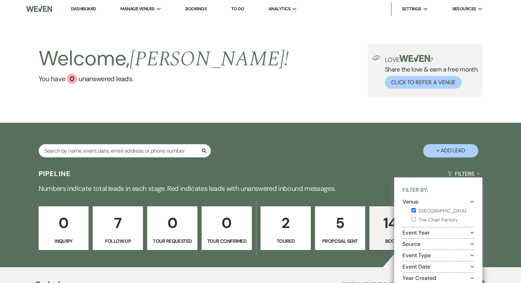
checkbox input "true"
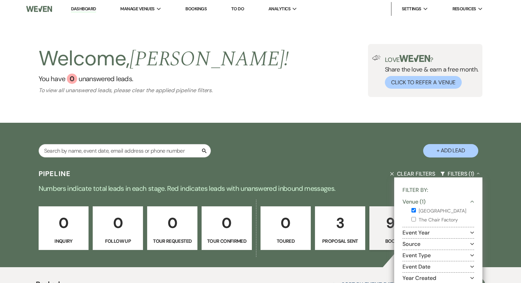
click at [335, 174] on div "Pipeline Clear Filters Filters (1) Collapse Filter By: Venue (1) Collapse Cold …" at bounding box center [260, 174] width 496 height 18
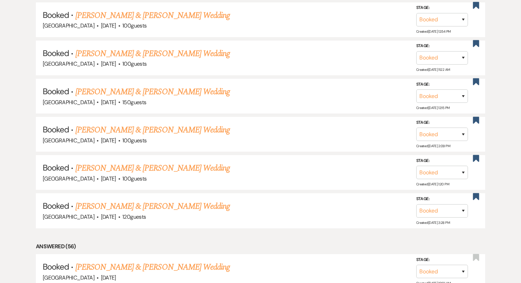
scroll to position [323, 0]
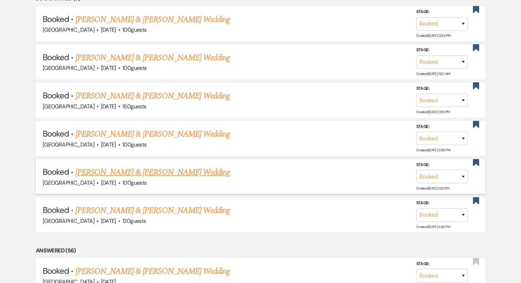
click at [193, 175] on link "Hope Cunningham & Nicholas Benock's Wedding" at bounding box center [152, 172] width 154 height 12
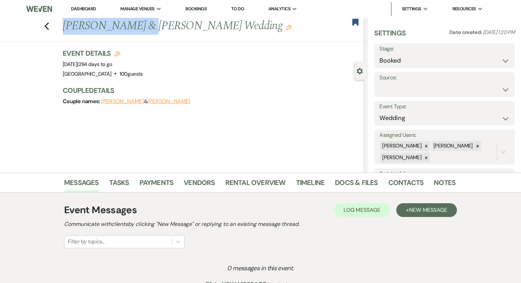
drag, startPoint x: 146, startPoint y: 27, endPoint x: 54, endPoint y: 27, distance: 91.3
click at [54, 27] on div "Previous Hope Cunningham & Nicholas Benock's Wedding Edit Bookmark" at bounding box center [181, 30] width 368 height 24
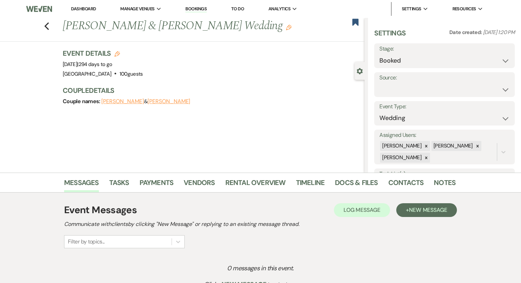
click at [142, 32] on h1 "Hope Cunningham & Nicholas Benock's Wedding Edit" at bounding box center [182, 26] width 239 height 17
drag, startPoint x: 144, startPoint y: 27, endPoint x: 67, endPoint y: 25, distance: 77.2
click at [67, 25] on h1 "Hope Cunningham & Nicholas Benock's Wedding Edit" at bounding box center [182, 26] width 239 height 17
drag, startPoint x: 62, startPoint y: 25, endPoint x: 142, endPoint y: 26, distance: 79.9
click at [142, 26] on div "Previous Hope Cunningham & Nicholas Benock's Wedding Edit" at bounding box center [211, 26] width 305 height 17
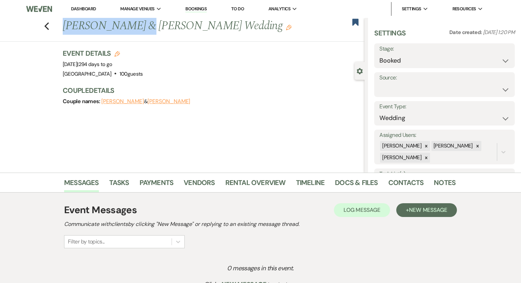
copy h1 "Hope Cunningham"
click at [346, 184] on link "Docs & Files" at bounding box center [356, 184] width 43 height 15
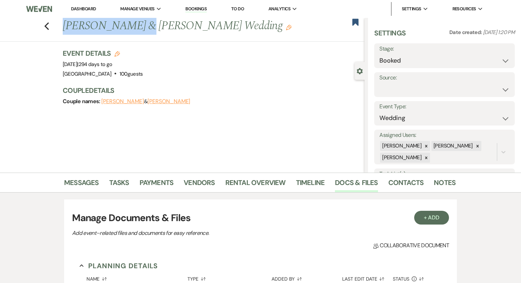
drag, startPoint x: 45, startPoint y: 26, endPoint x: 112, endPoint y: -25, distance: 84.3
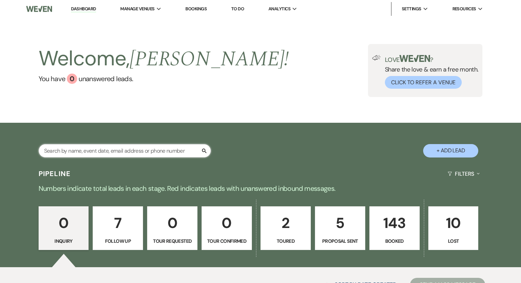
click at [123, 150] on input "text" at bounding box center [125, 150] width 172 height 13
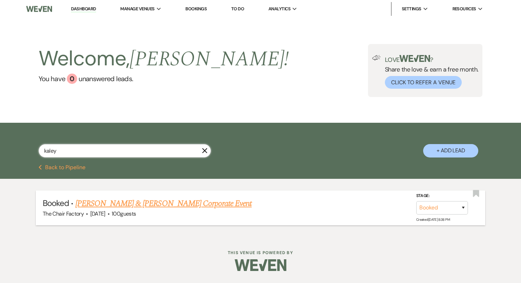
type input "kaley"
click at [161, 205] on link "[PERSON_NAME] & [PERSON_NAME] Corporate Event" at bounding box center [163, 204] width 176 height 12
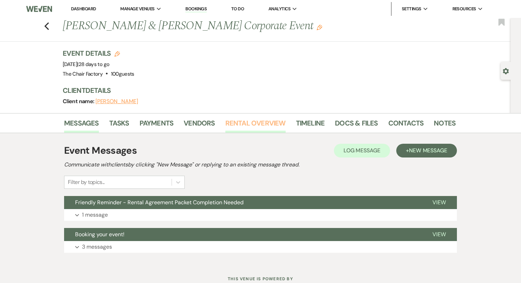
click at [251, 127] on link "Rental Overview" at bounding box center [255, 125] width 60 height 15
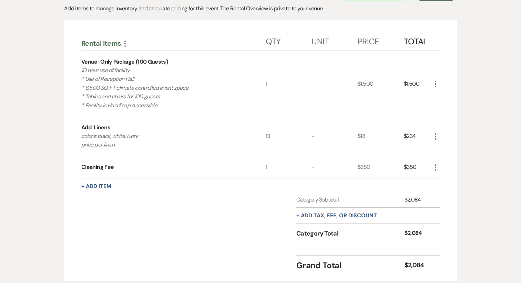
scroll to position [170, 0]
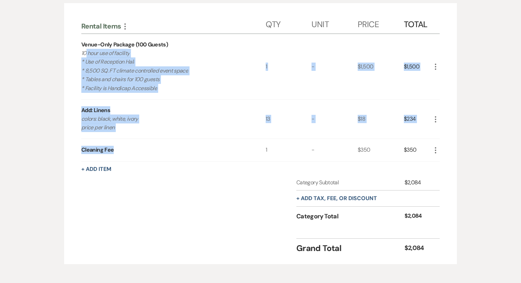
drag, startPoint x: 121, startPoint y: 151, endPoint x: 85, endPoint y: 53, distance: 104.1
click at [85, 53] on div "Rental Items More Qty Unit Price Total Venue-Only Package (100 Guests) 10 hour …" at bounding box center [260, 87] width 358 height 149
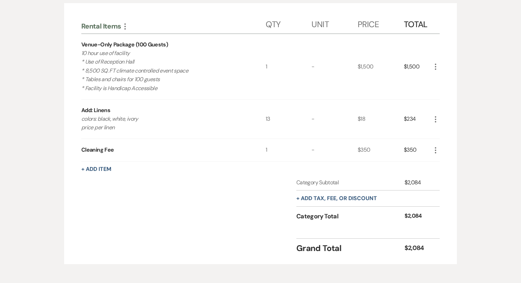
click at [135, 115] on p "colors: black, white, ivory price per linen" at bounding box center [164, 124] width 166 height 18
drag, startPoint x: 159, startPoint y: 91, endPoint x: 78, endPoint y: 47, distance: 93.1
click at [78, 46] on div "Rental Items More Qty Unit Price Total Venue-Only Package (100 Guests) 10 hour …" at bounding box center [260, 133] width 393 height 261
copy div "Venue-Only Package (100 Guests) 10 hour use of facility * Use of Reception Hall…"
drag, startPoint x: 125, startPoint y: 126, endPoint x: 77, endPoint y: 118, distance: 48.2
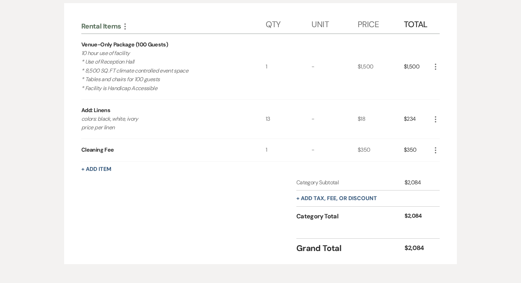
click at [77, 118] on div "Rental Items More Qty Unit Price Total Venue-Only Package (100 Guests) 10 hour …" at bounding box center [260, 133] width 393 height 261
copy p "colors: black, white, ivory price per linen"
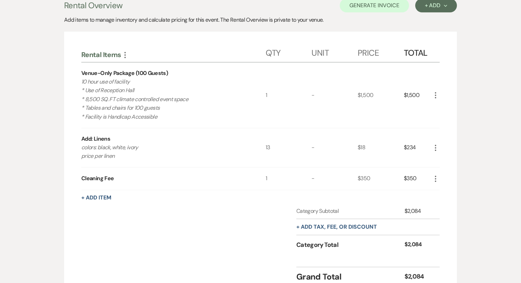
scroll to position [145, 0]
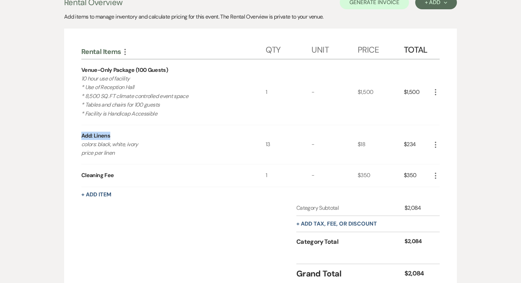
drag, startPoint x: 110, startPoint y: 136, endPoint x: 74, endPoint y: 137, distance: 36.2
click at [74, 137] on div "Rental Items More Qty Unit Price Total Venue-Only Package (100 Guests) 10 hour …" at bounding box center [260, 159] width 393 height 261
copy div "Add: Linens"
drag, startPoint x: 120, startPoint y: 178, endPoint x: 53, endPoint y: 178, distance: 66.8
click at [53, 178] on div "Messages Tasks Payments Vendors Rental Overview Timeline Docs & Files Contacts …" at bounding box center [260, 133] width 521 height 328
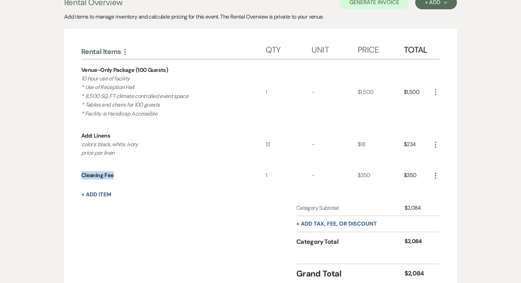
copy div "Cleaning Fee"
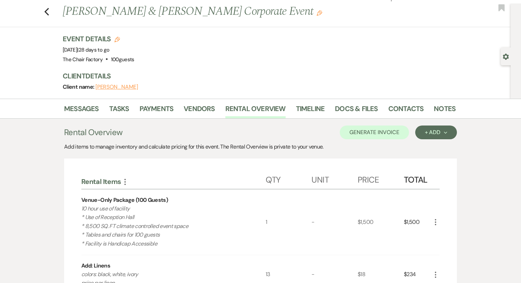
scroll to position [0, 0]
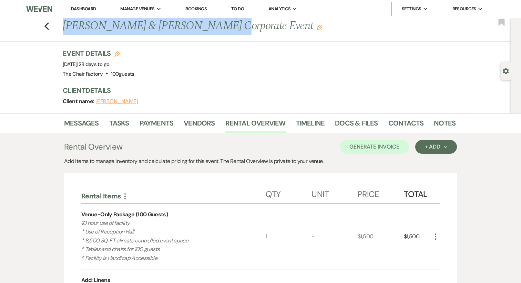
drag, startPoint x: 64, startPoint y: 26, endPoint x: 205, endPoint y: 25, distance: 141.2
click at [205, 25] on h1 "[PERSON_NAME] & [PERSON_NAME] Corporate Event Edit" at bounding box center [217, 26] width 309 height 17
copy h1 "[PERSON_NAME] & [PERSON_NAME]"
drag, startPoint x: 127, startPoint y: 64, endPoint x: 59, endPoint y: 67, distance: 68.9
click at [59, 67] on div "Previous [PERSON_NAME] & [PERSON_NAME] Corporate Event Edit Bookmark Gear Setti…" at bounding box center [255, 65] width 510 height 95
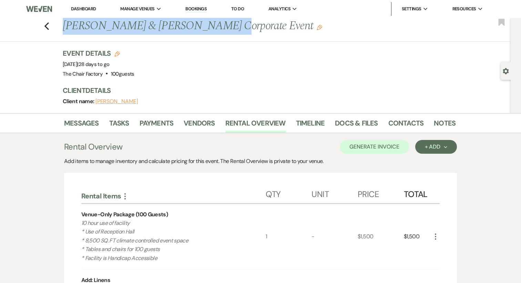
copy span "[DATE]"
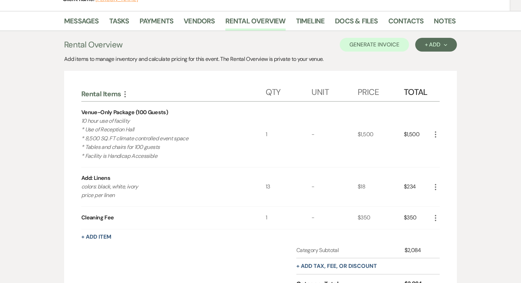
scroll to position [21, 0]
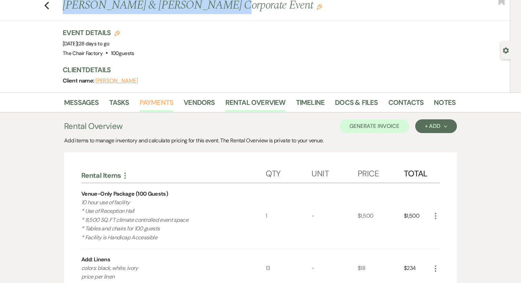
click at [159, 105] on link "Payments" at bounding box center [157, 104] width 34 height 15
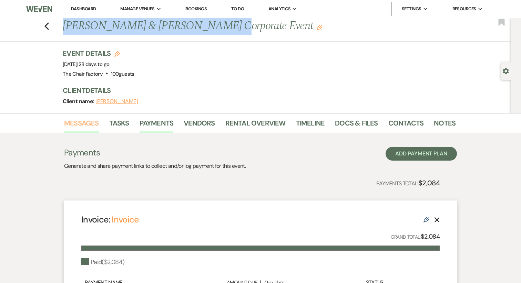
click at [82, 123] on link "Messages" at bounding box center [81, 125] width 35 height 15
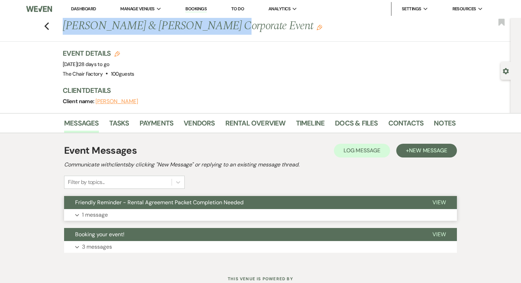
click at [143, 214] on button "Expand 1 message" at bounding box center [260, 215] width 393 height 12
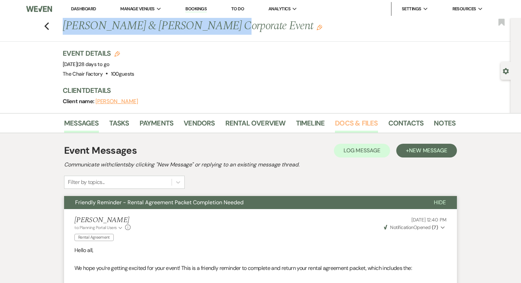
click at [343, 125] on link "Docs & Files" at bounding box center [356, 125] width 43 height 15
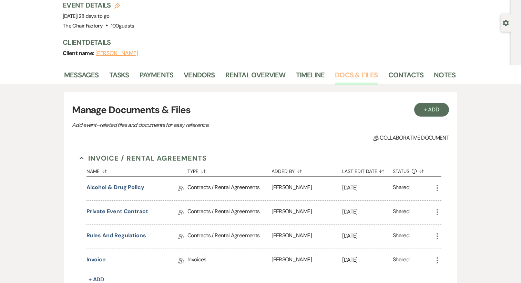
scroll to position [51, 0]
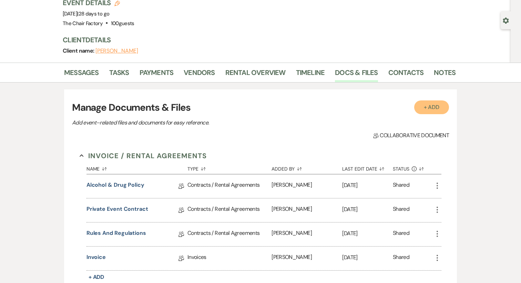
click at [429, 109] on button "+ Add" at bounding box center [431, 108] width 35 height 14
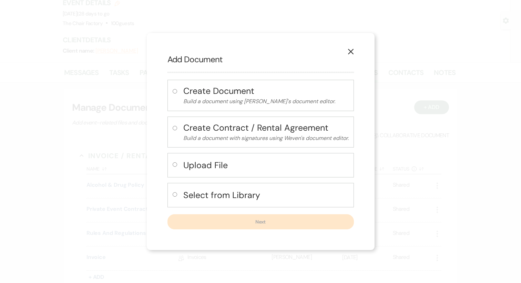
click at [196, 170] on h4 "Upload File" at bounding box center [265, 165] width 165 height 12
radio input "true"
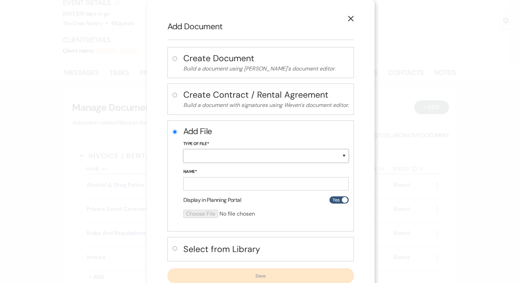
click at [190, 155] on select "Special Event Insurance Vendor Certificate of Insurance Contracts / Rental Agre…" at bounding box center [265, 155] width 165 height 13
click at [353, 17] on use "button" at bounding box center [351, 19] width 6 height 6
